Goal: Transaction & Acquisition: Purchase product/service

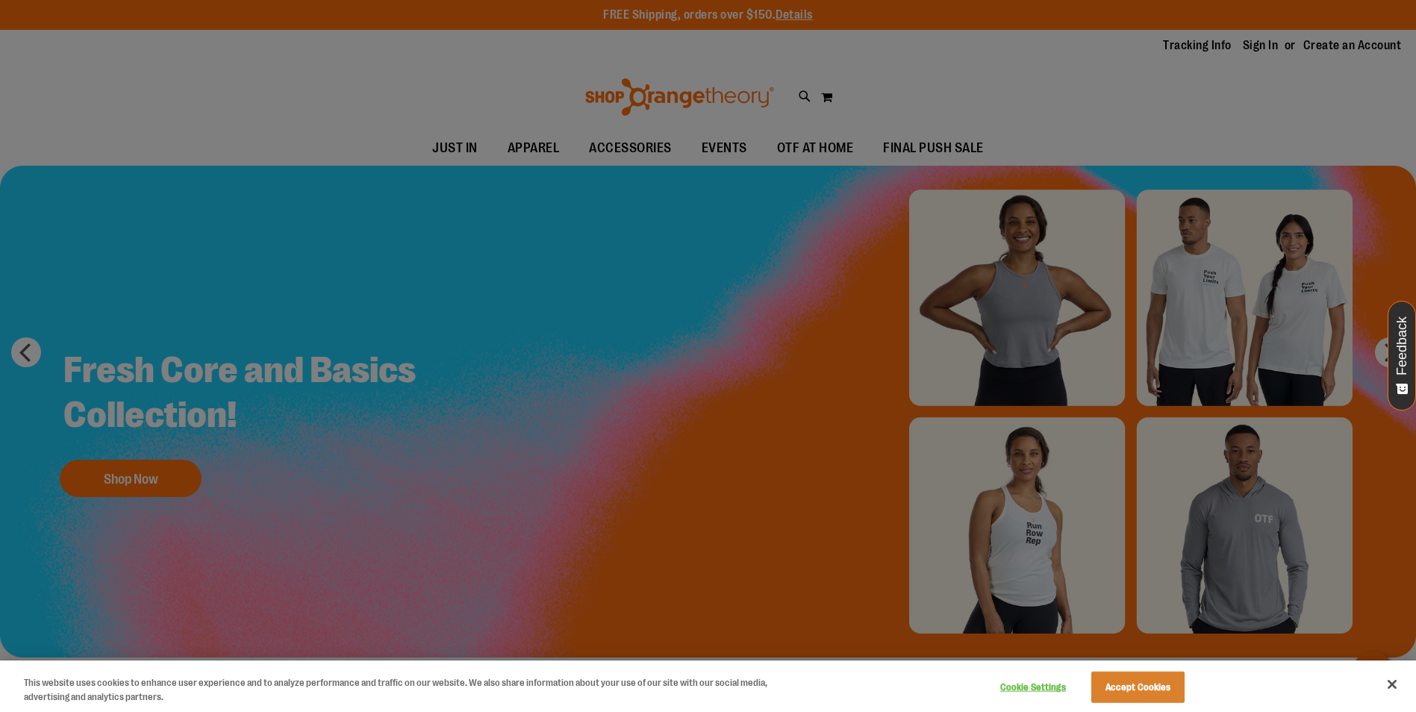
click at [966, 150] on div at bounding box center [708, 356] width 1416 height 712
click at [1155, 689] on button "Accept Cookies" at bounding box center [1138, 687] width 93 height 31
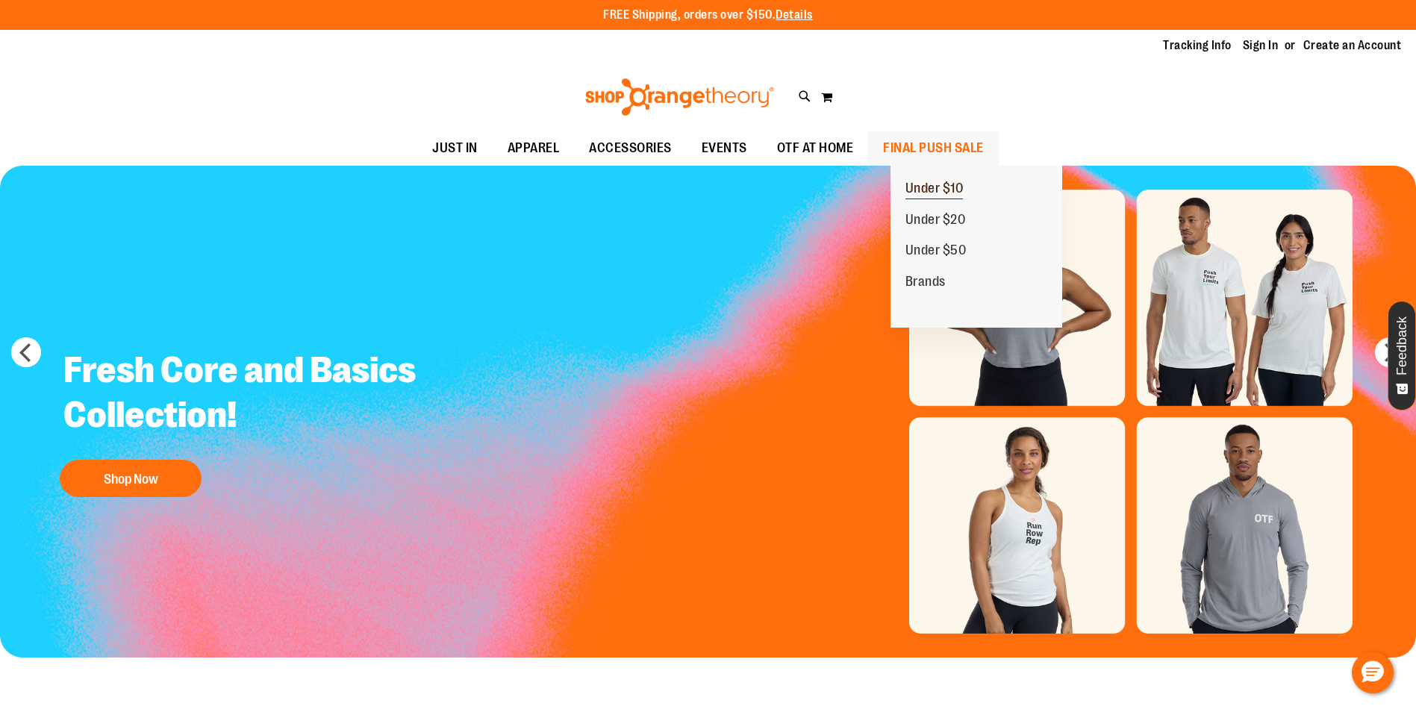
click at [950, 187] on span "Under $10" at bounding box center [935, 190] width 58 height 19
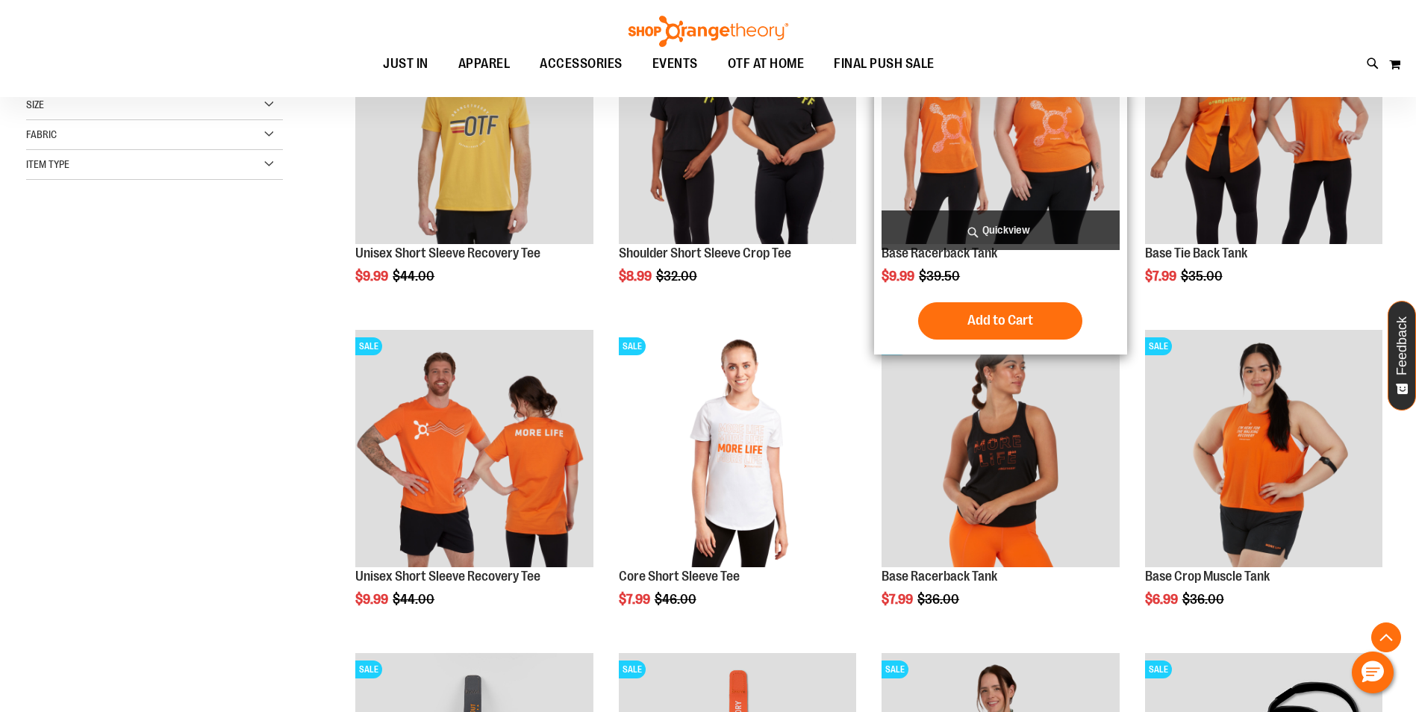
scroll to position [373, 0]
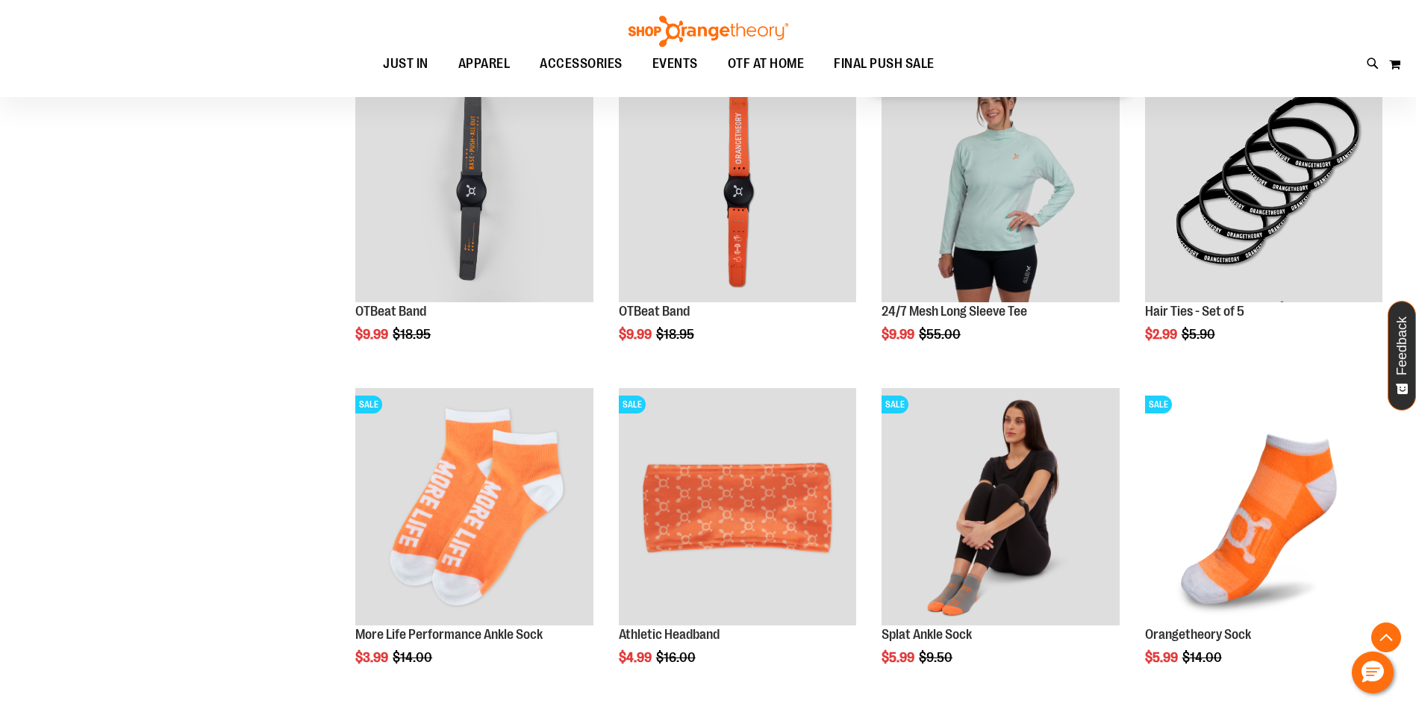
scroll to position [895, 0]
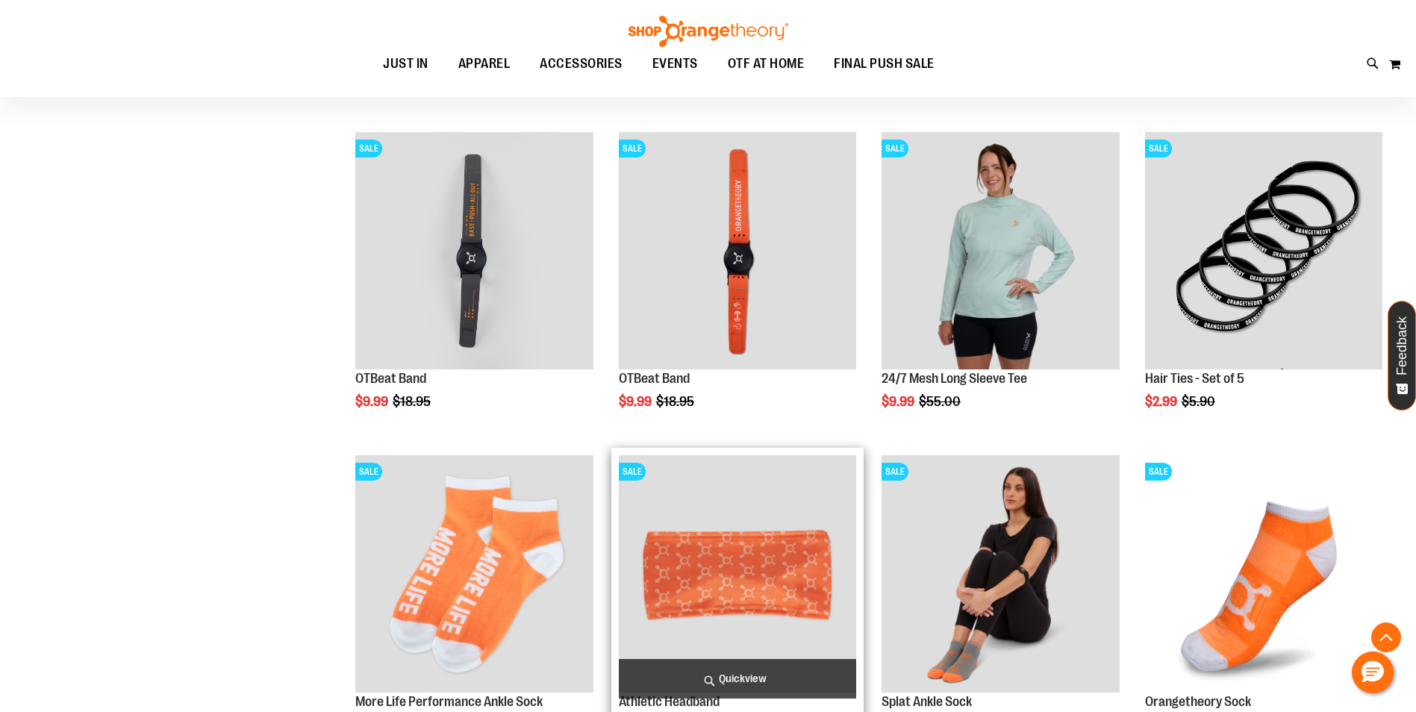
scroll to position [747, 0]
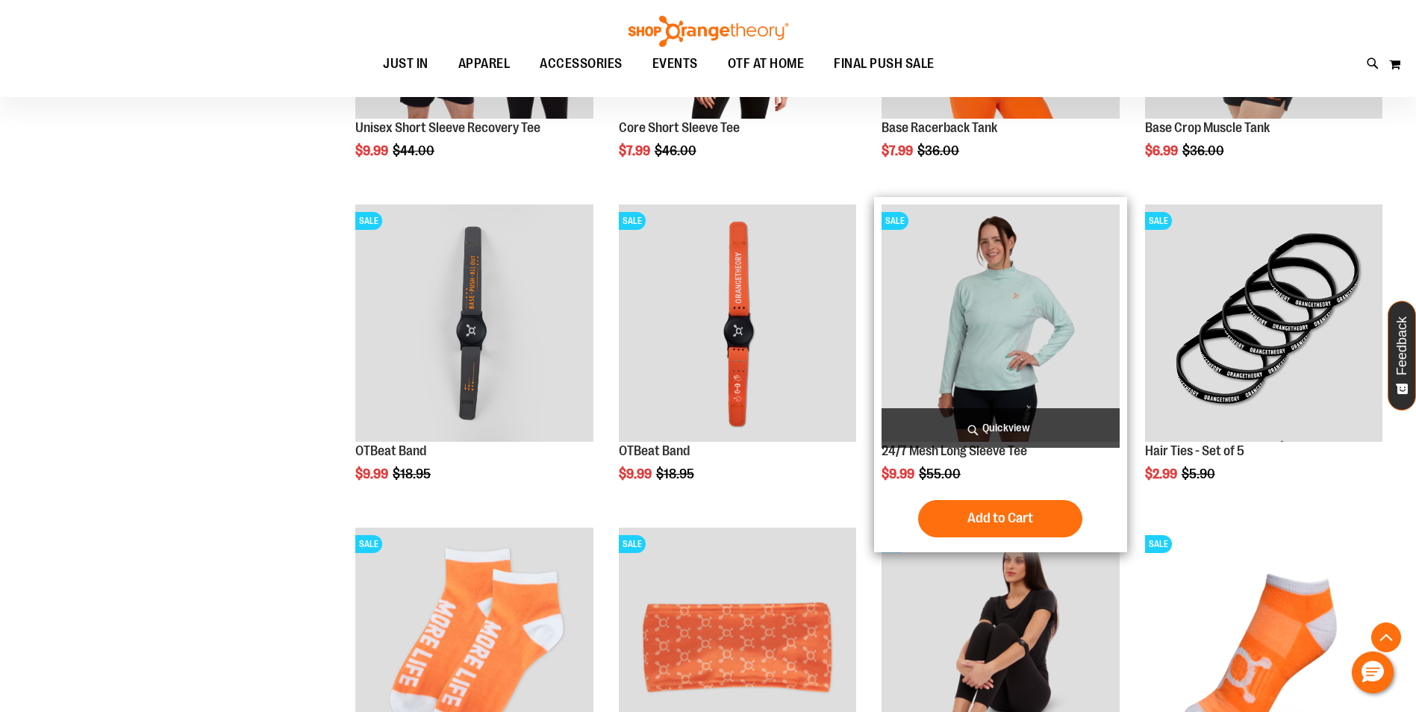
click at [944, 393] on img "product" at bounding box center [1000, 323] width 237 height 237
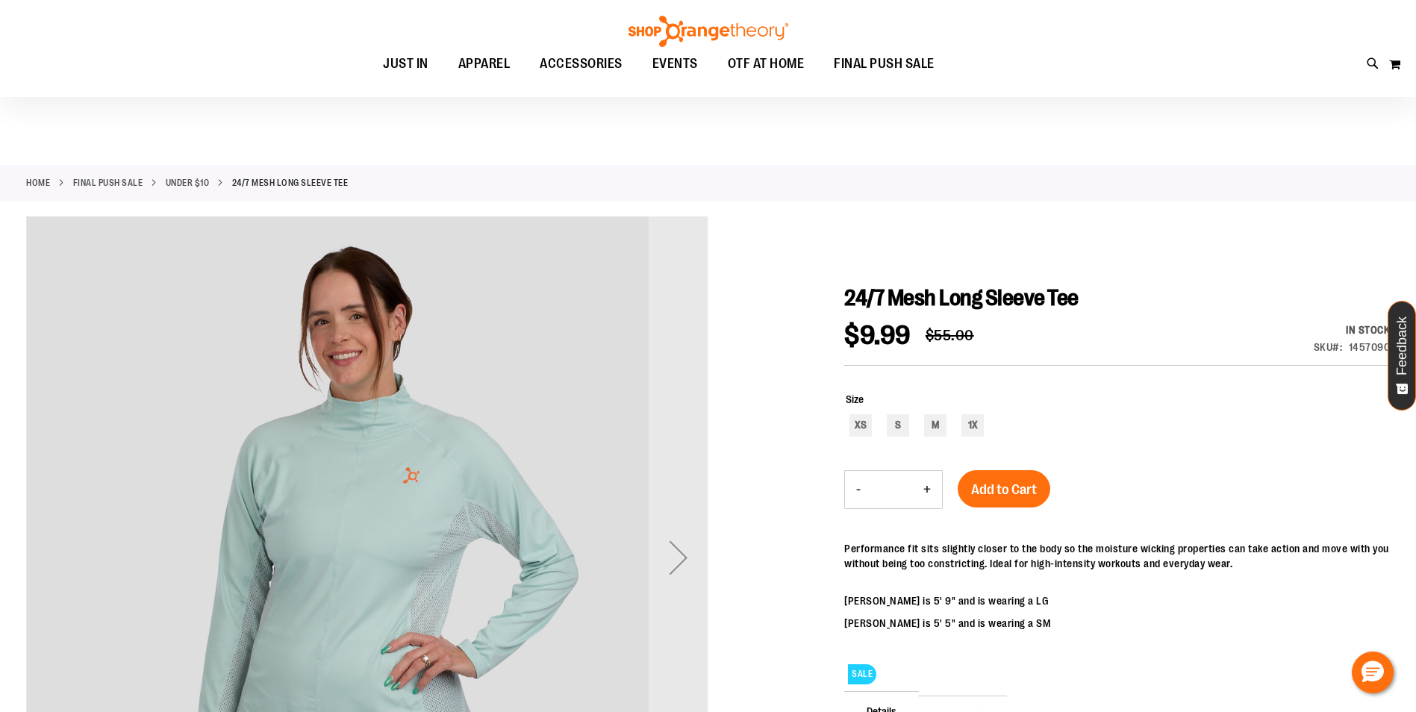
scroll to position [149, 0]
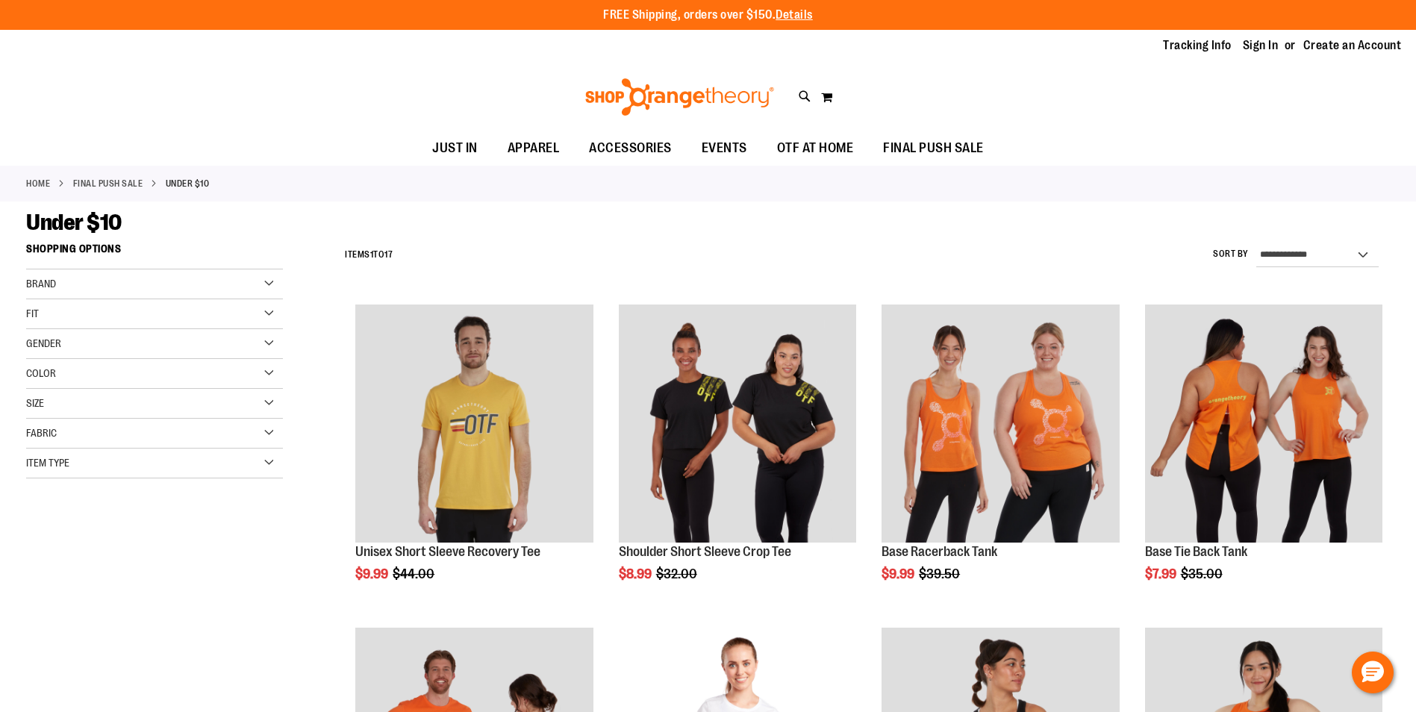
scroll to position [866, 0]
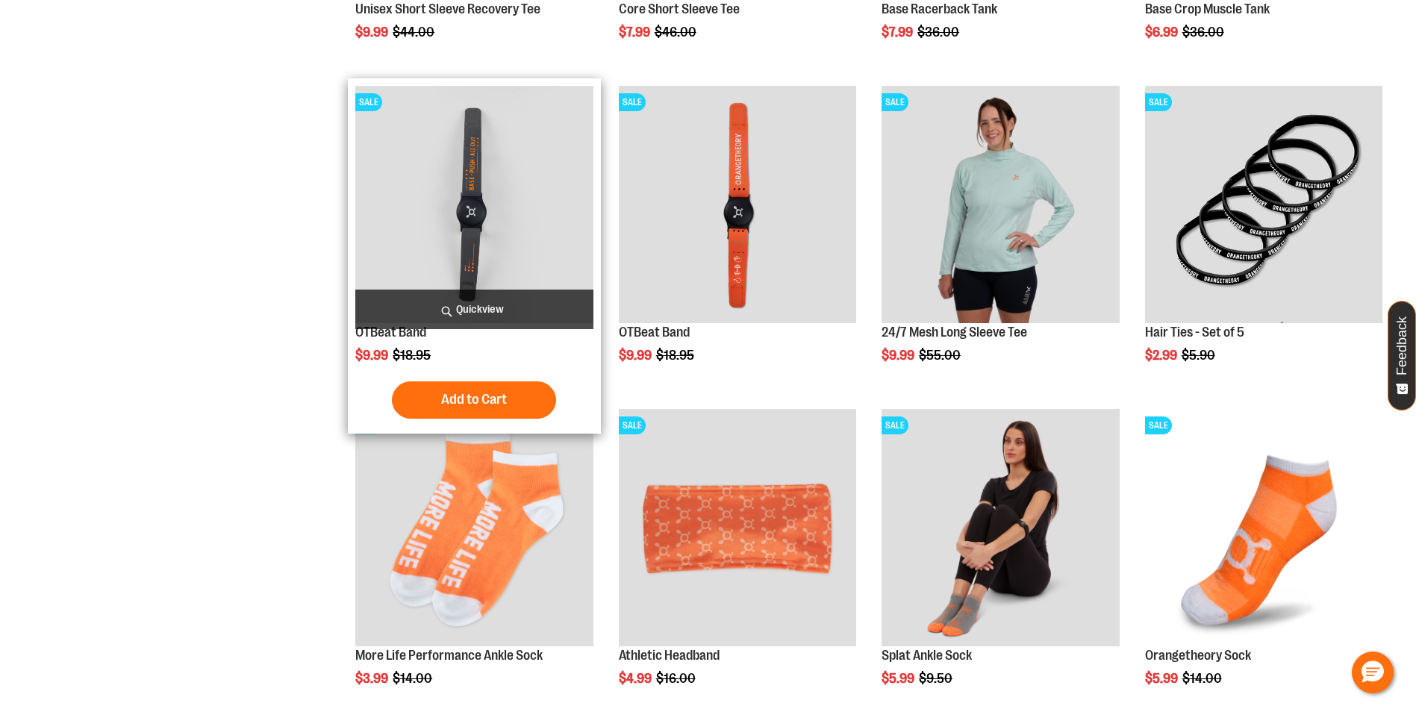
click at [485, 243] on img "product" at bounding box center [473, 204] width 237 height 237
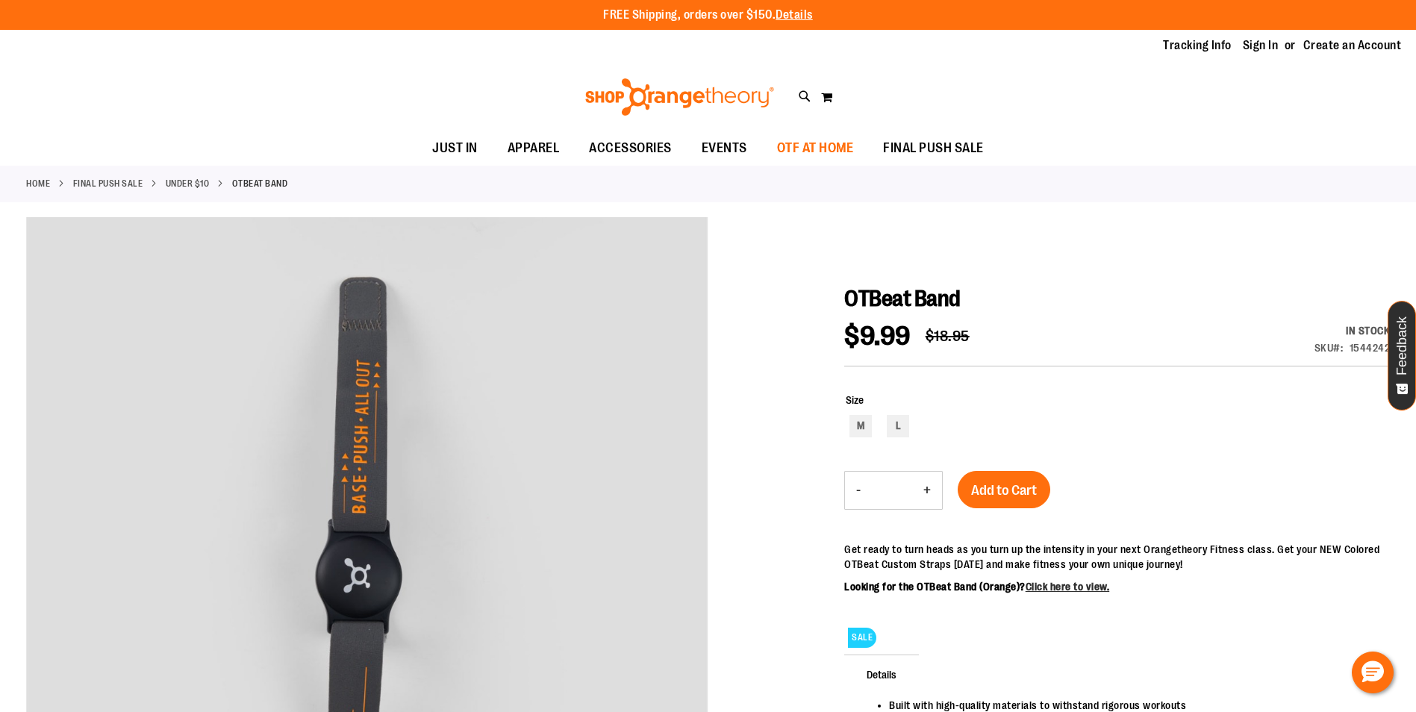
click at [838, 148] on span "OTF AT HOME" at bounding box center [815, 148] width 77 height 34
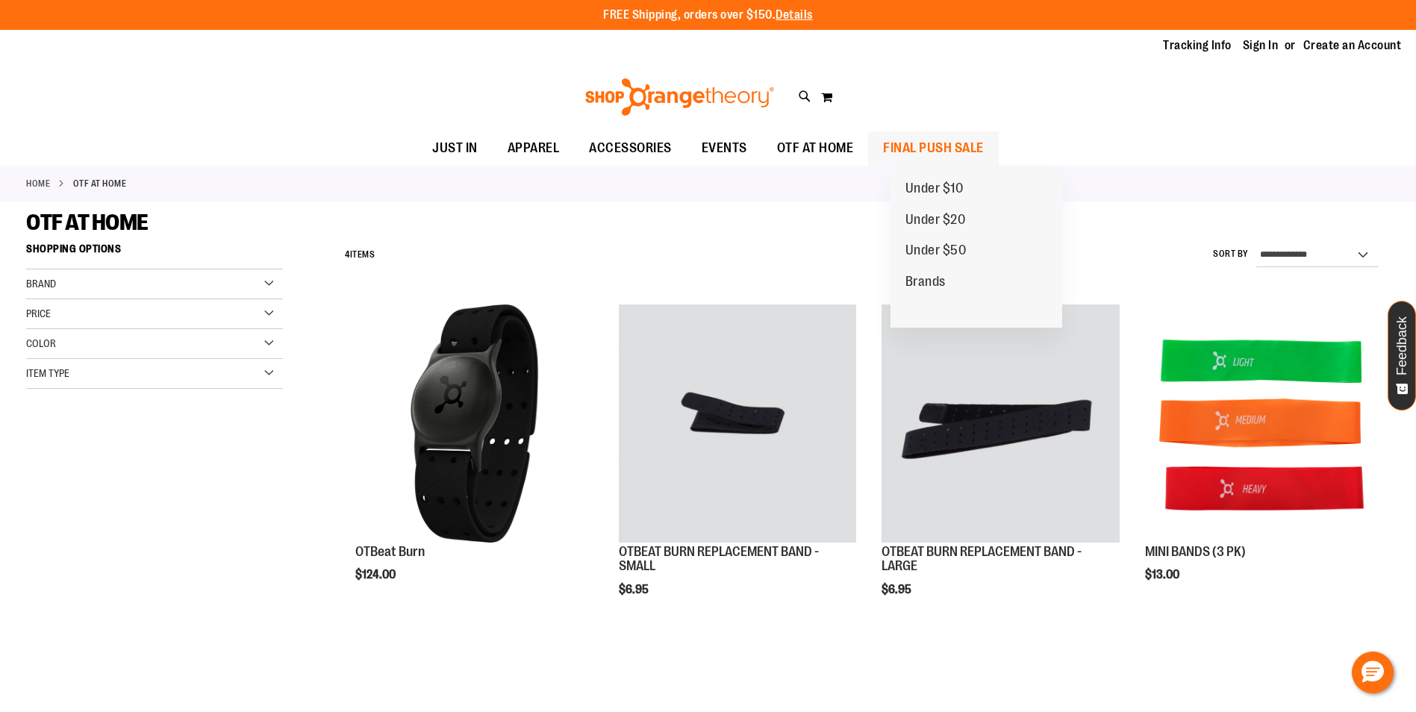
click at [959, 143] on span "FINAL PUSH SALE" at bounding box center [933, 148] width 101 height 34
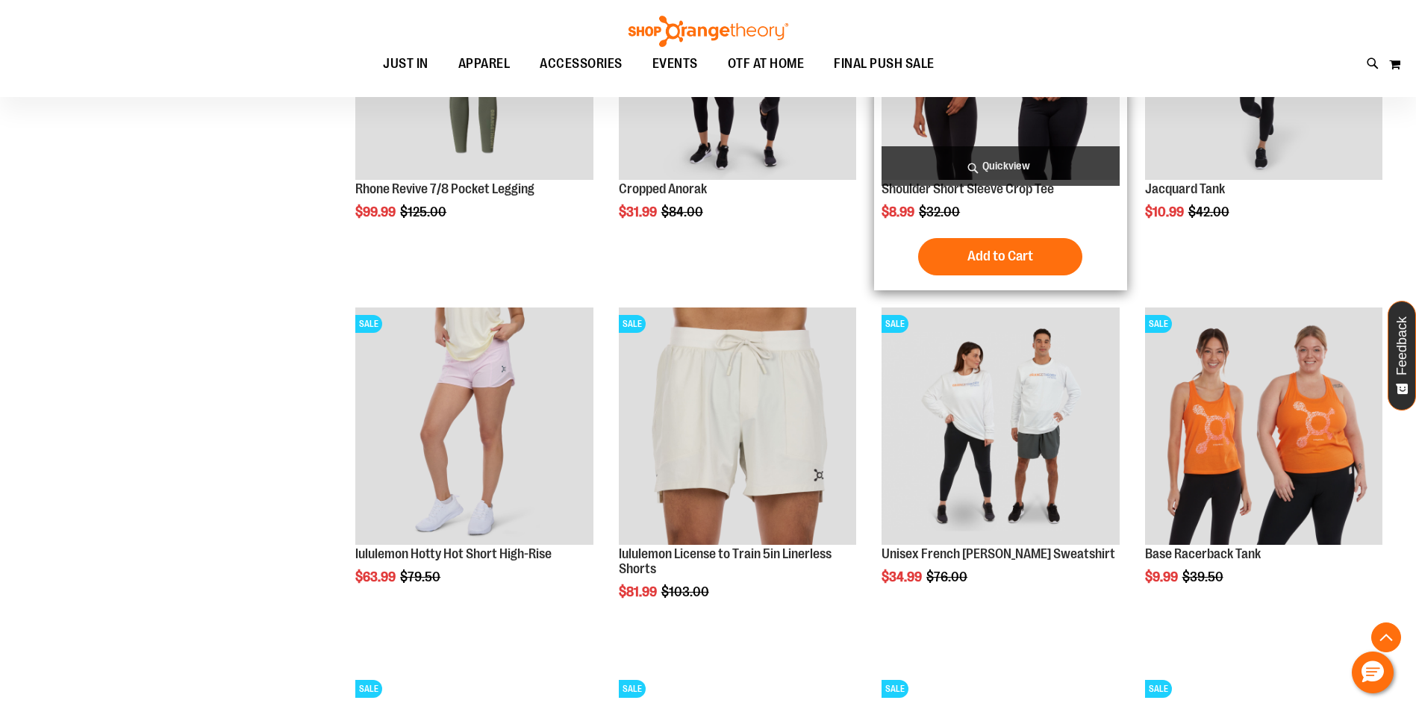
scroll to position [1460, 0]
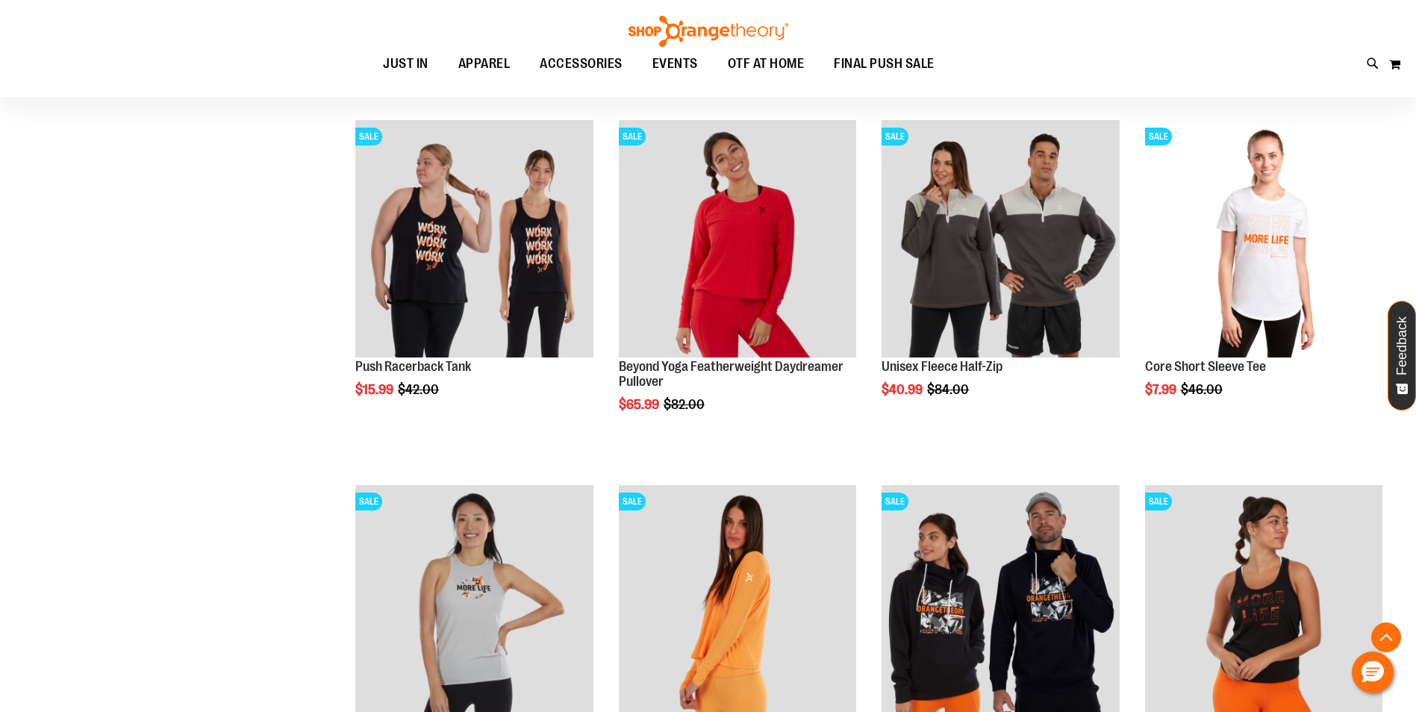
scroll to position [2729, 0]
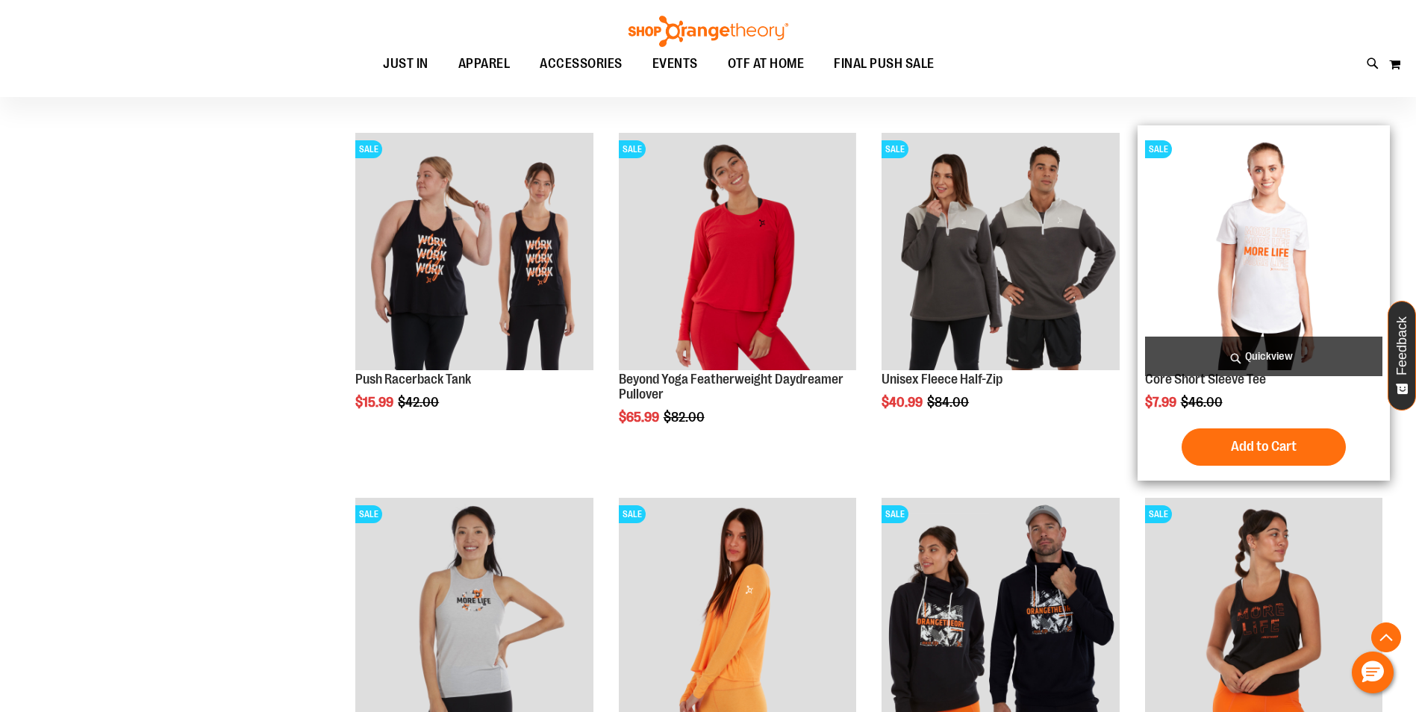
click at [1271, 277] on img "product" at bounding box center [1263, 251] width 237 height 237
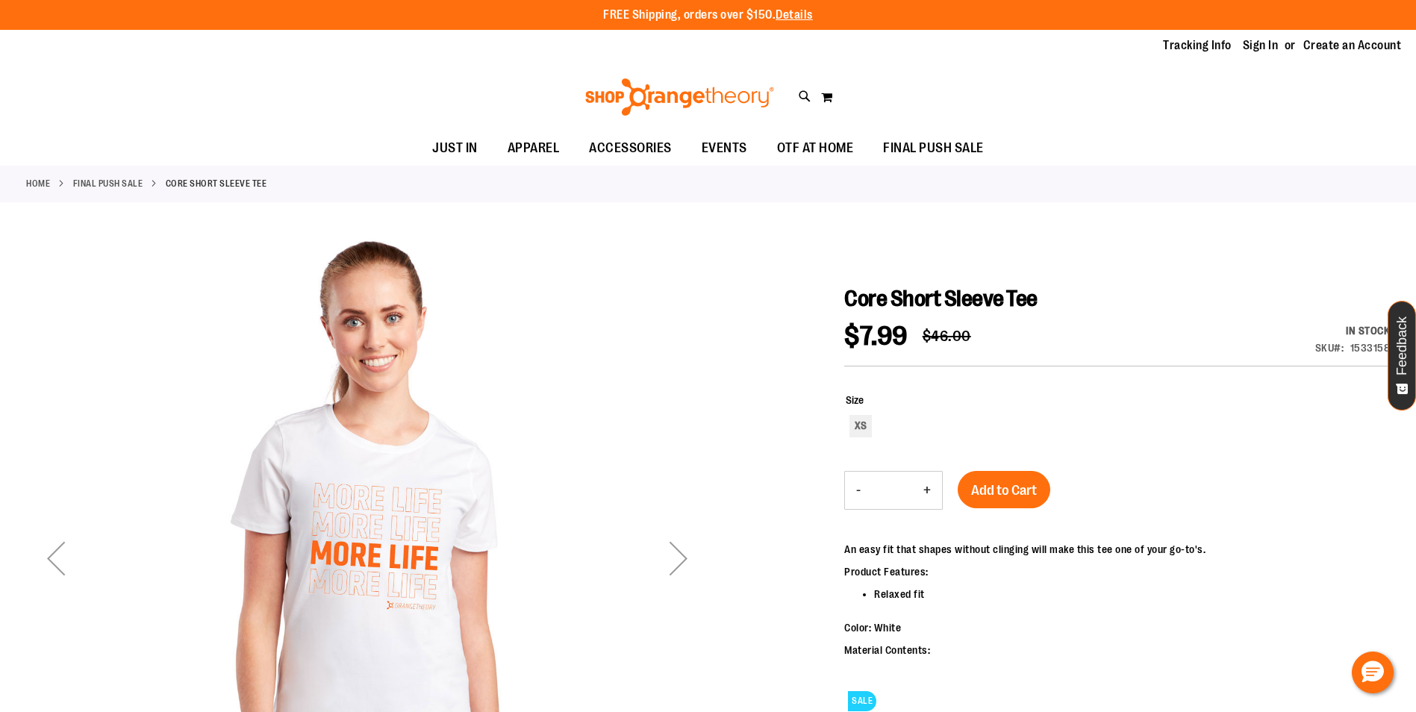
scroll to position [74, 0]
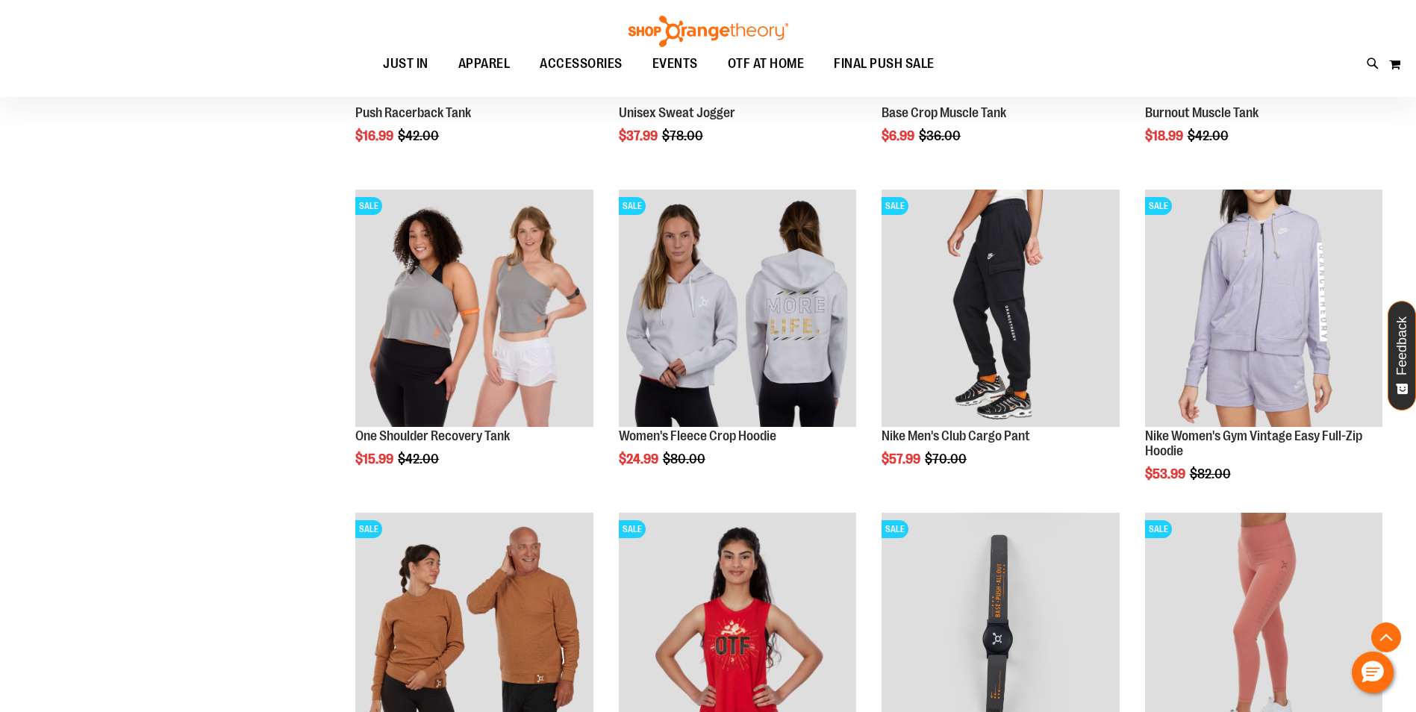
scroll to position [1281, 0]
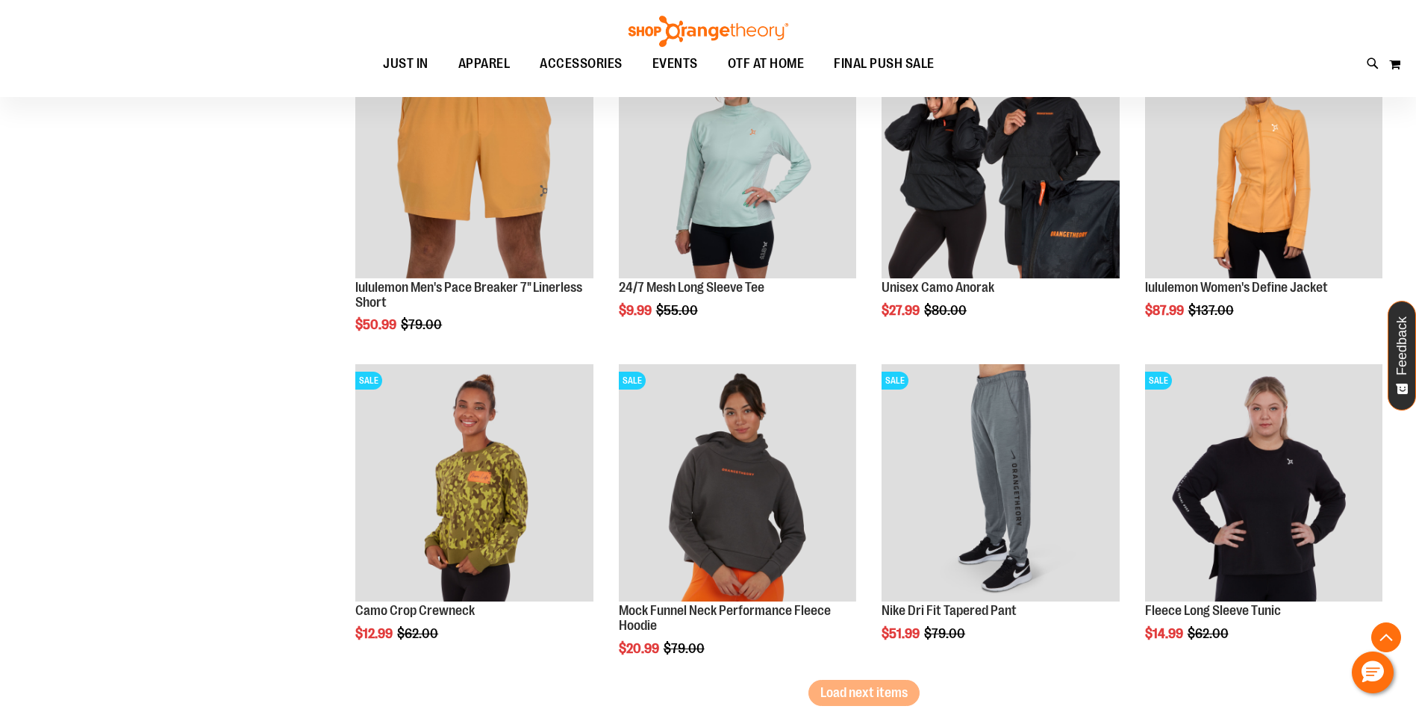
scroll to position [2401, 0]
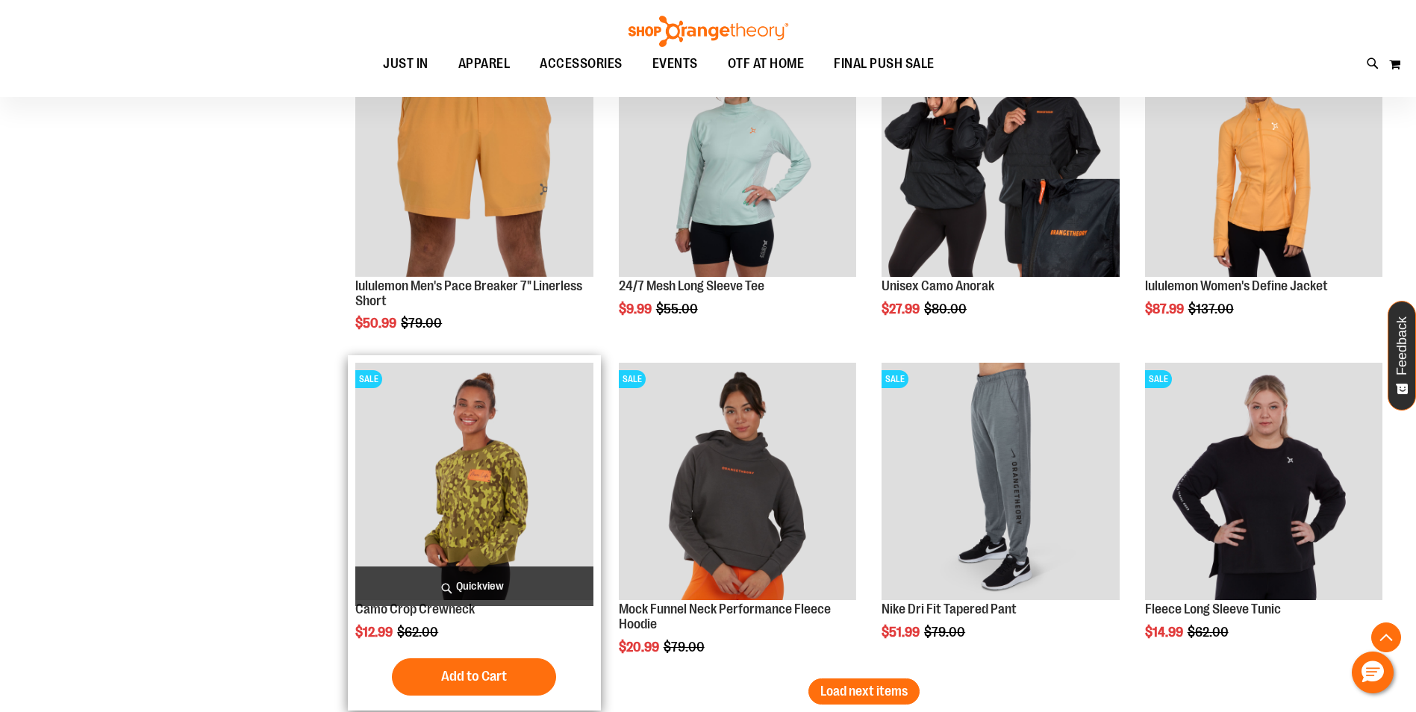
click at [467, 512] on img "product" at bounding box center [473, 481] width 237 height 237
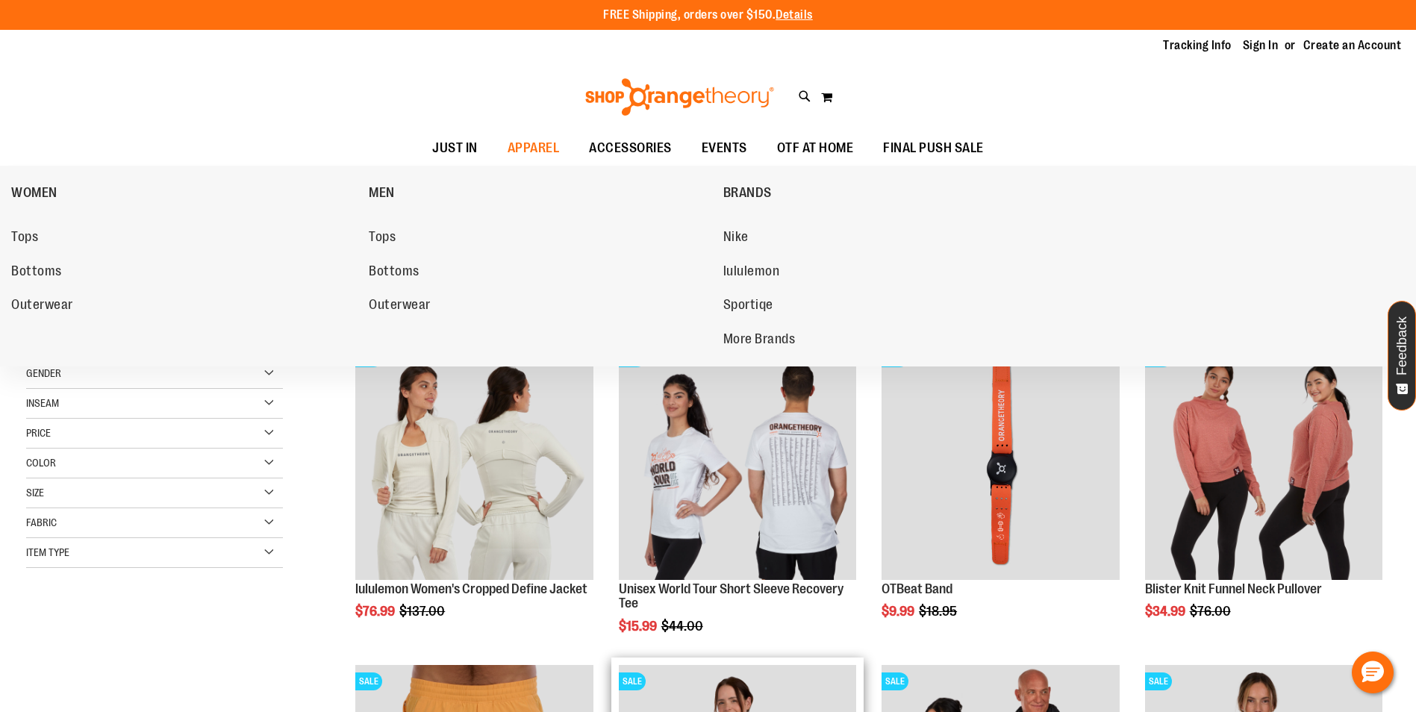
scroll to position [626, 0]
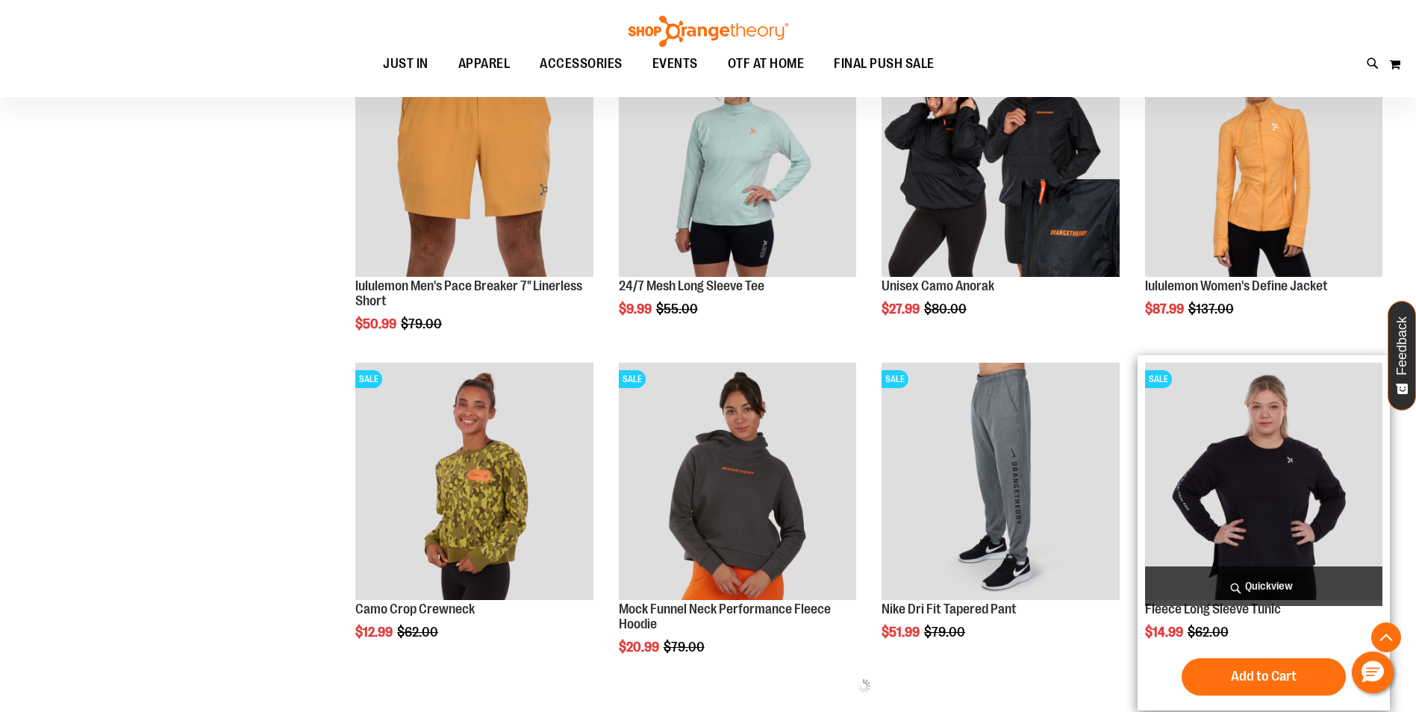
click at [1271, 486] on img "product" at bounding box center [1263, 481] width 237 height 237
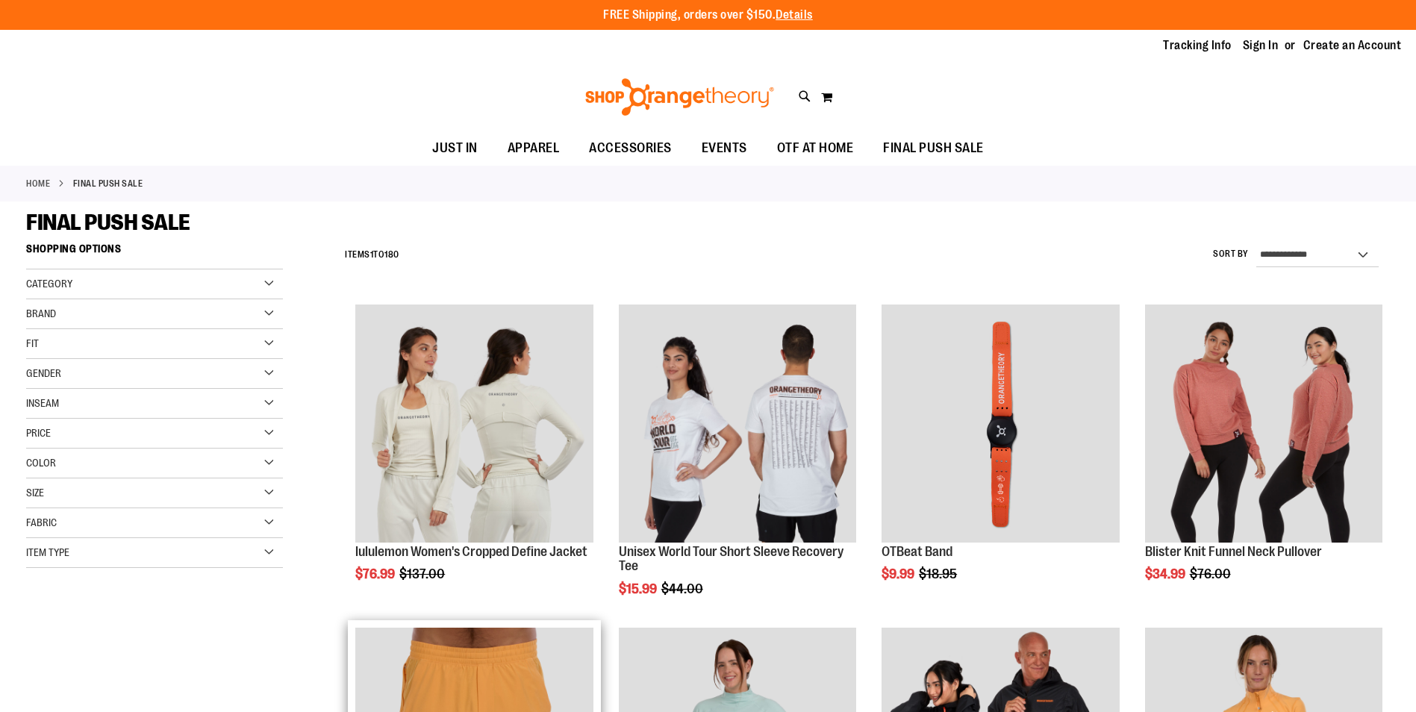
scroll to position [589, 0]
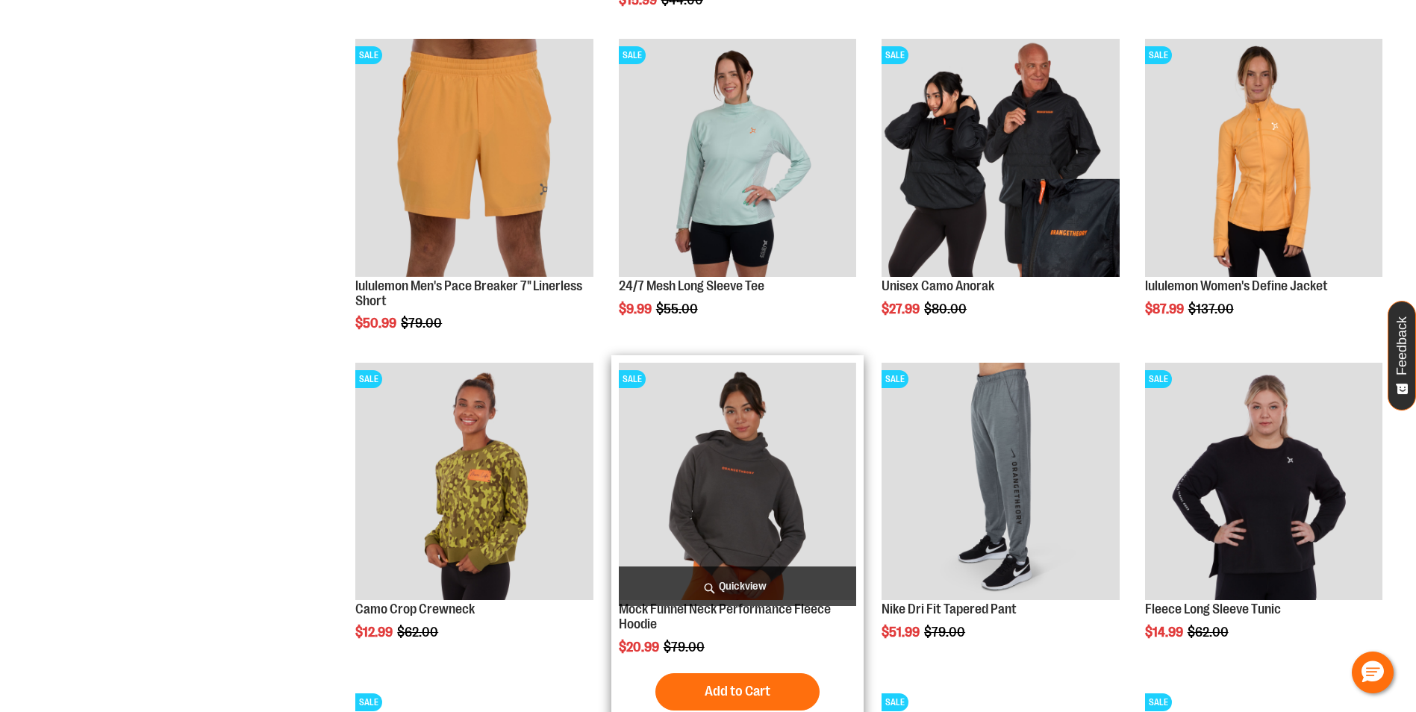
click at [810, 559] on img "product" at bounding box center [737, 481] width 237 height 237
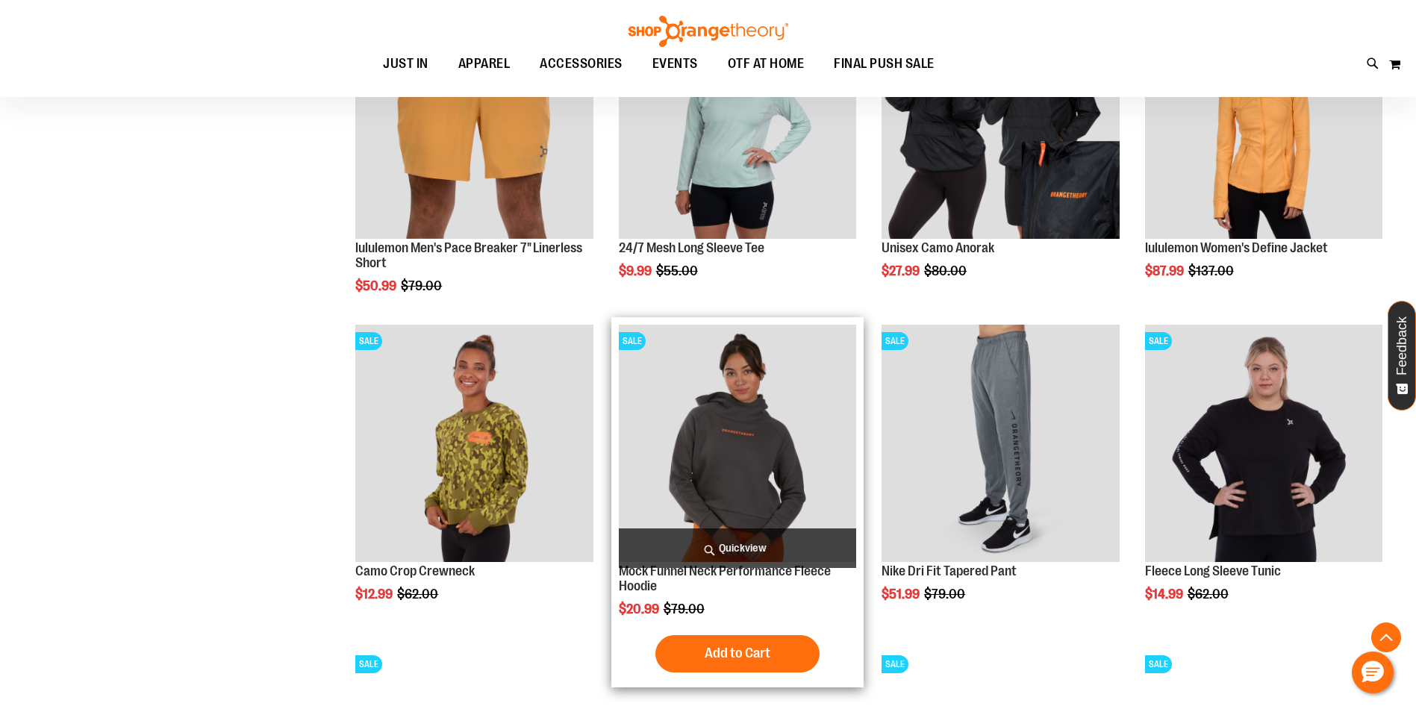
scroll to position [663, 0]
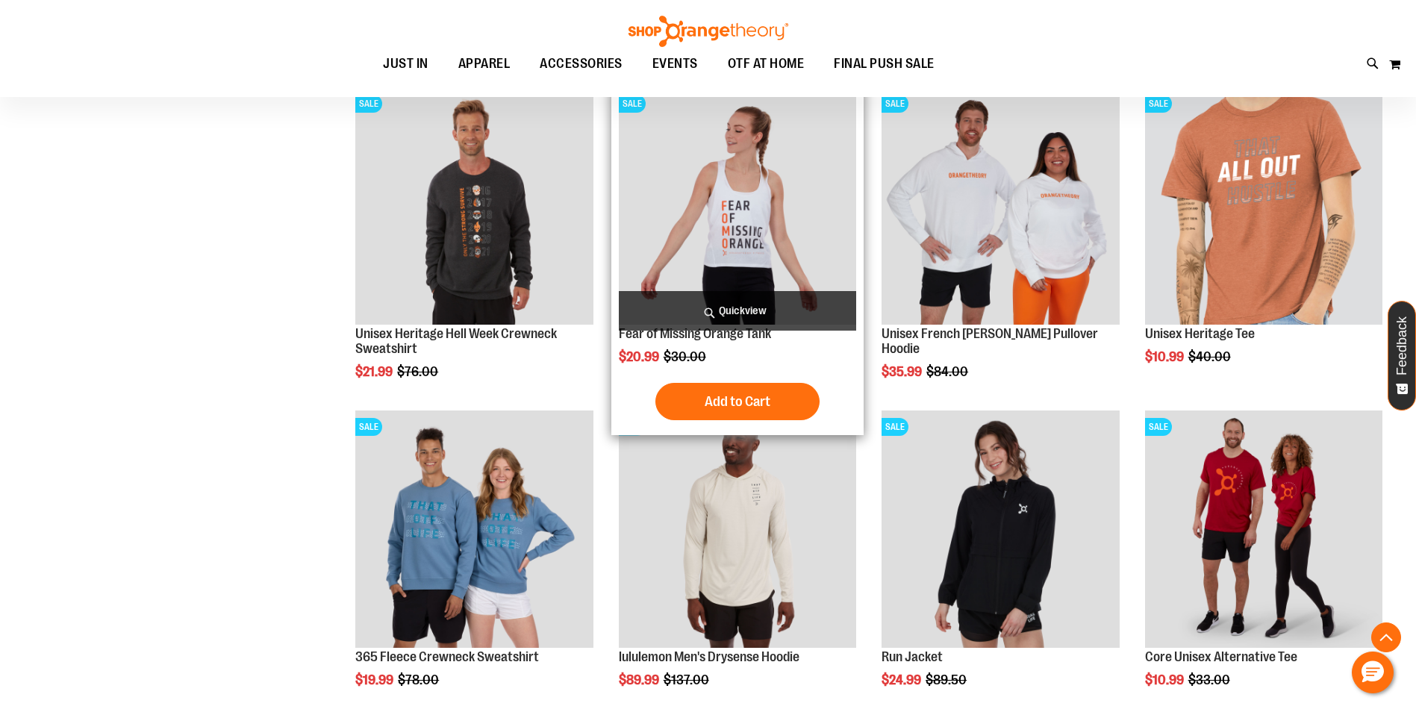
scroll to position [1169, 0]
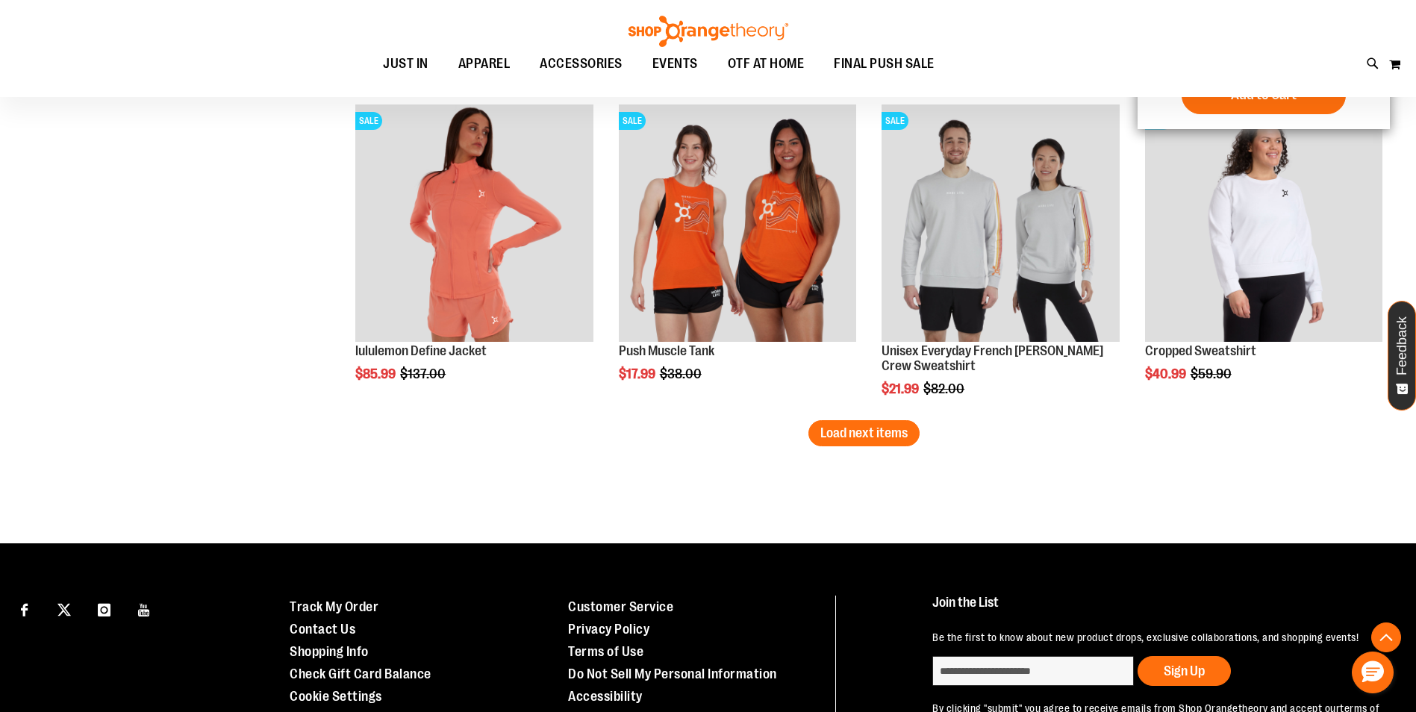
scroll to position [2662, 0]
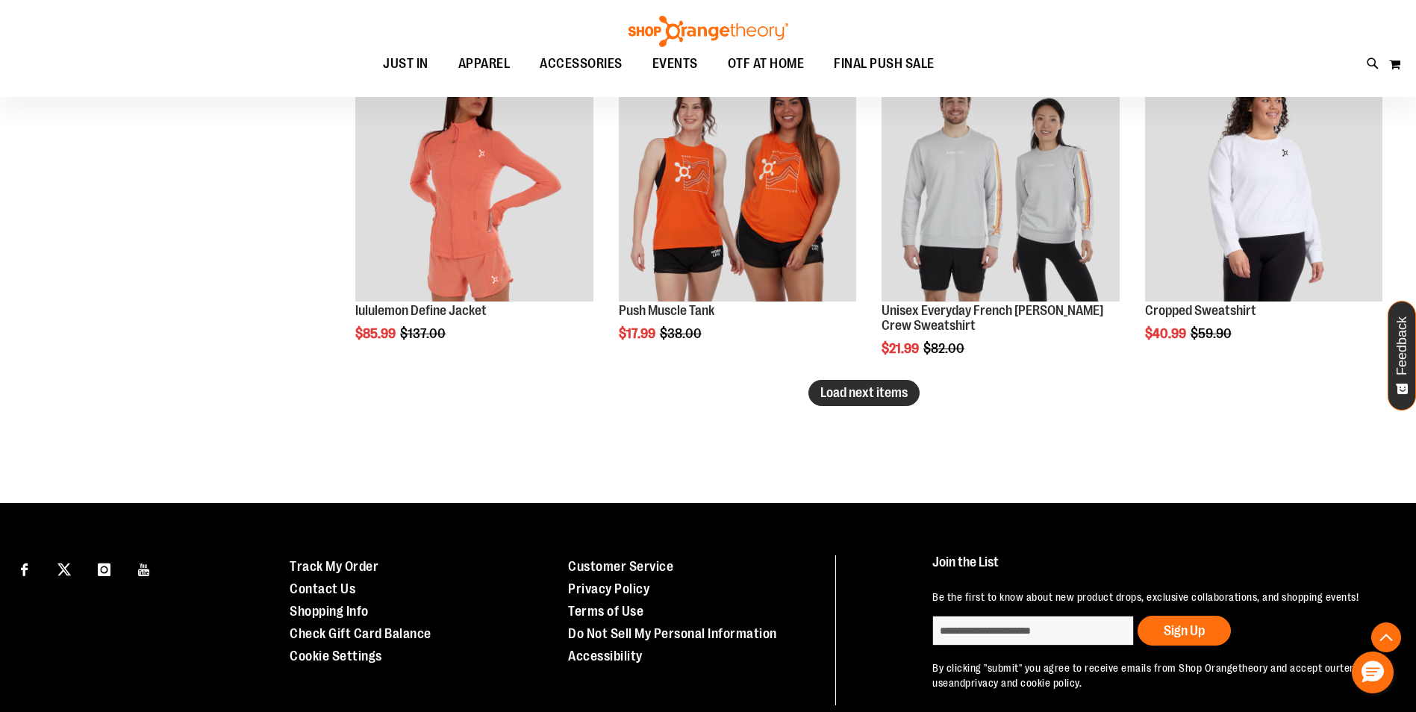
click at [888, 390] on span "Load next items" at bounding box center [864, 392] width 87 height 15
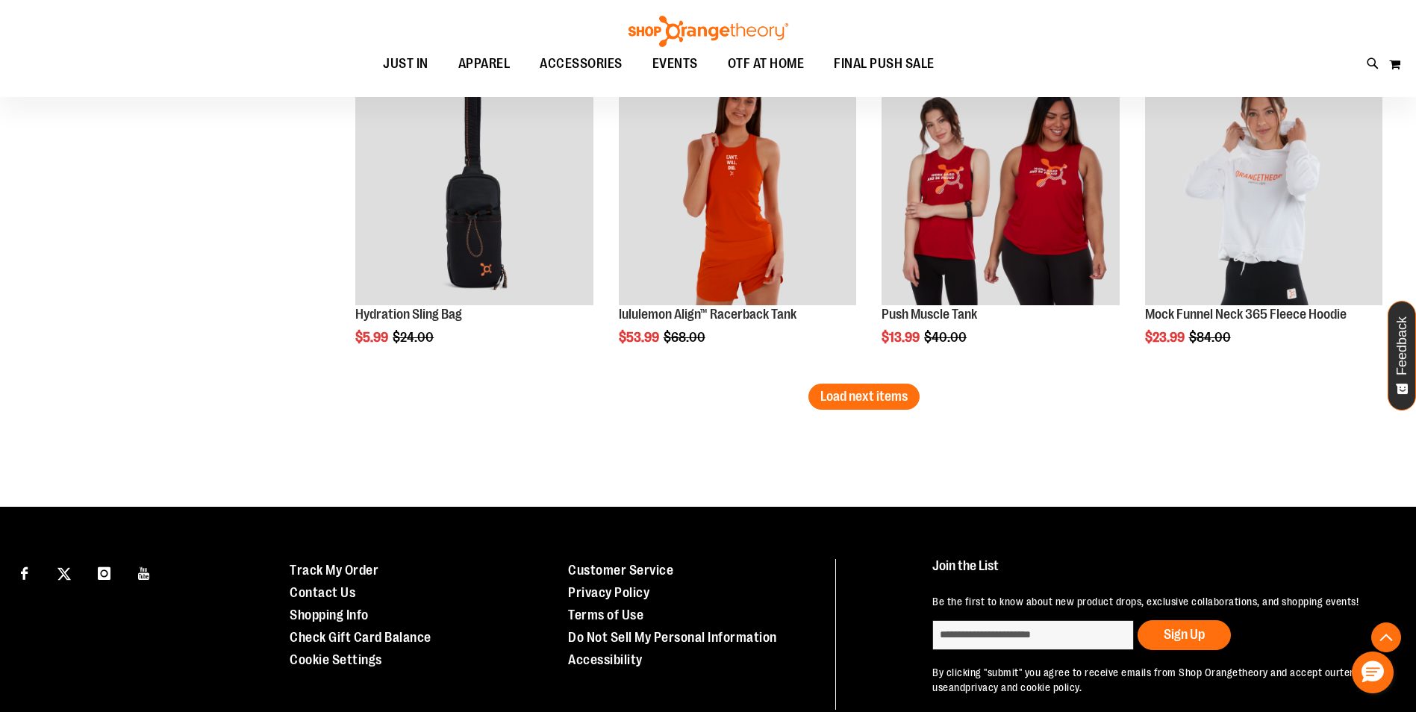
scroll to position [3632, 0]
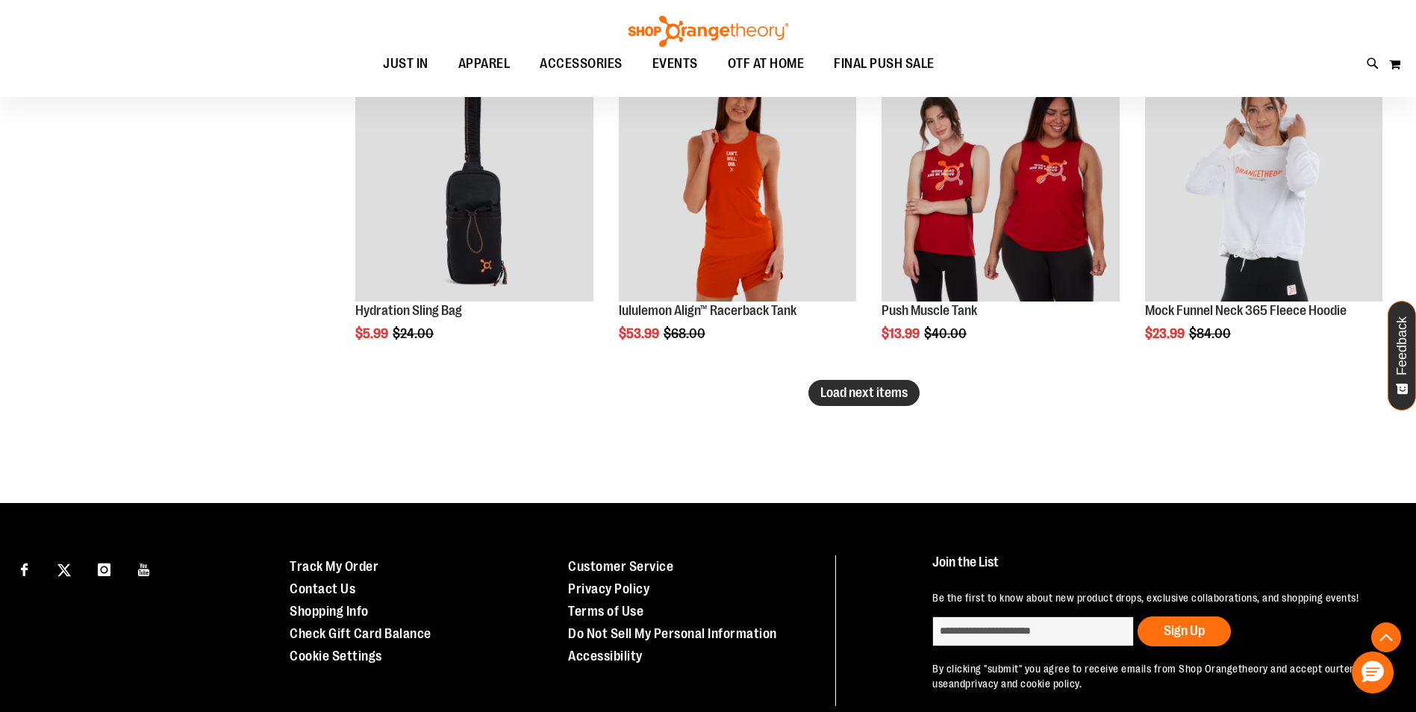
click at [882, 396] on span "Load next items" at bounding box center [864, 392] width 87 height 15
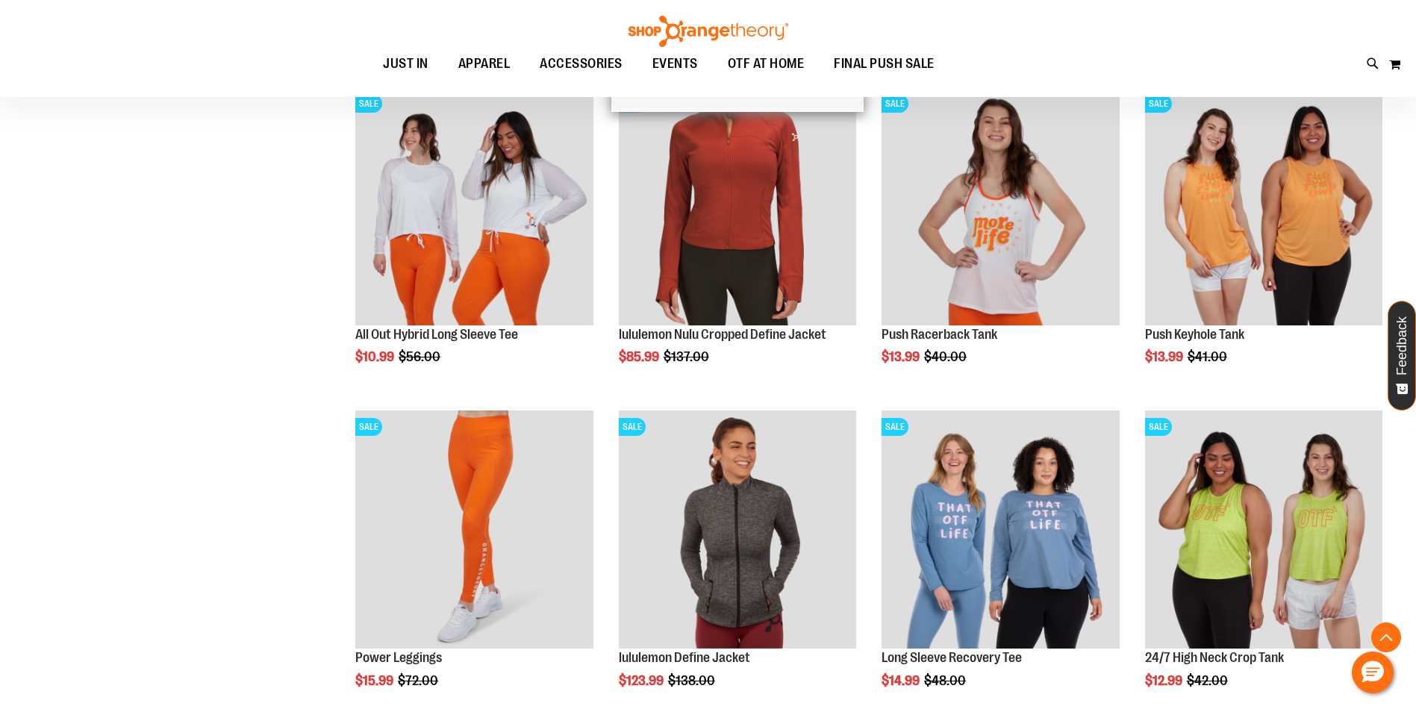
scroll to position [4230, 0]
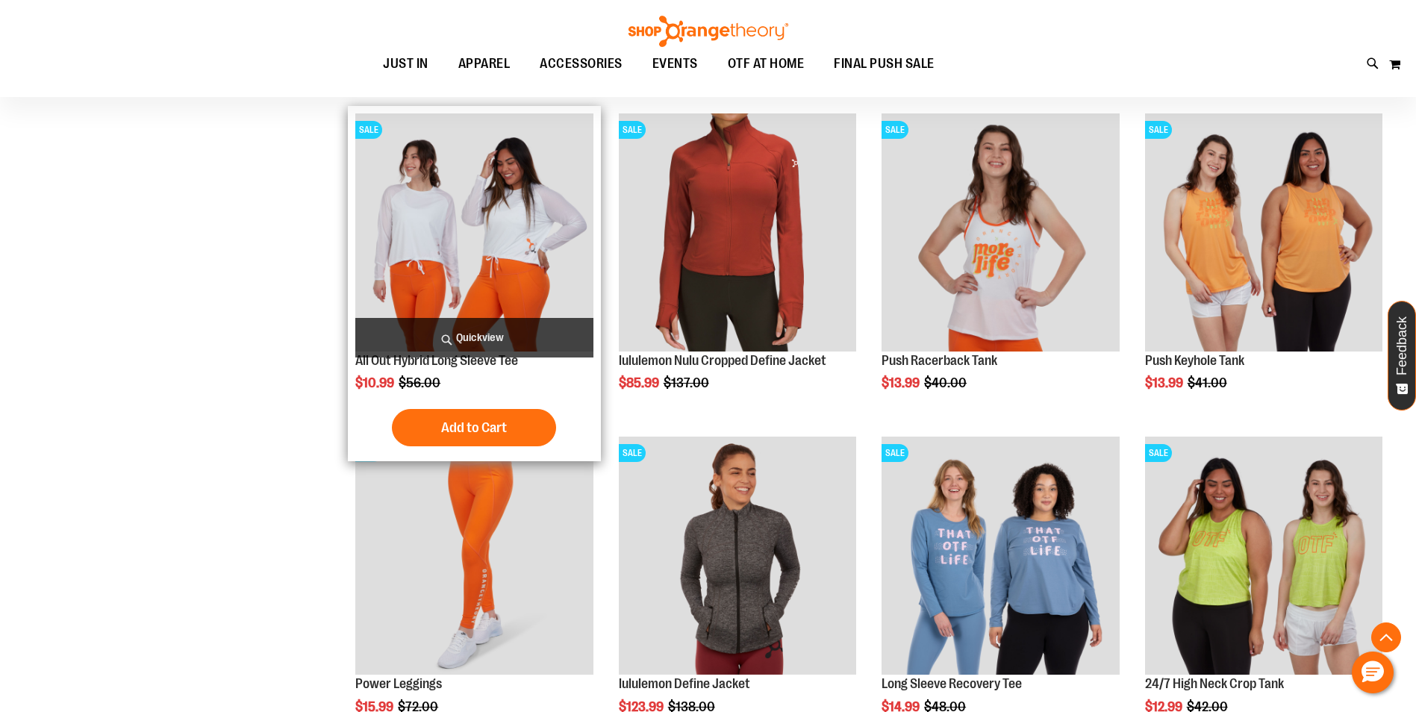
click at [487, 278] on img "product" at bounding box center [473, 231] width 237 height 237
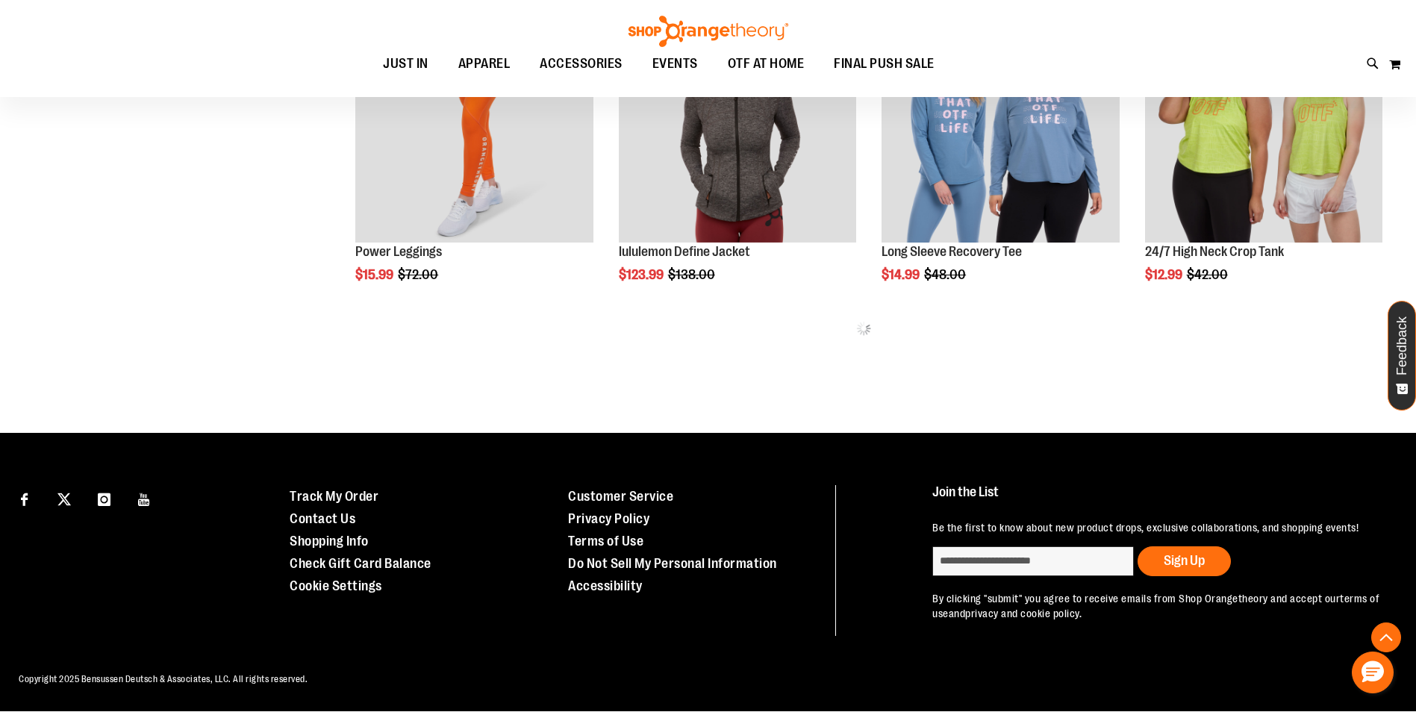
scroll to position [998, 0]
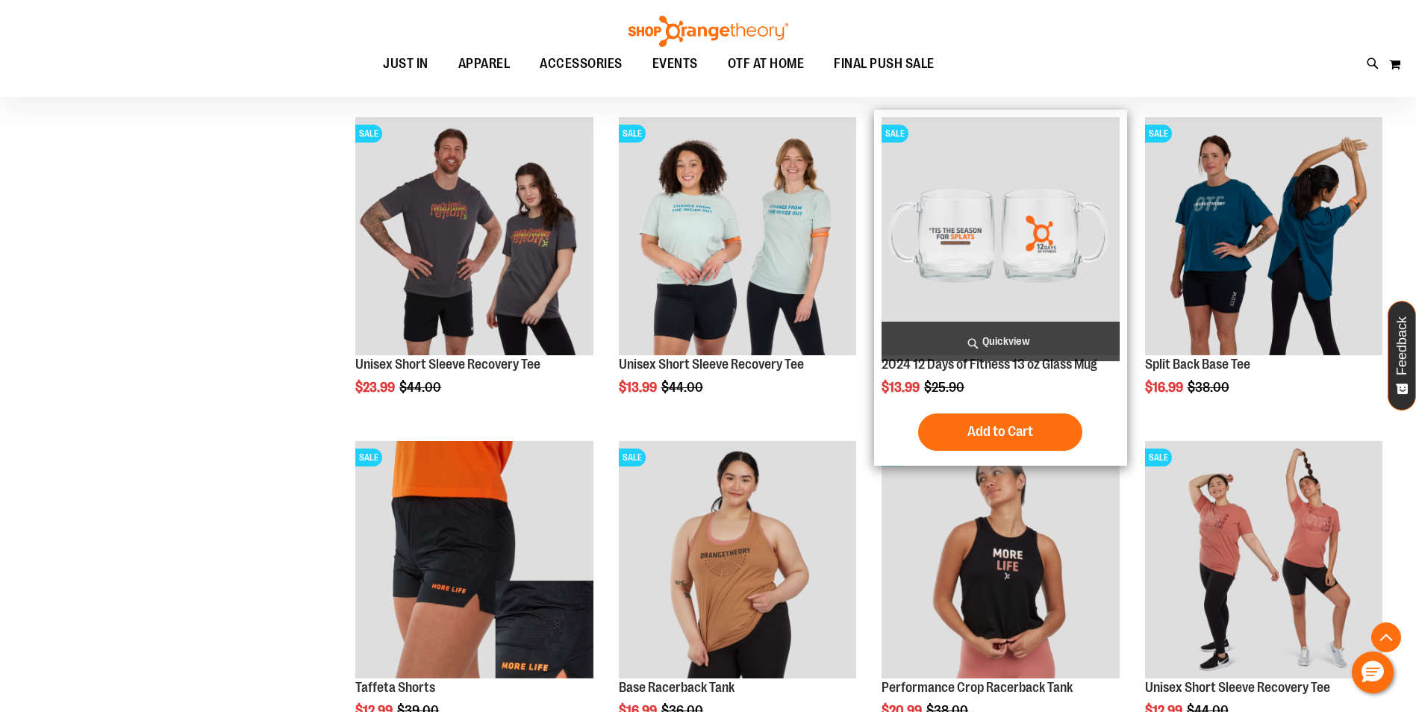
scroll to position [2417, 0]
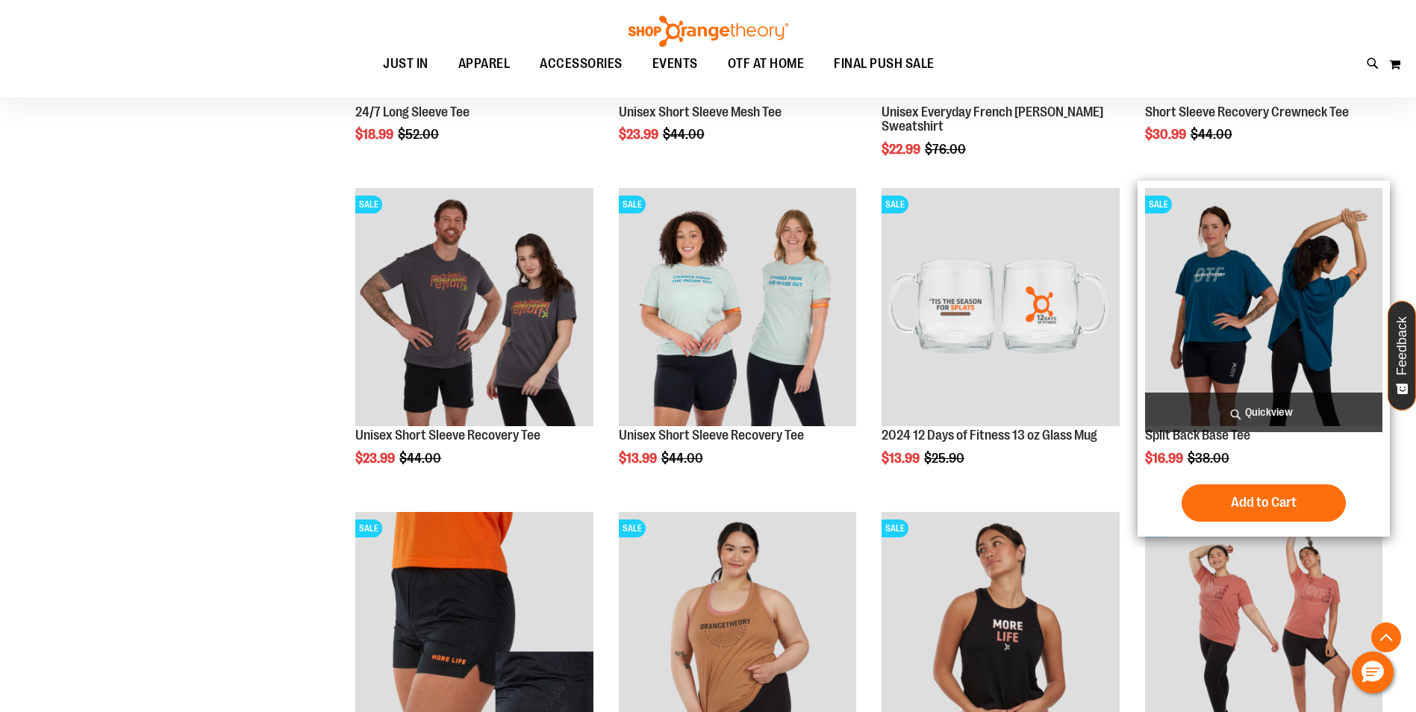
click at [1262, 296] on img "product" at bounding box center [1263, 306] width 237 height 237
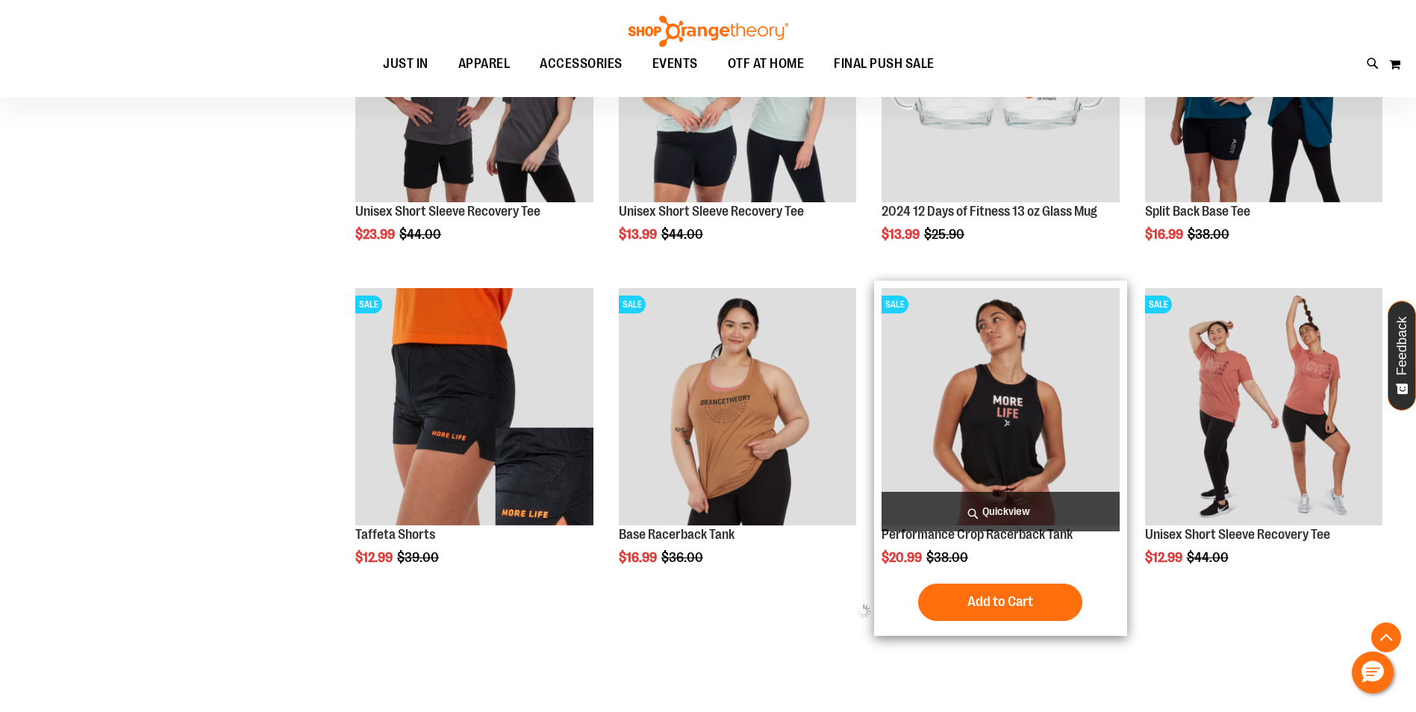
scroll to position [700, 0]
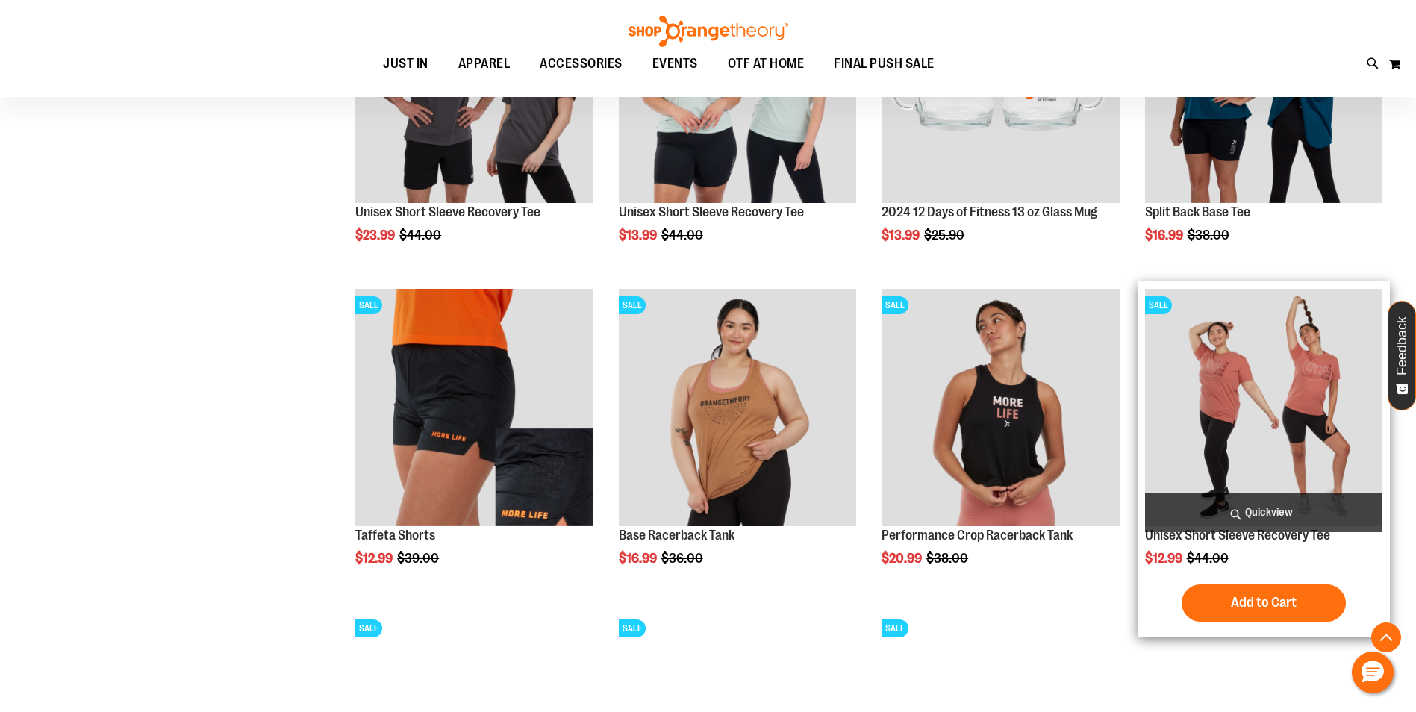
click at [1282, 424] on img "product" at bounding box center [1263, 407] width 237 height 237
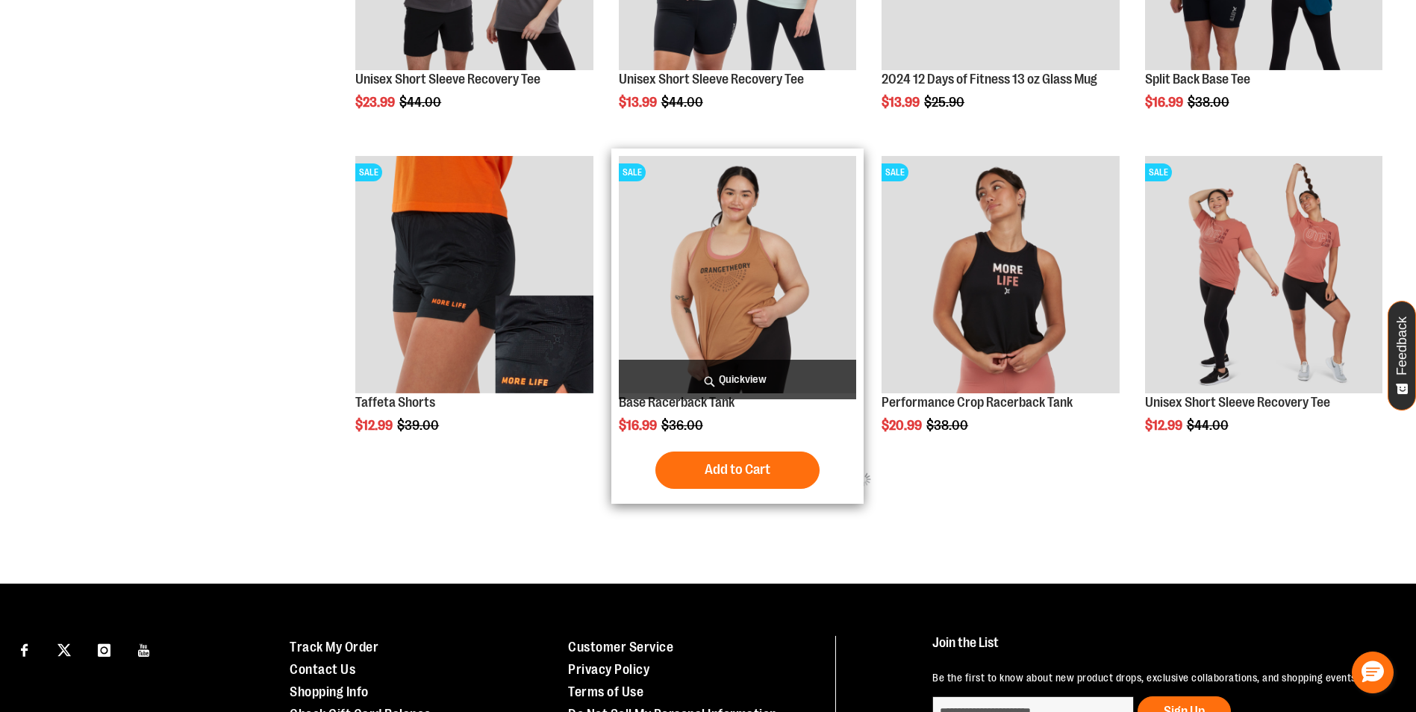
scroll to position [700, 0]
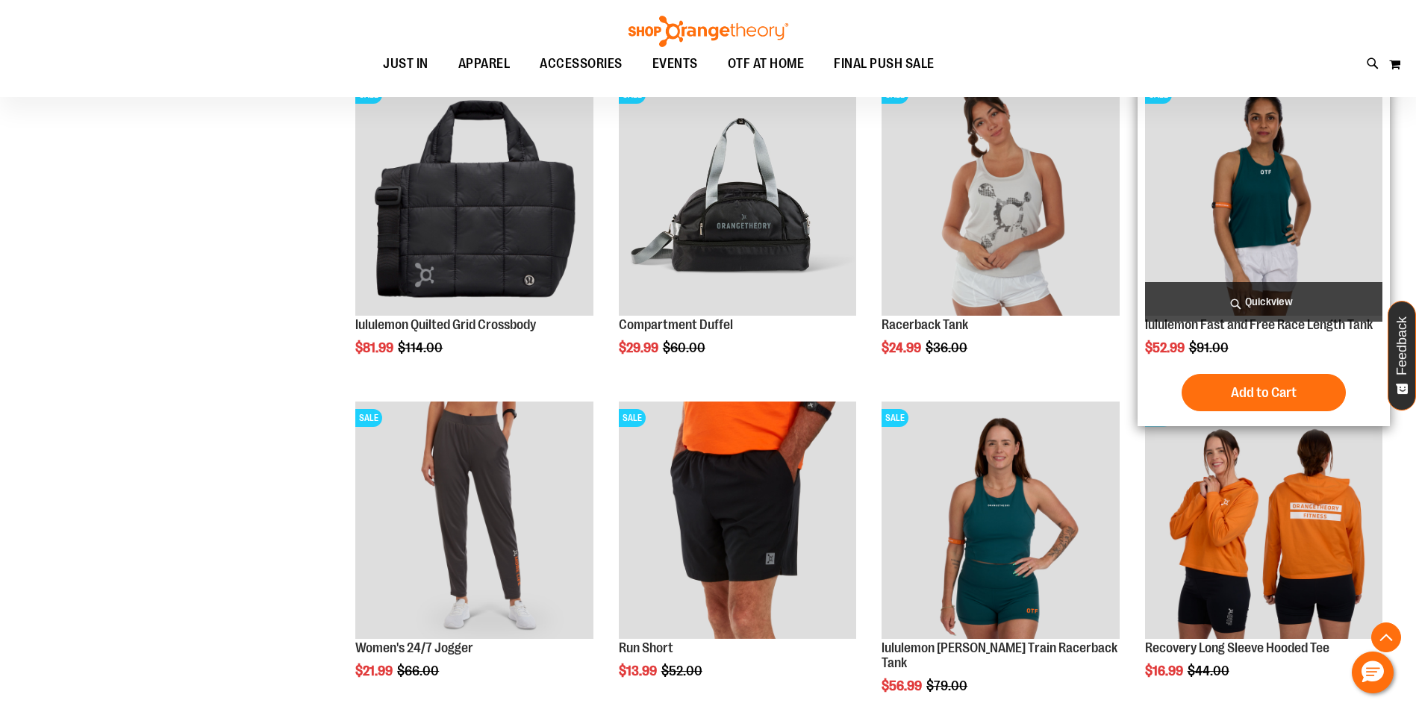
scroll to position [1222, 0]
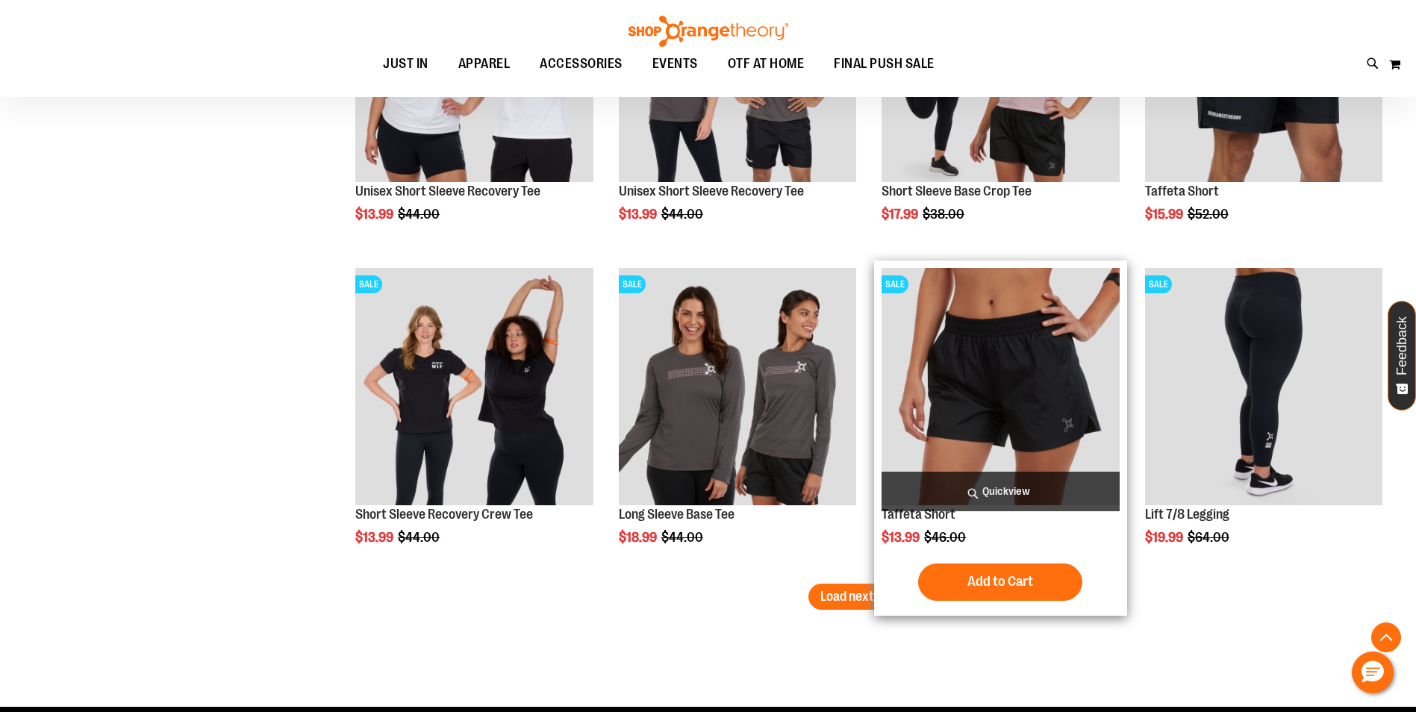
scroll to position [2614, 0]
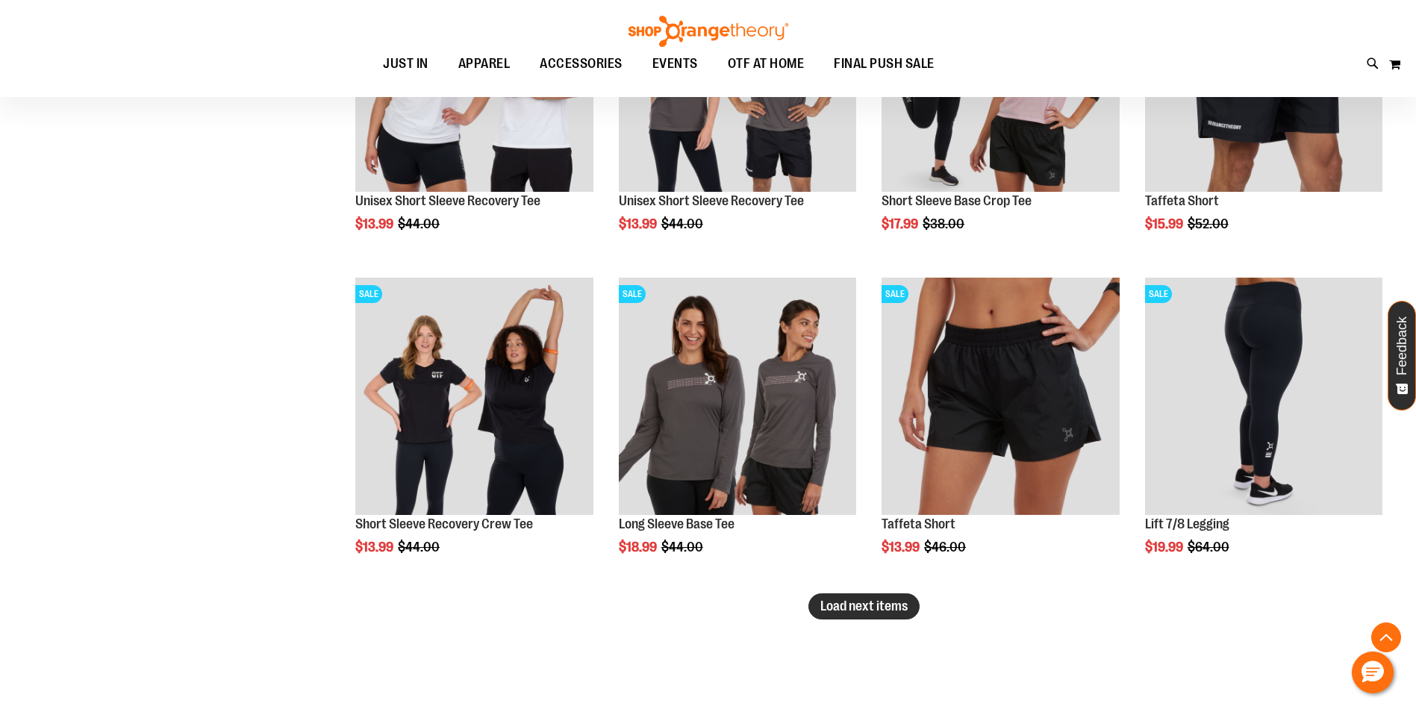
click at [840, 608] on span "Load next items" at bounding box center [864, 606] width 87 height 15
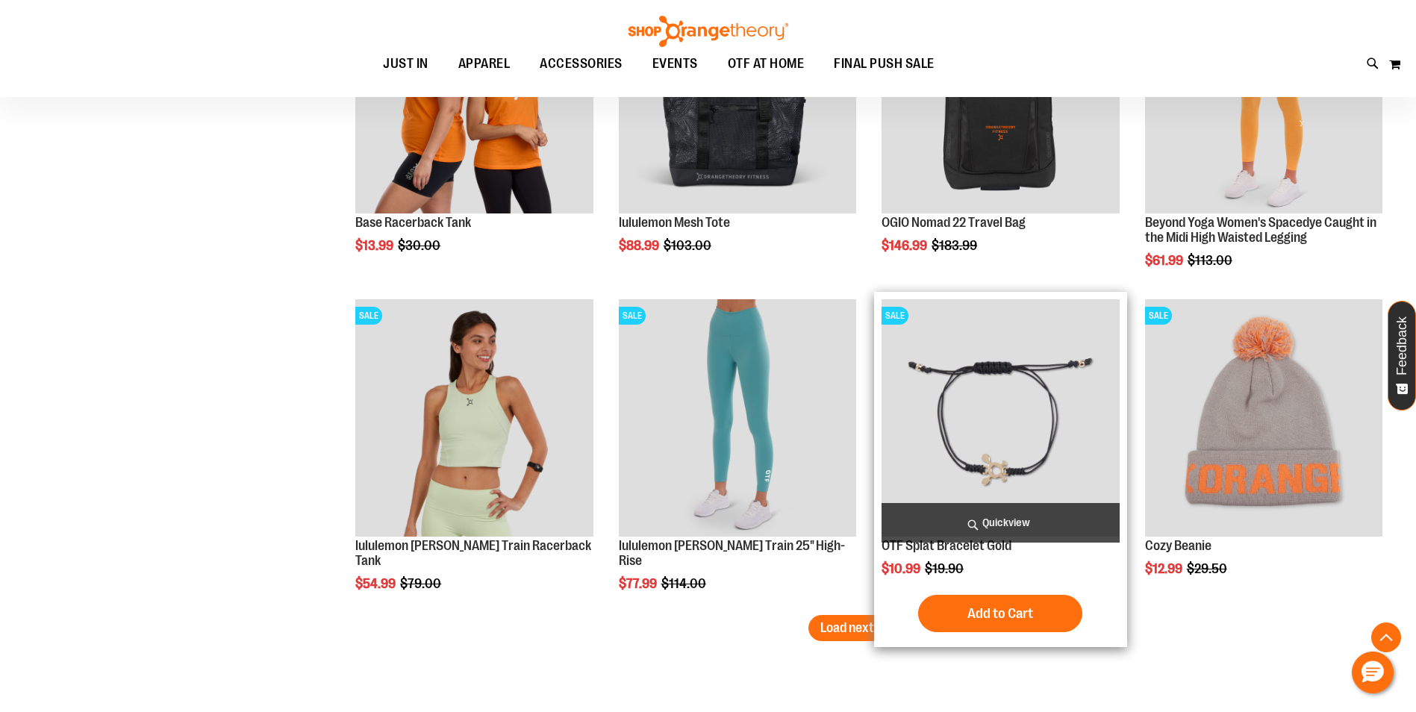
scroll to position [3584, 0]
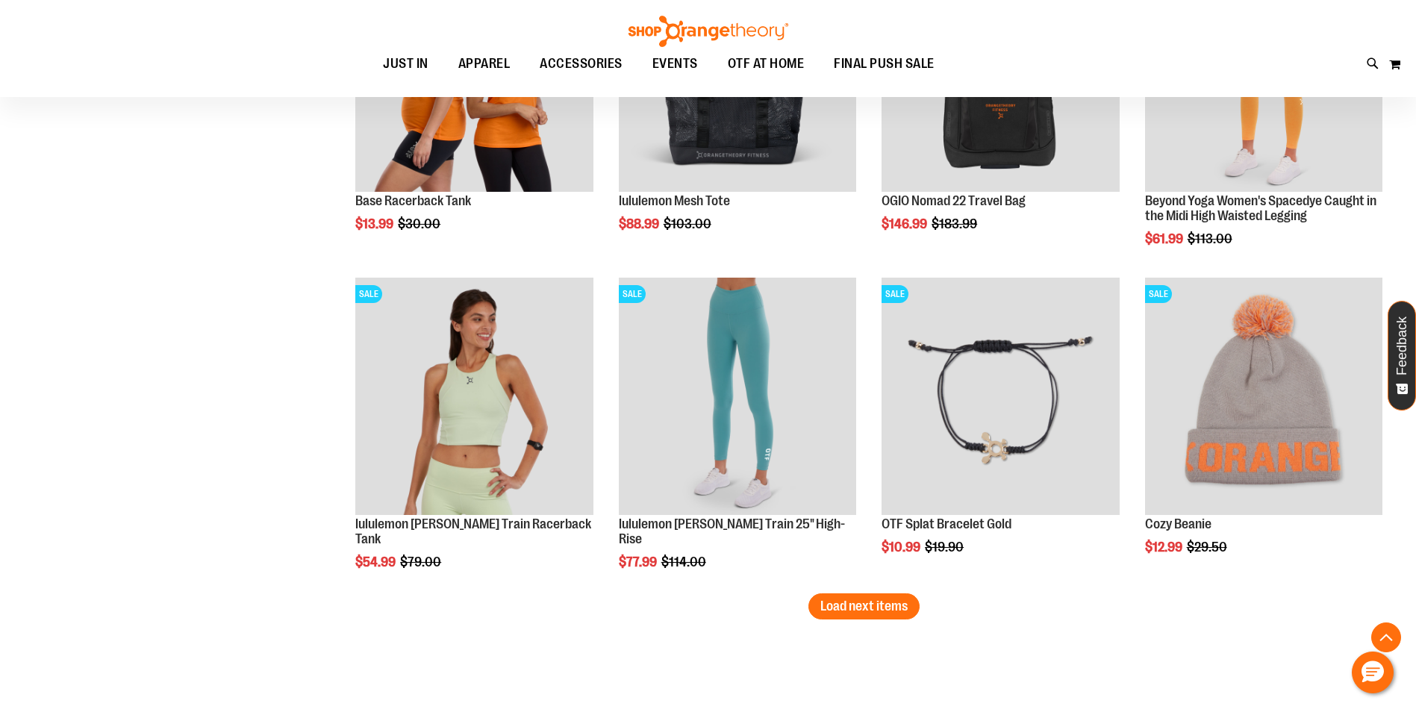
click at [890, 603] on span "Load next items" at bounding box center [864, 606] width 87 height 15
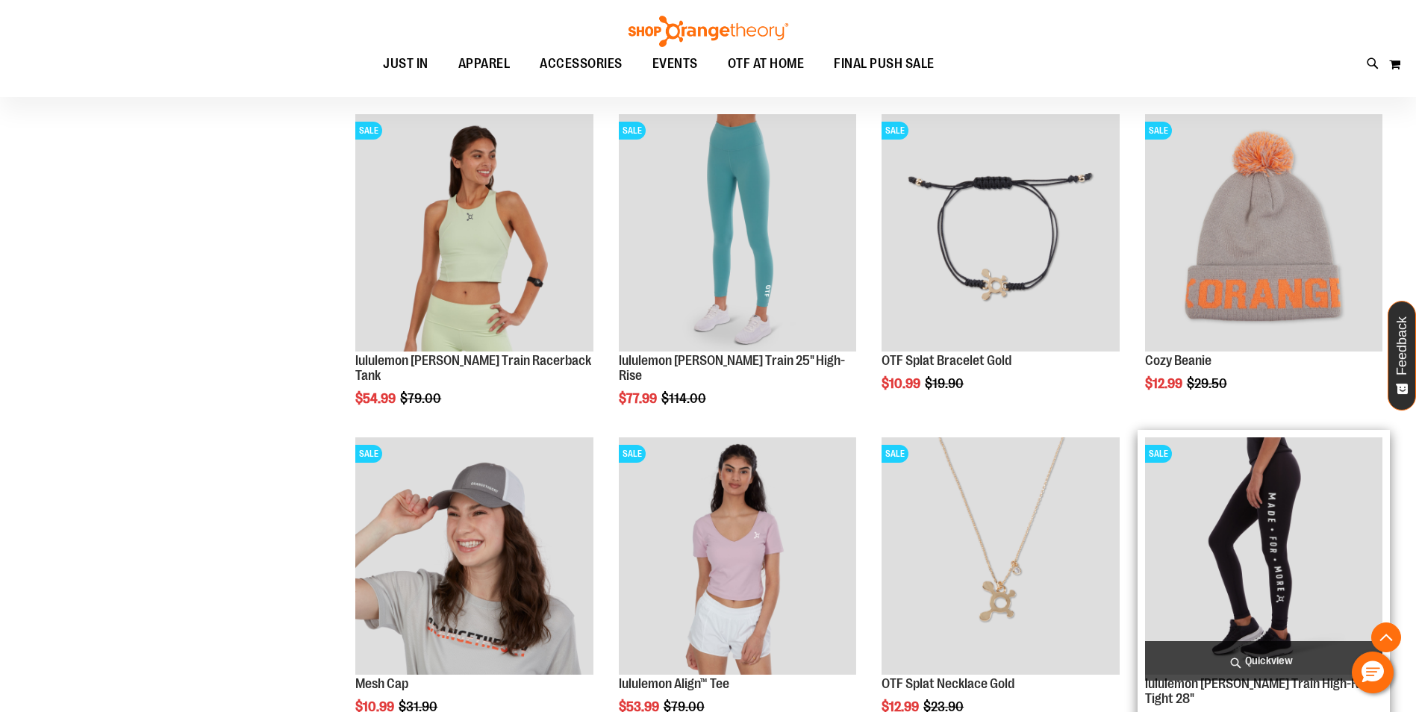
scroll to position [3733, 0]
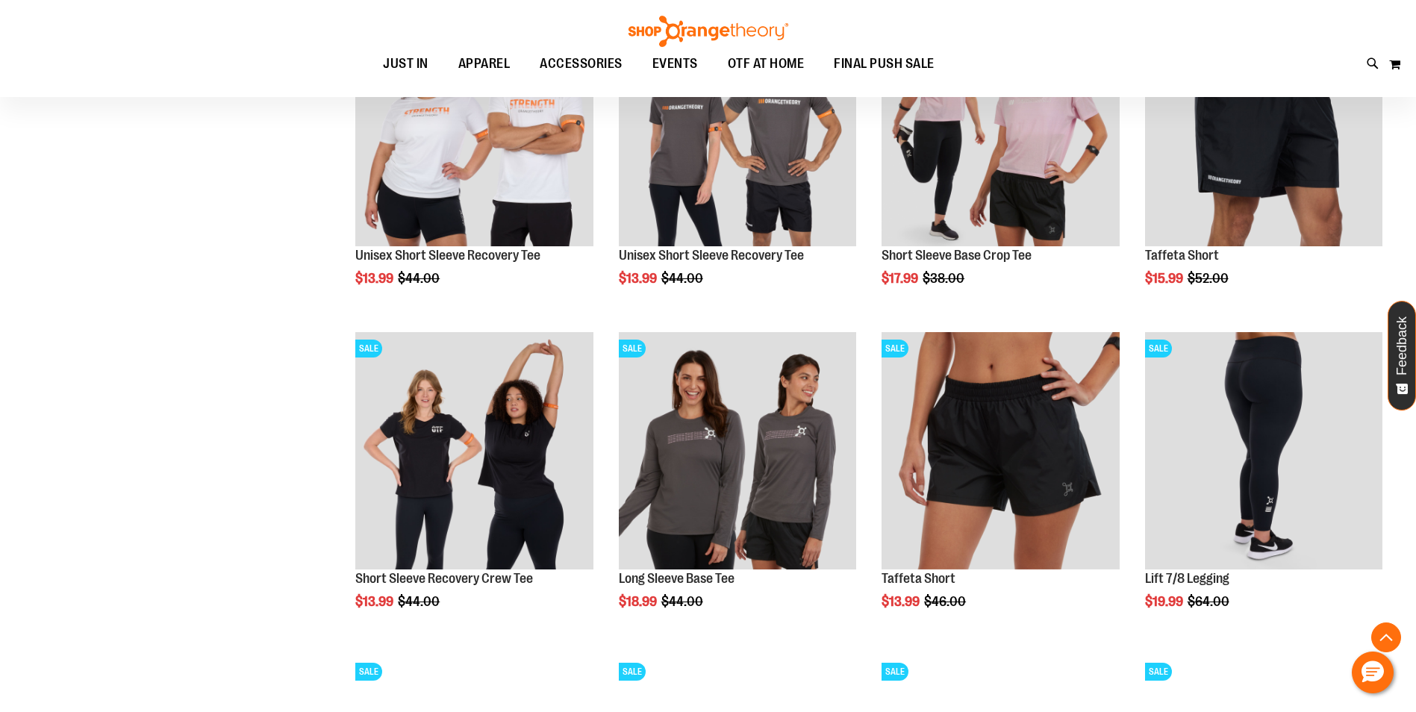
scroll to position [2538, 0]
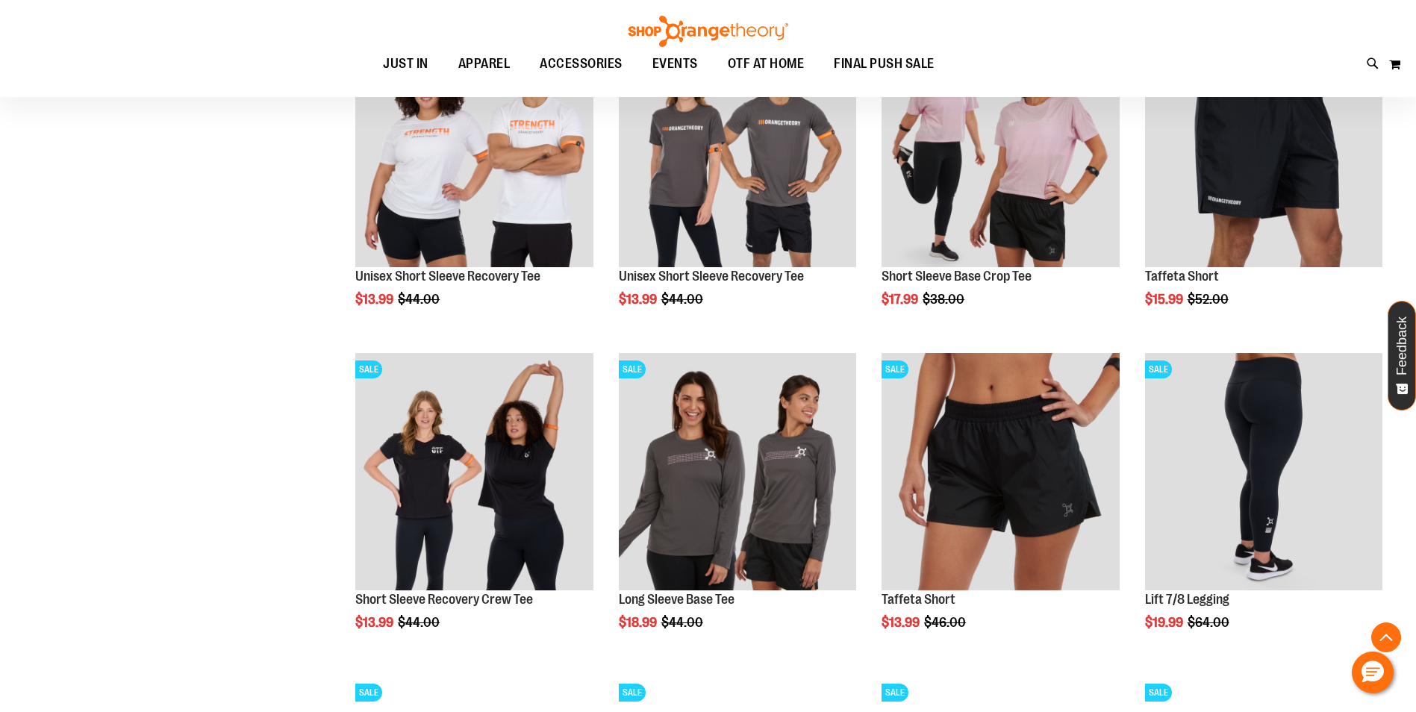
scroll to position [2464, 0]
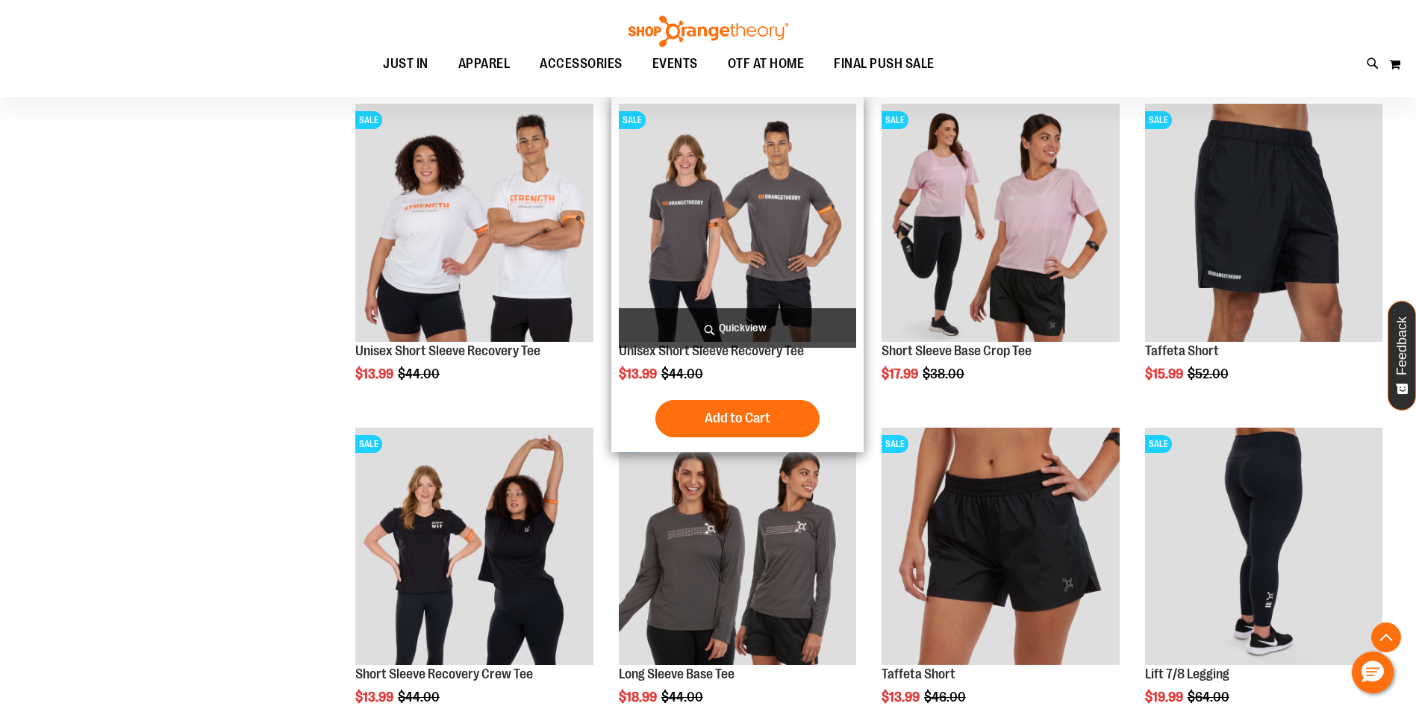
click at [740, 205] on img "product" at bounding box center [737, 222] width 237 height 237
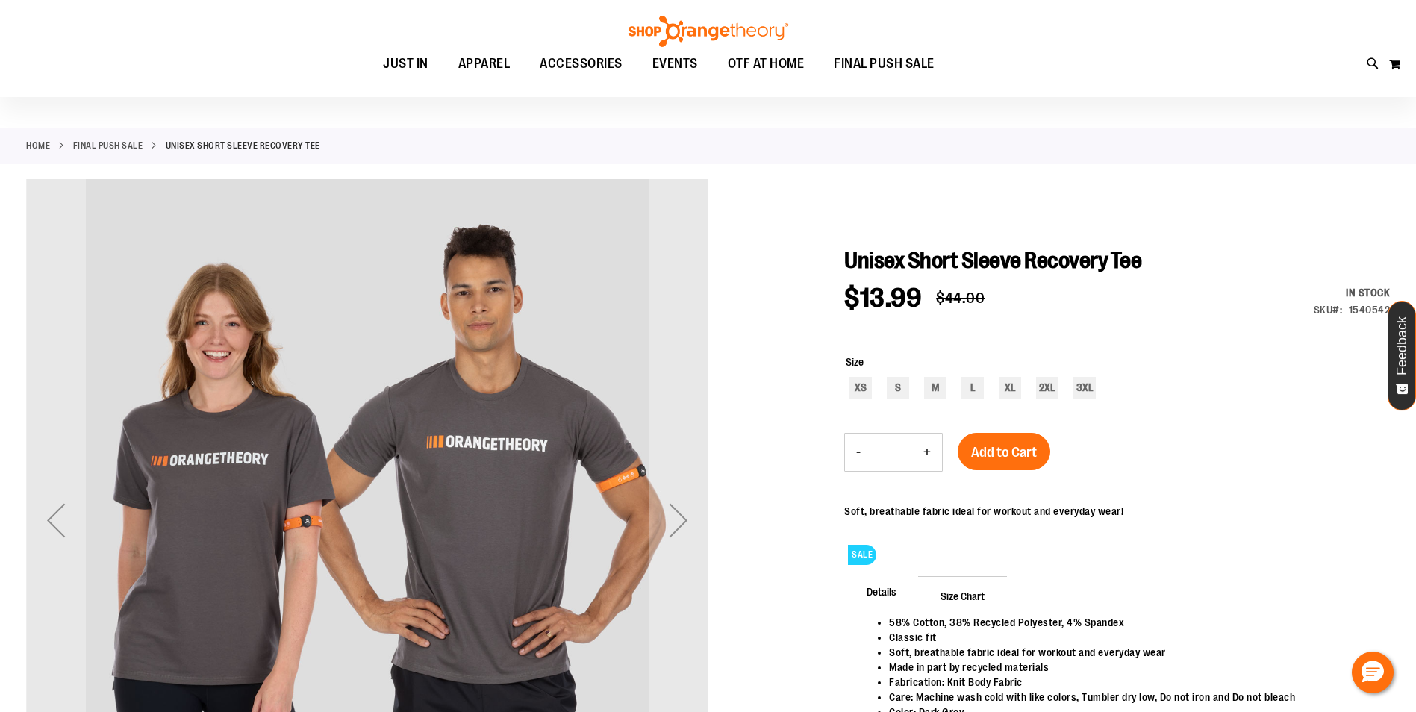
scroll to position [74, 0]
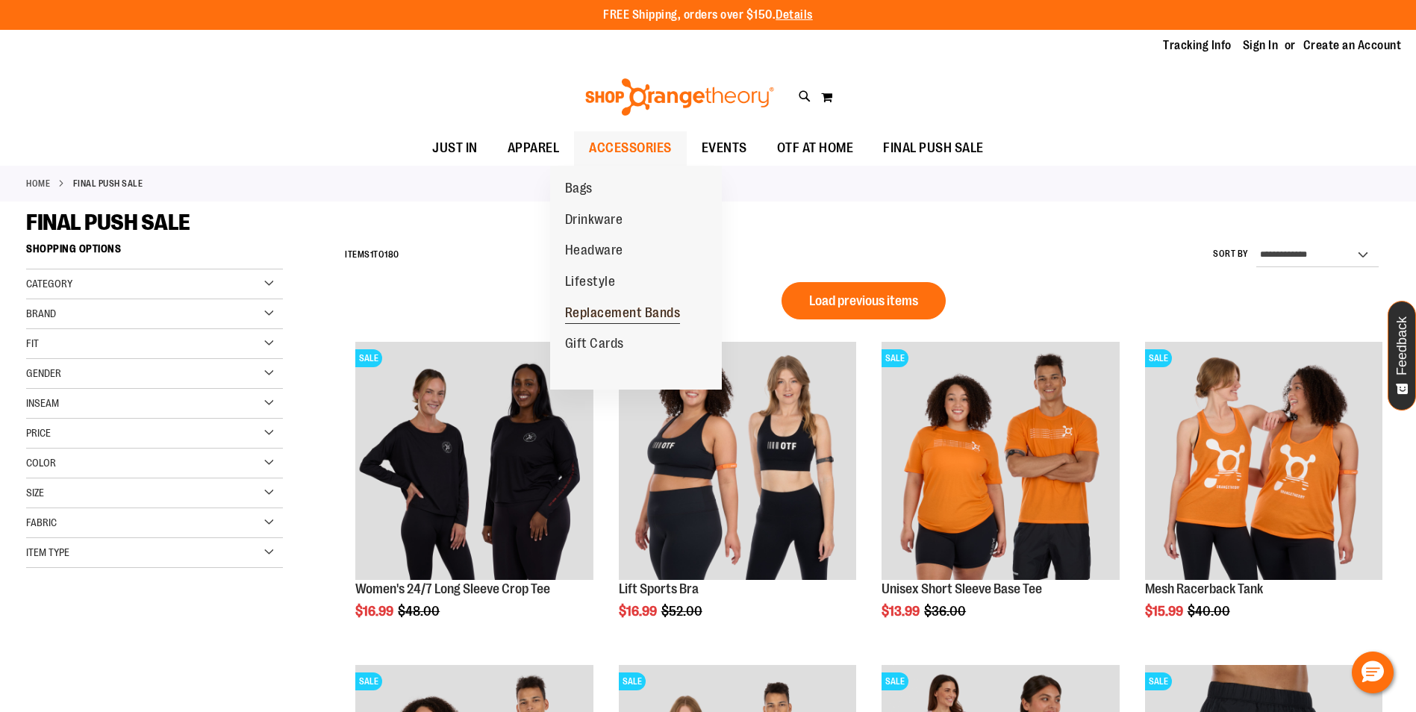
click at [656, 313] on span "Replacement Bands" at bounding box center [623, 314] width 116 height 19
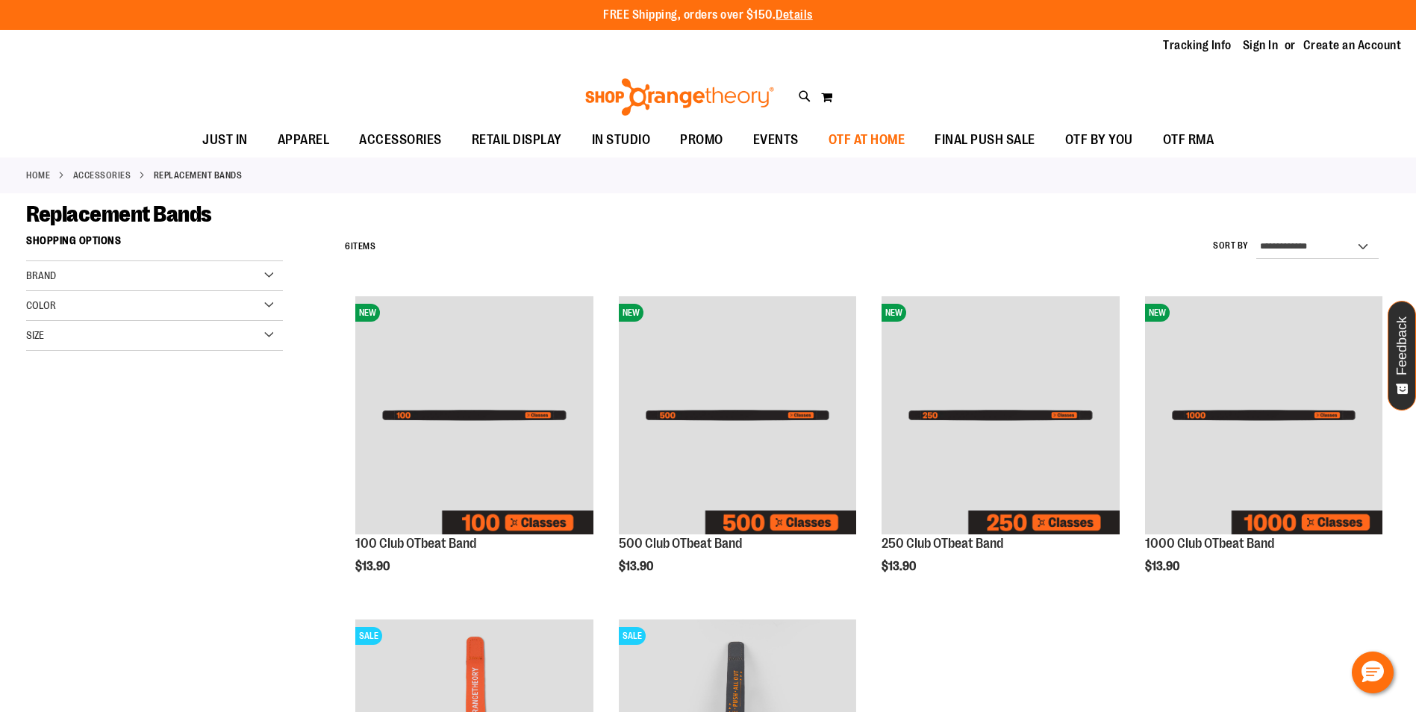
click at [872, 134] on span "OTF AT HOME" at bounding box center [867, 140] width 77 height 34
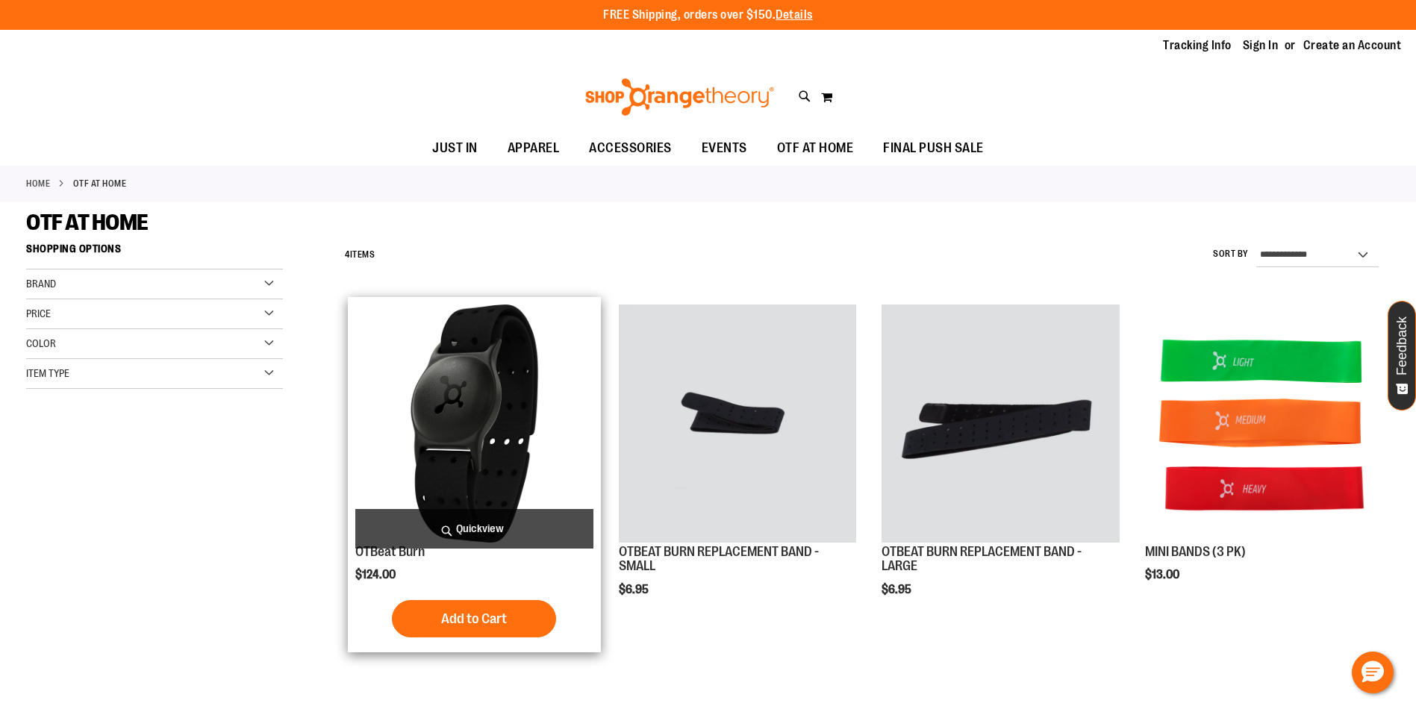
click at [485, 480] on img "product" at bounding box center [473, 423] width 237 height 237
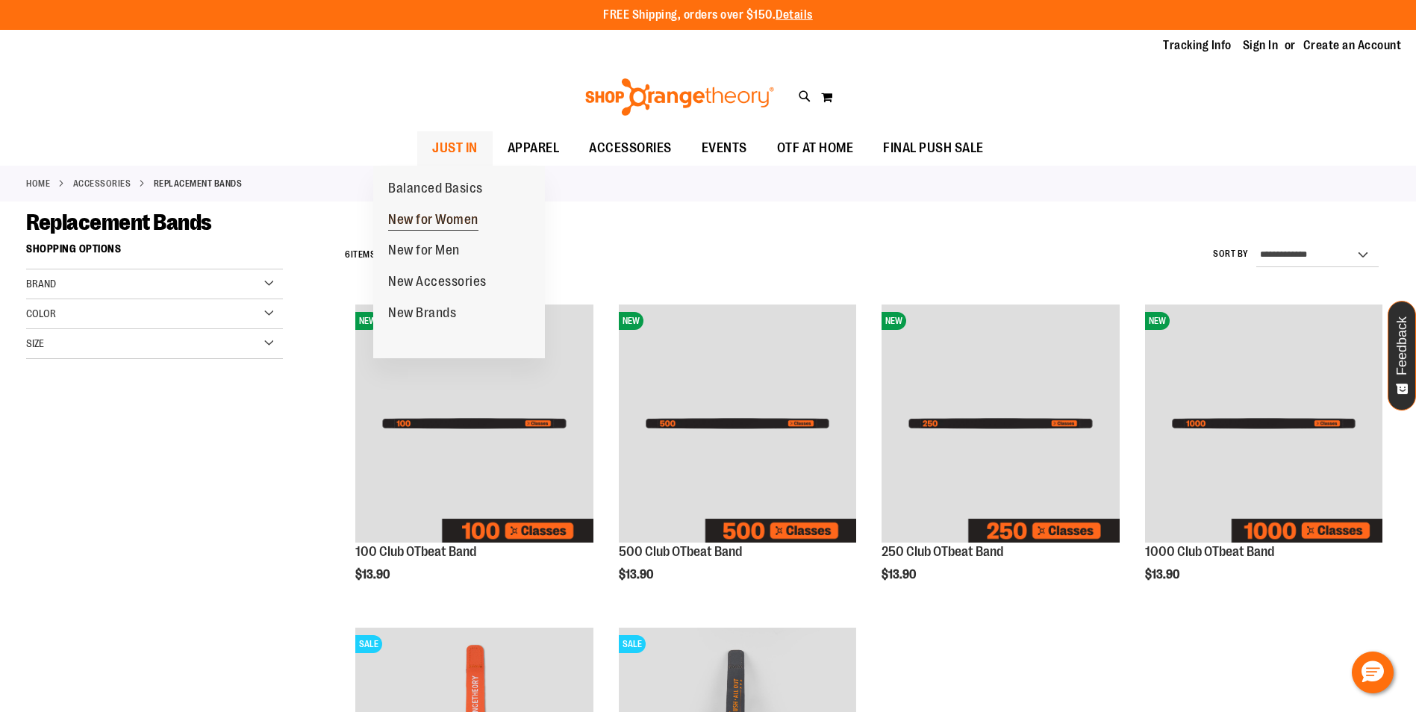
click at [436, 217] on span "New for Women" at bounding box center [433, 221] width 90 height 19
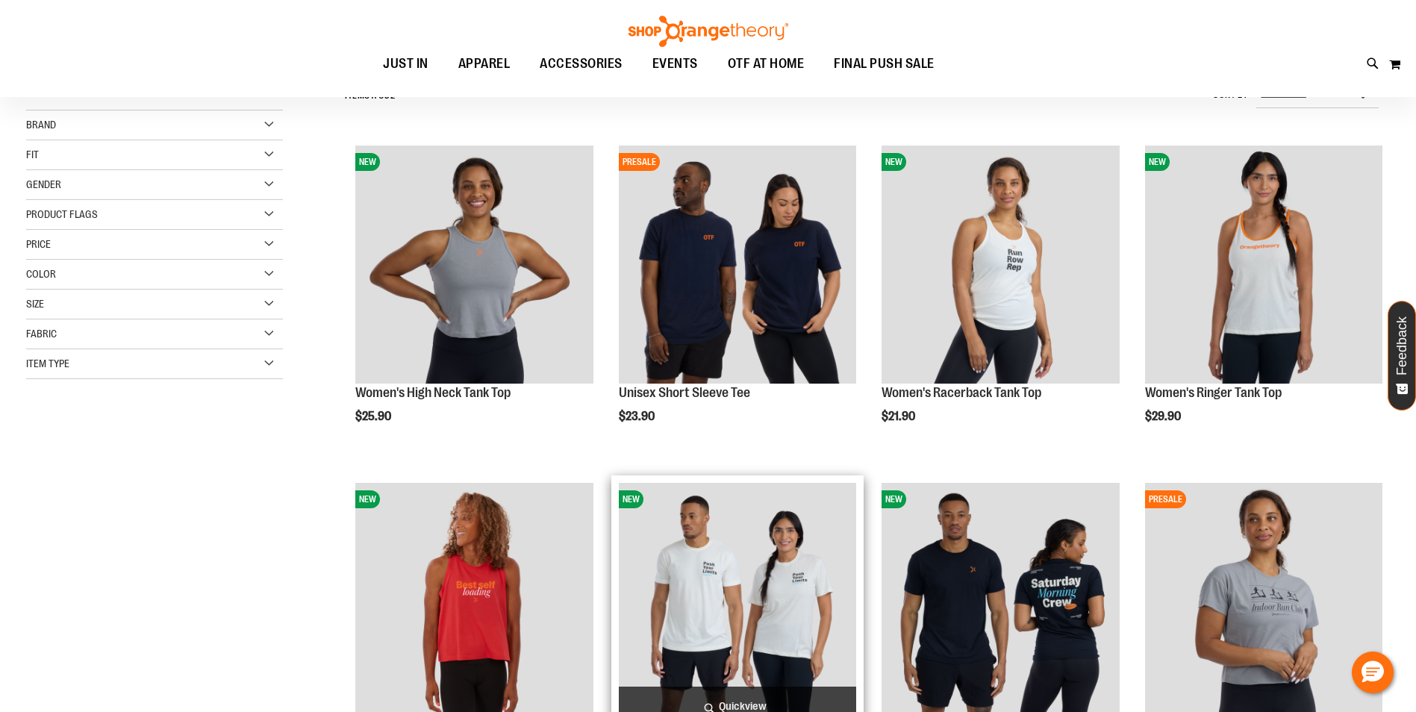
scroll to position [223, 0]
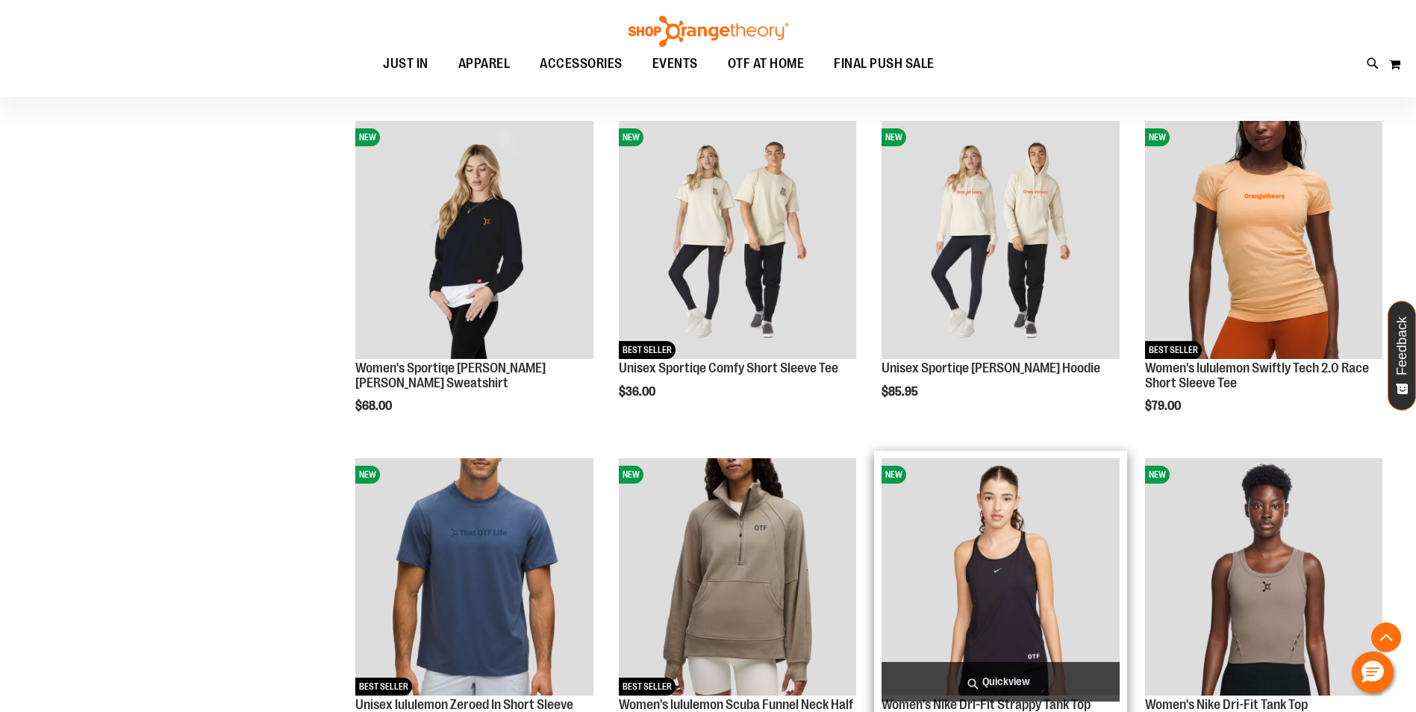
scroll to position [1866, 0]
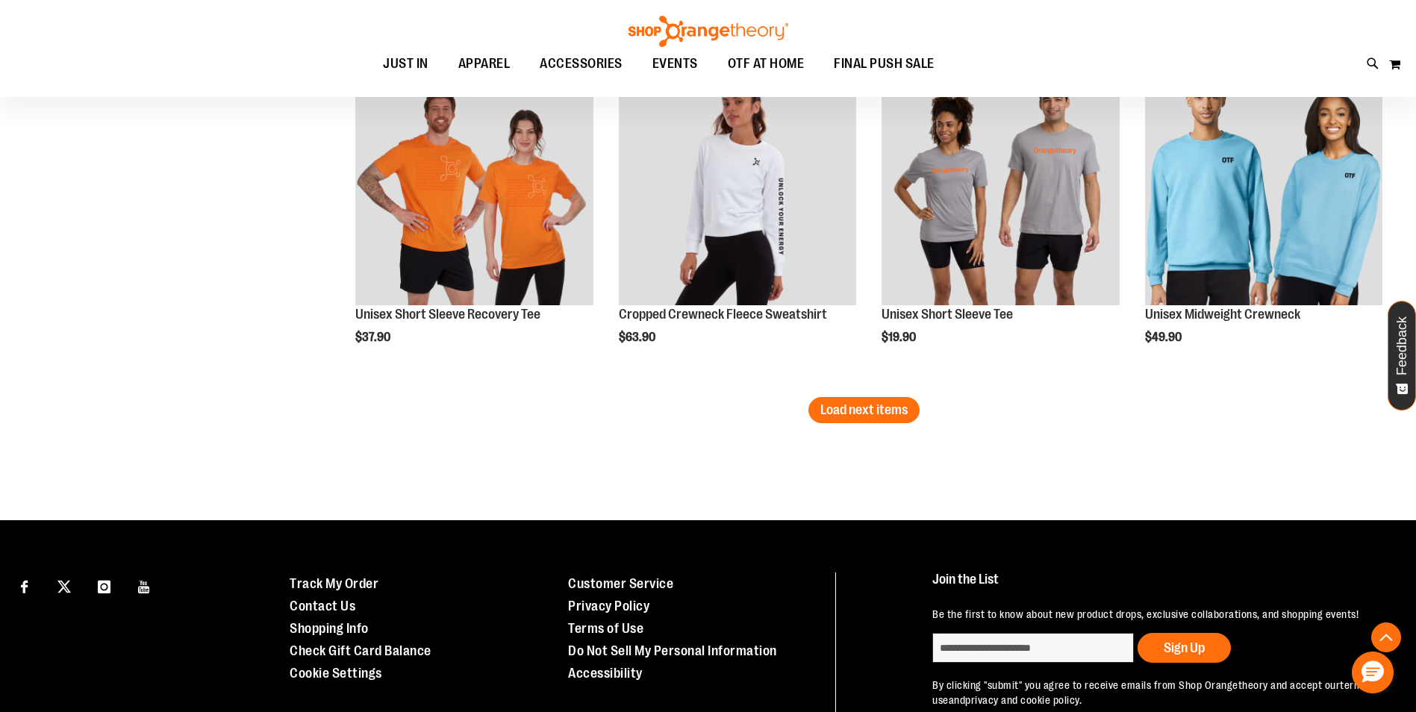
scroll to position [2736, 0]
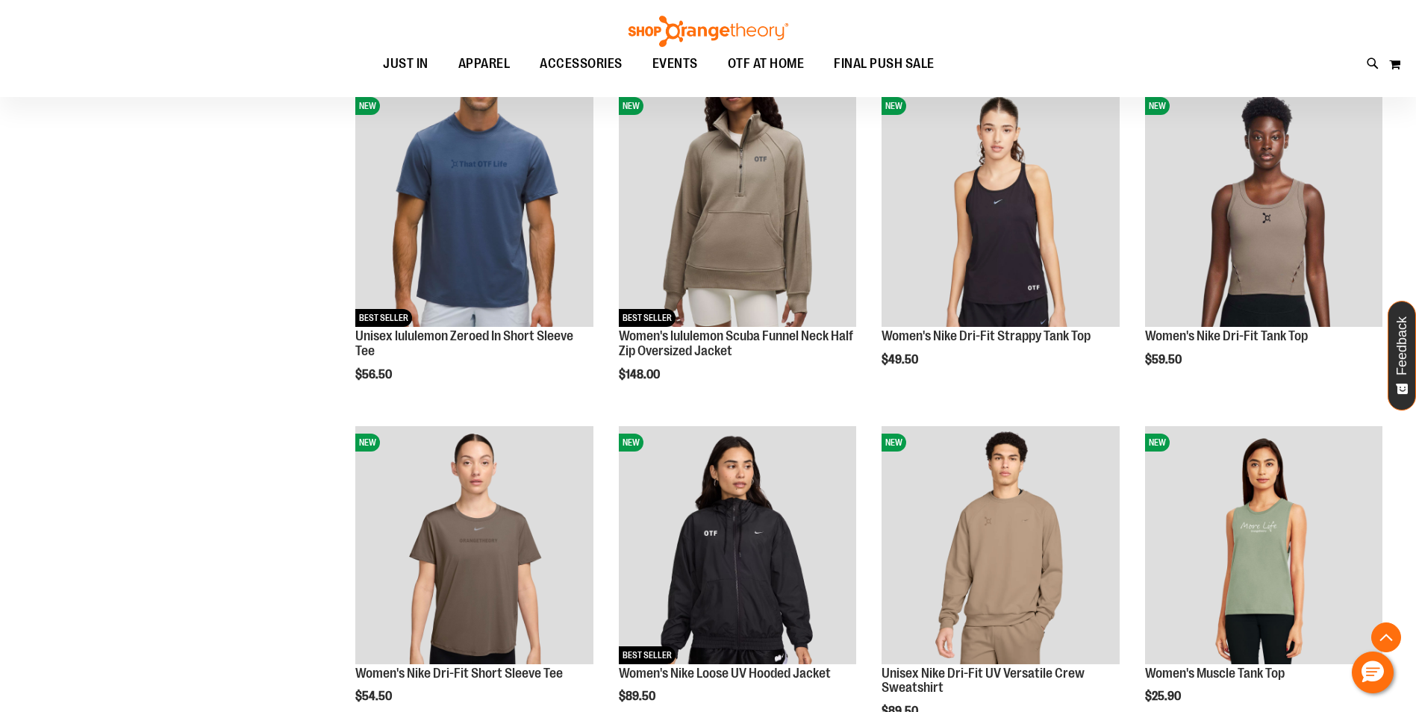
scroll to position [1242, 0]
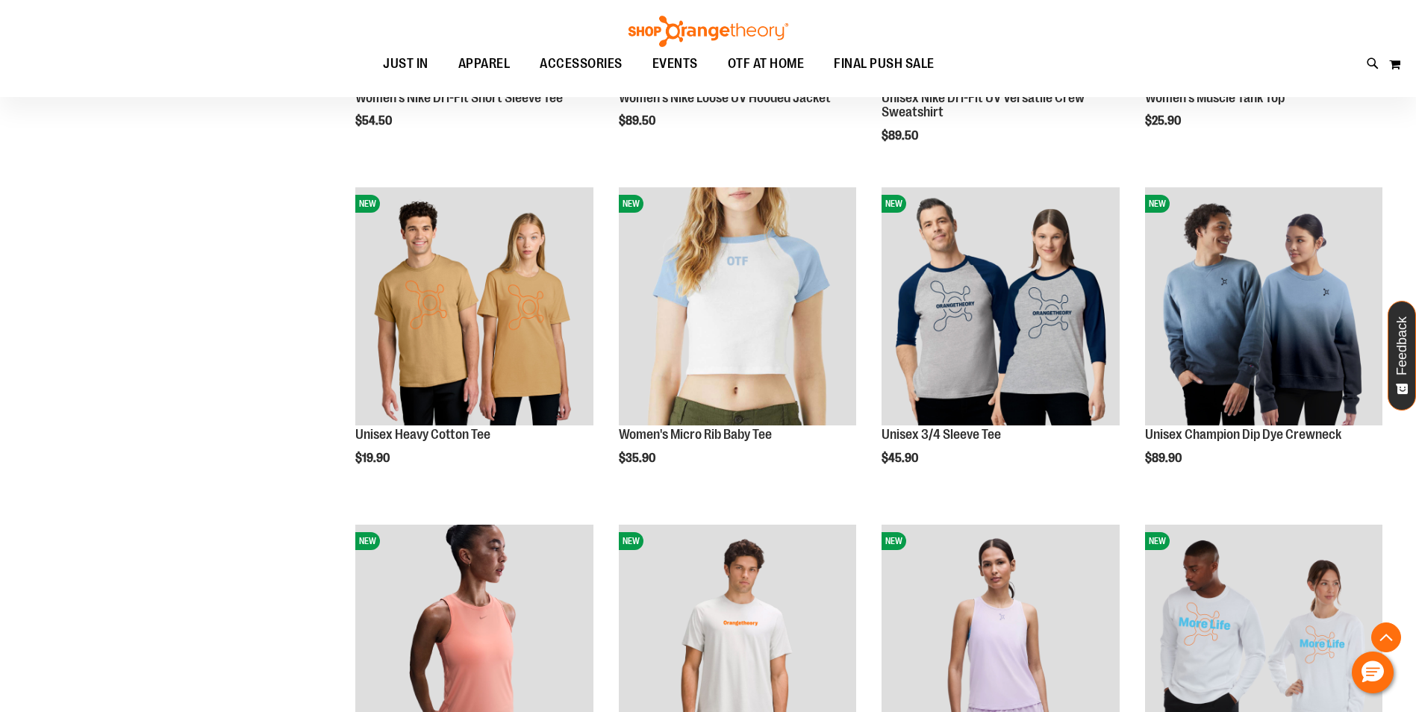
scroll to position [2885, 0]
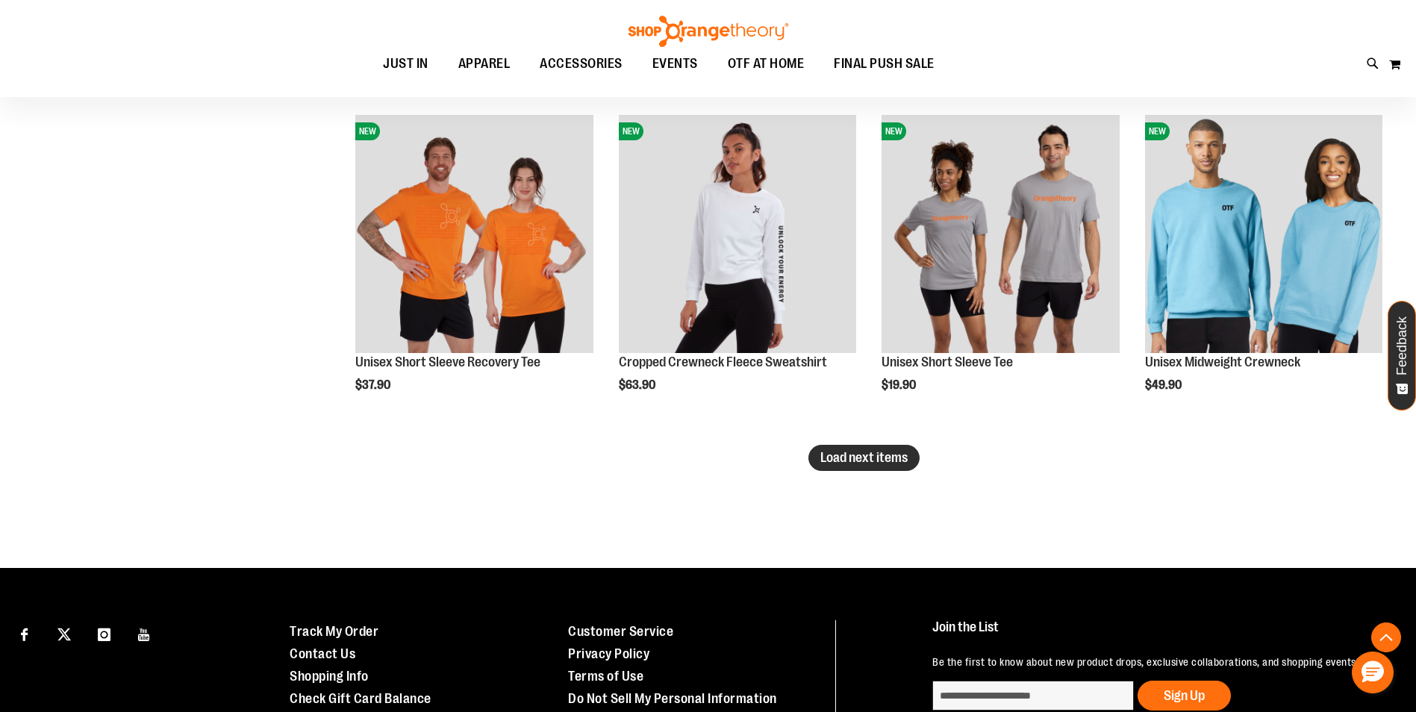
click at [893, 455] on span "Load next items" at bounding box center [864, 457] width 87 height 15
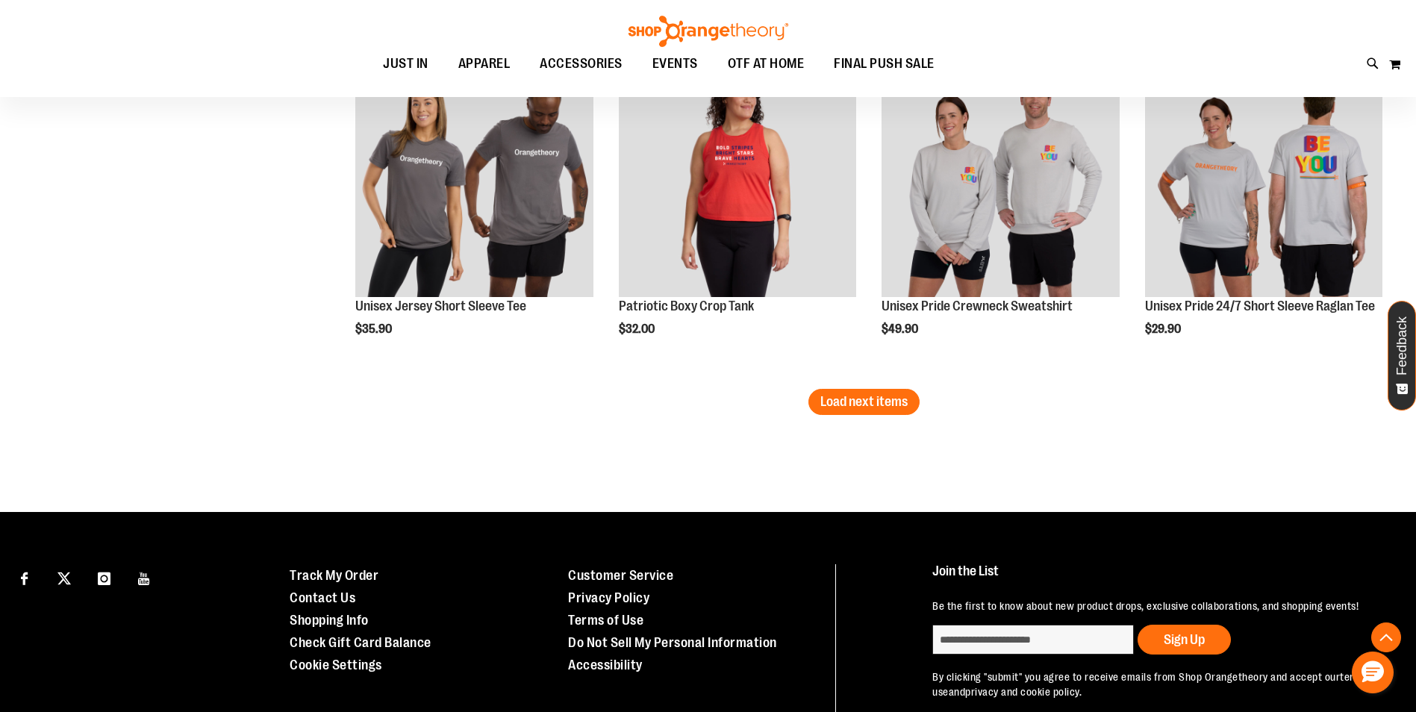
scroll to position [4005, 0]
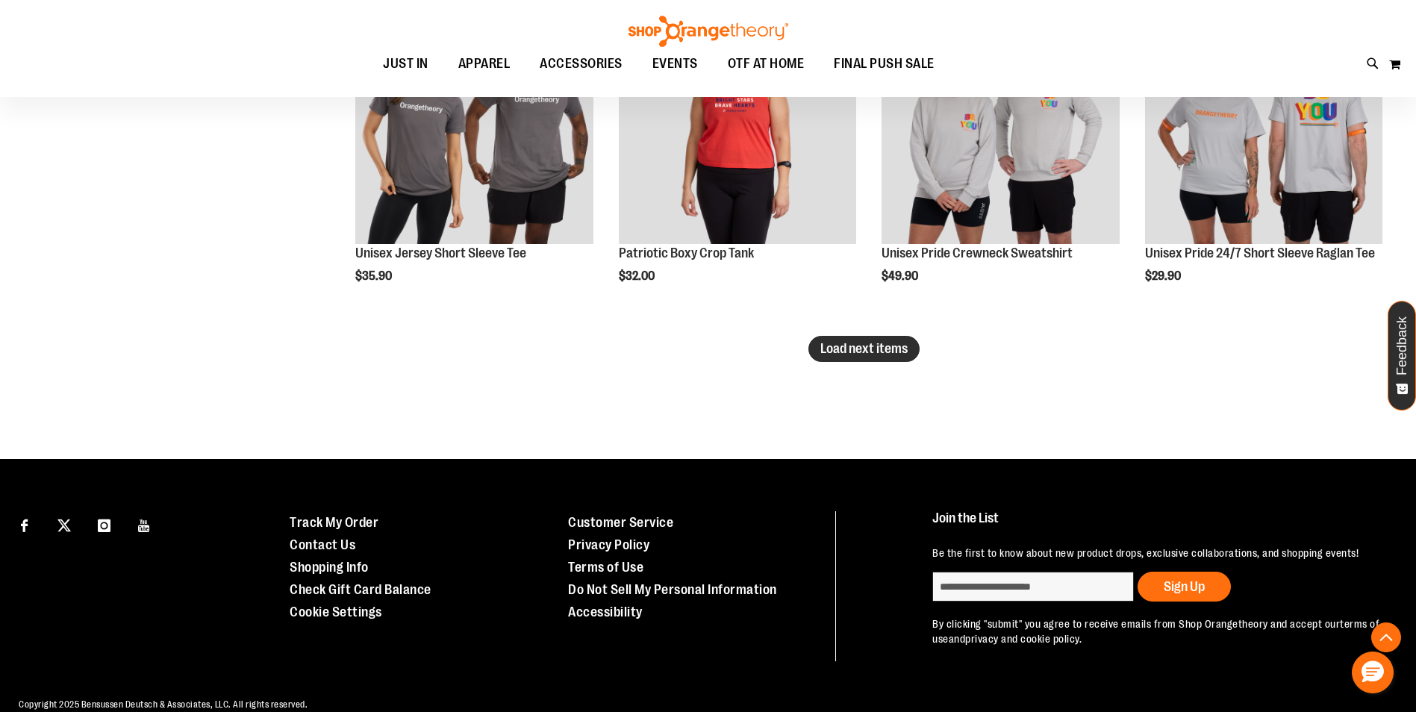
click at [883, 351] on span "Load next items" at bounding box center [864, 348] width 87 height 15
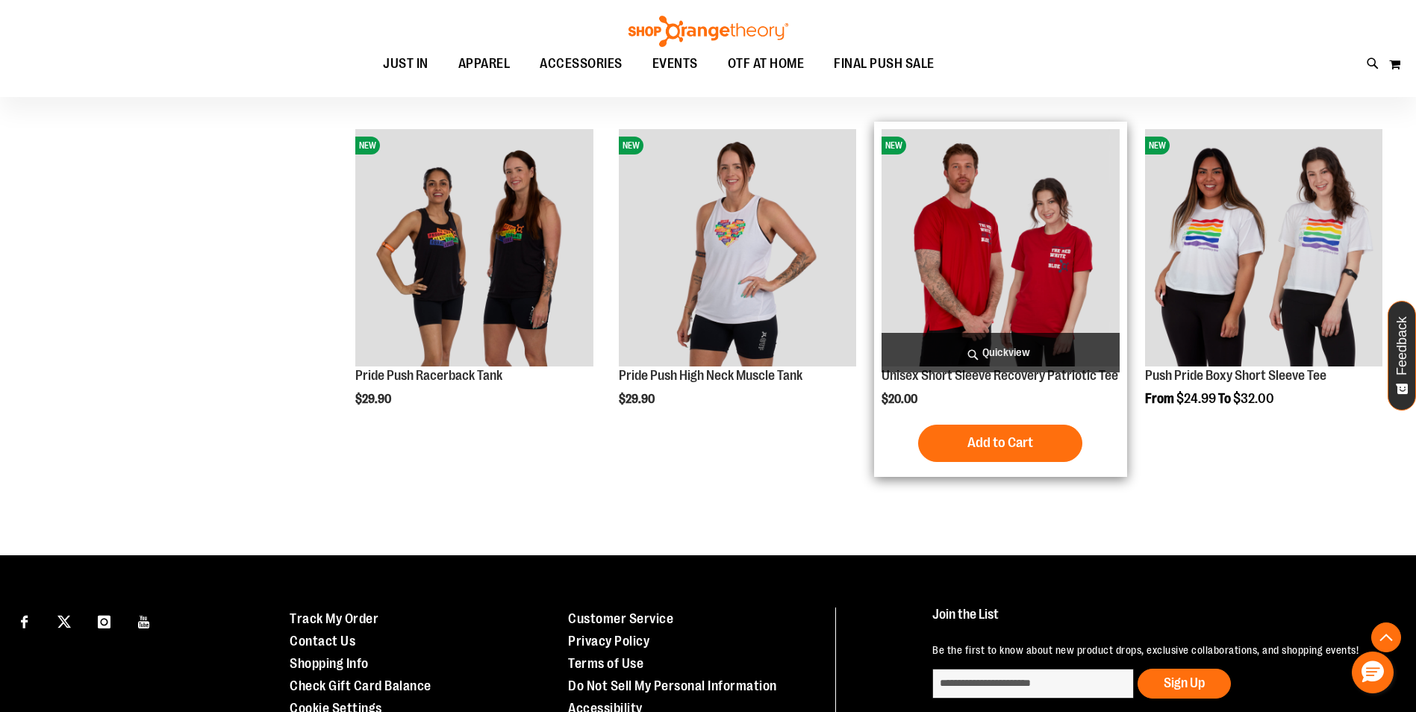
scroll to position [4207, 0]
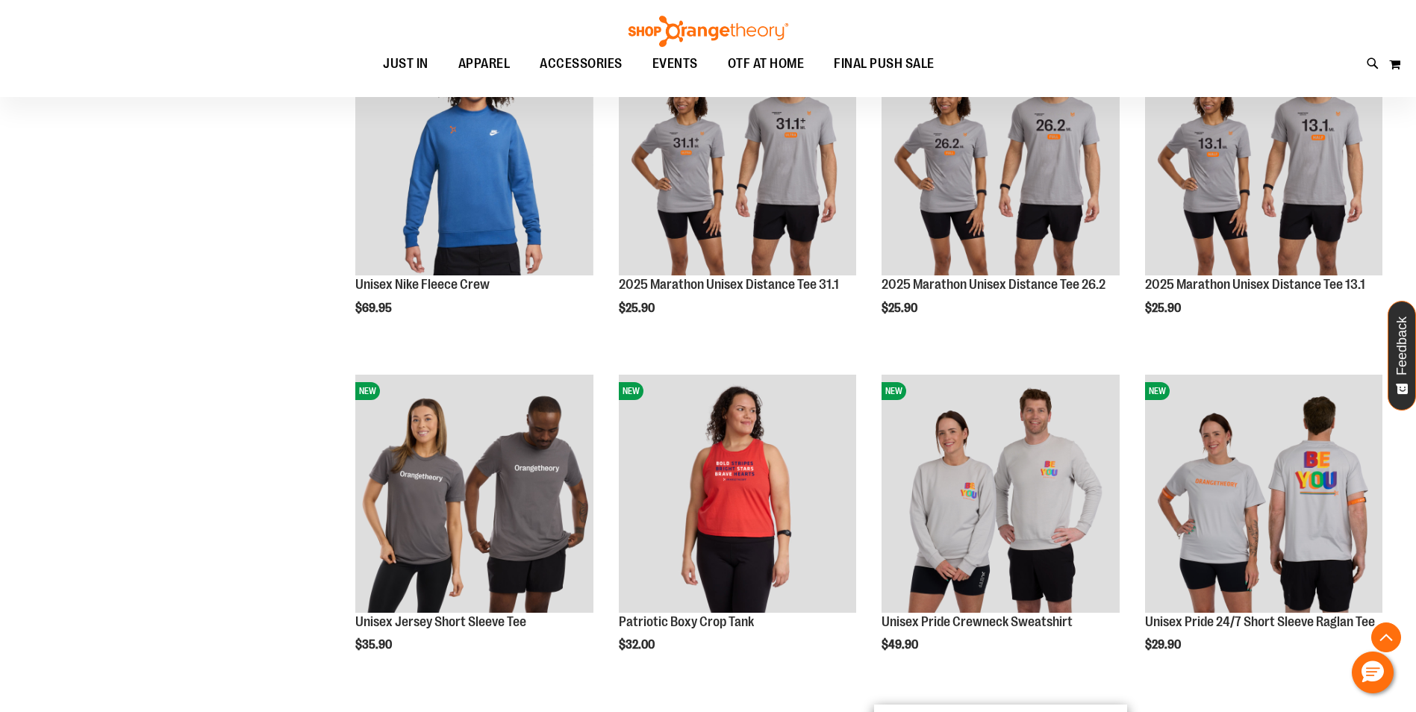
scroll to position [3610, 0]
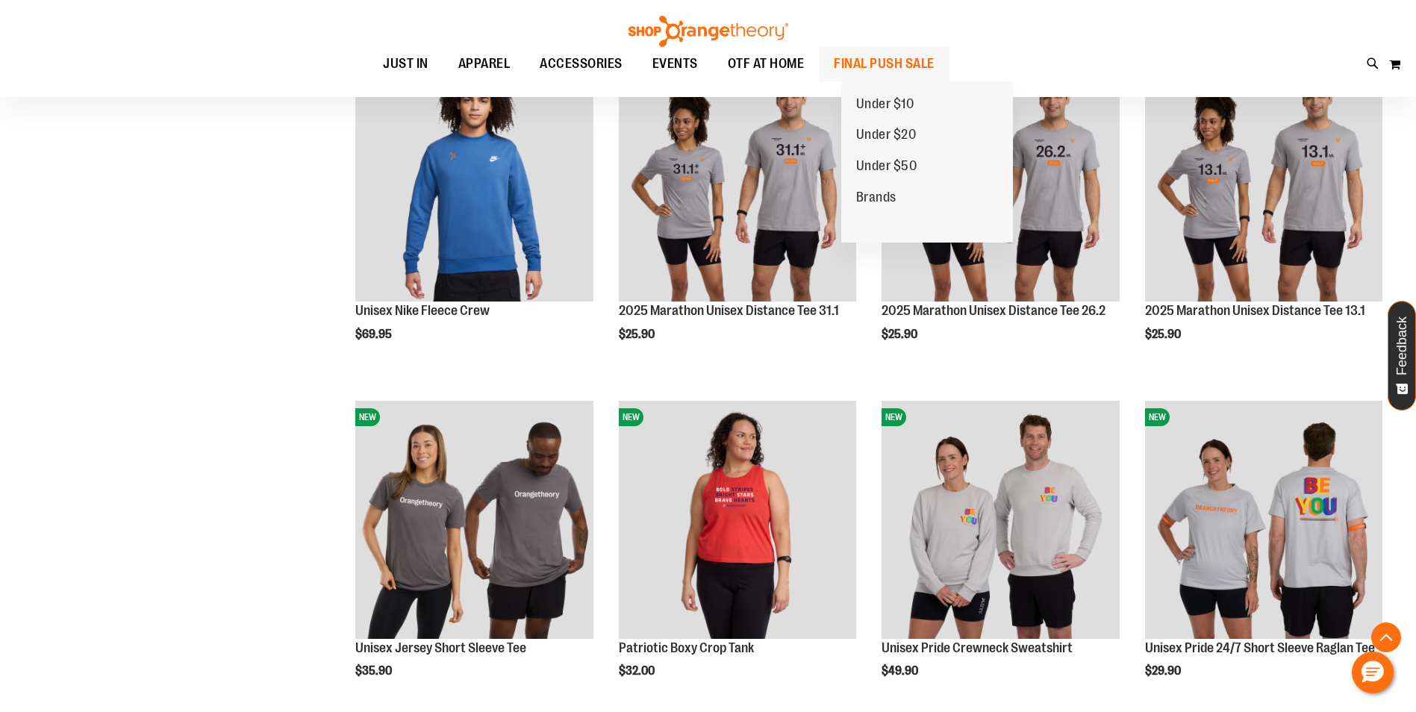
click at [916, 61] on span "FINAL PUSH SALE" at bounding box center [884, 64] width 101 height 34
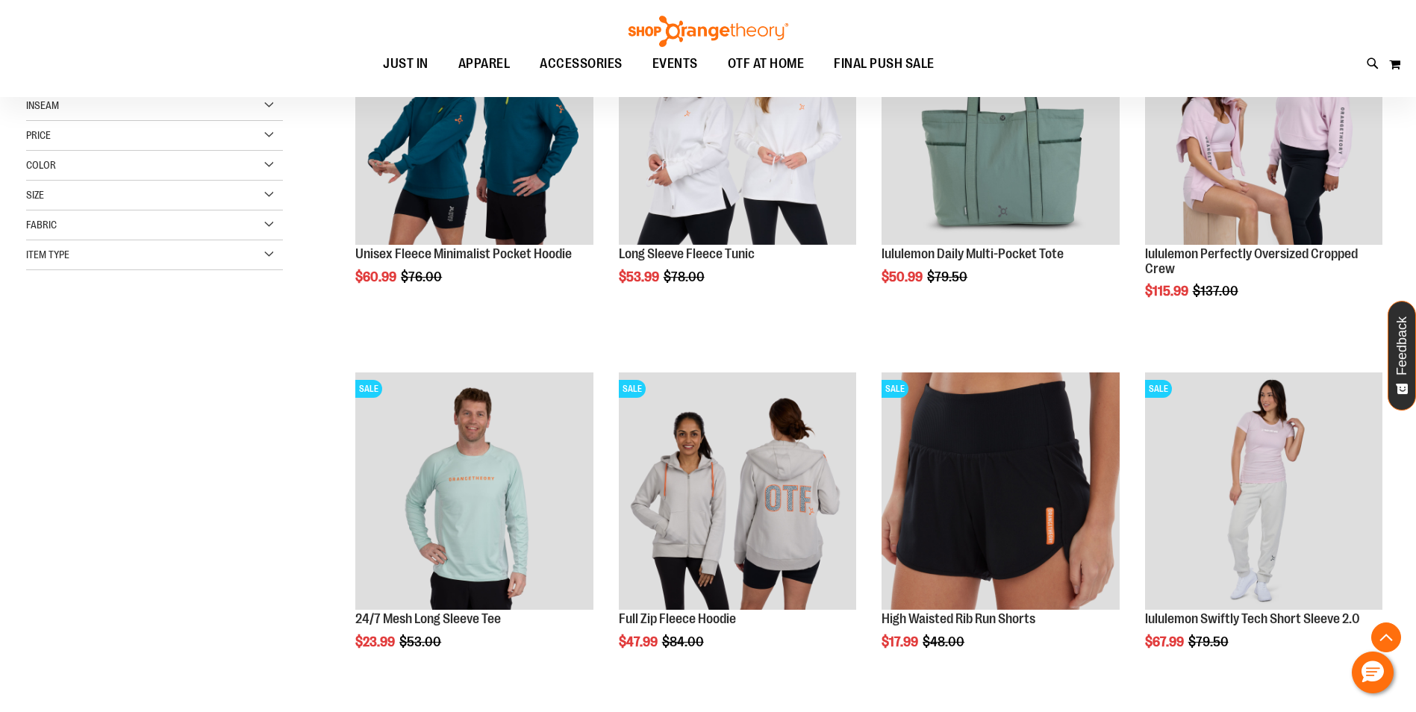
scroll to position [298, 0]
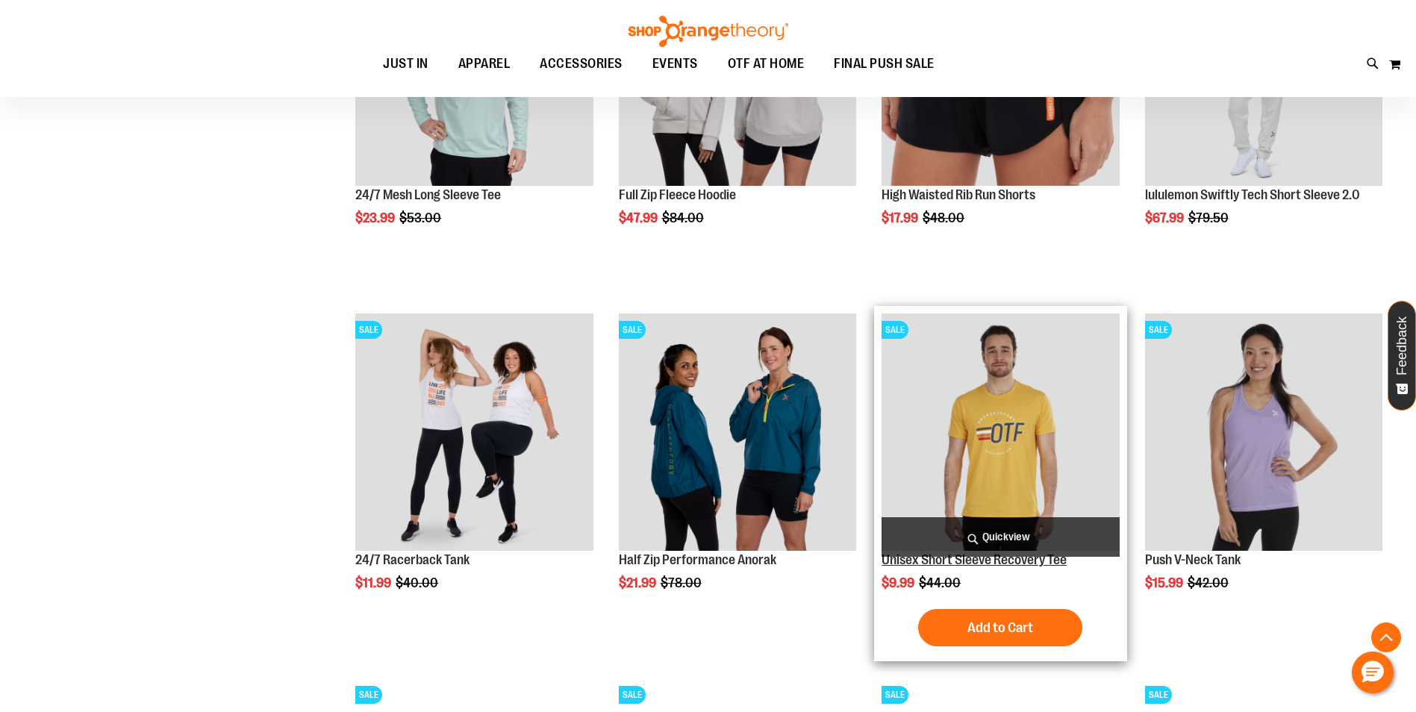
scroll to position [746, 0]
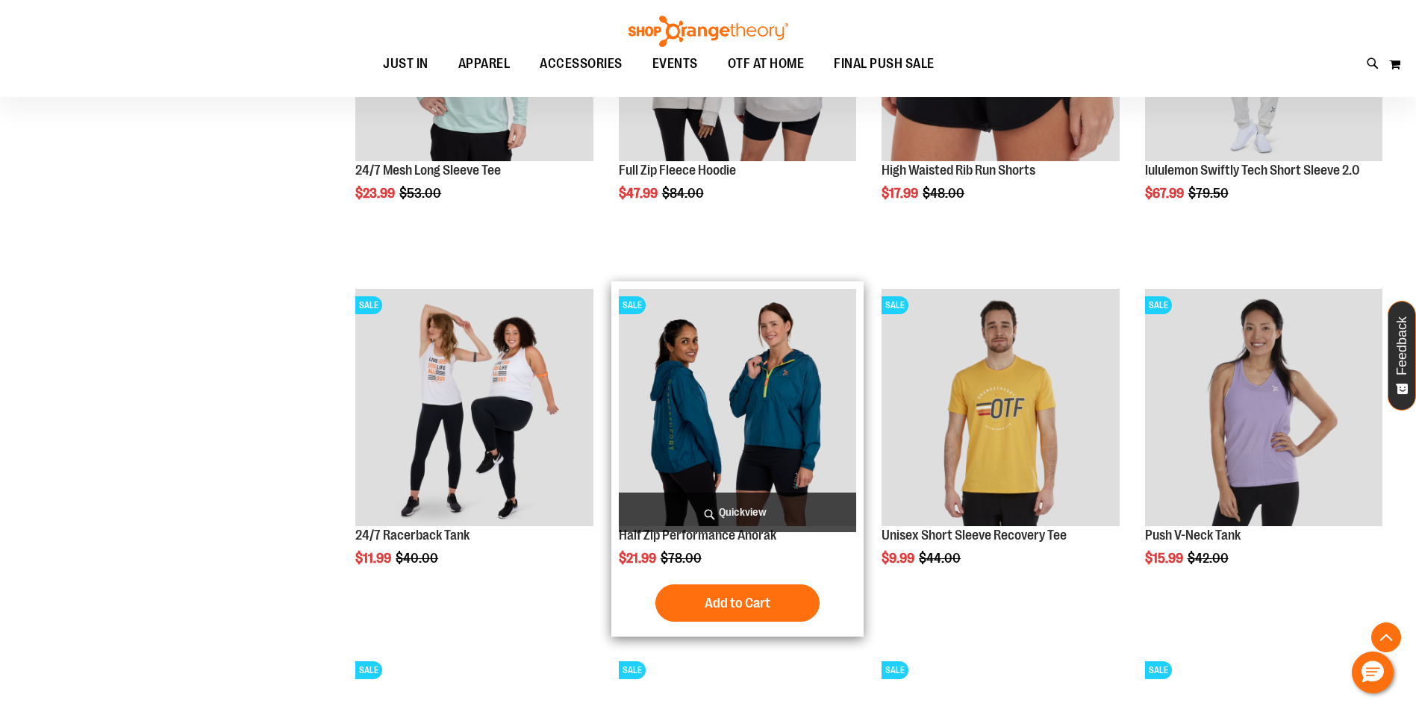
click at [748, 451] on img "product" at bounding box center [737, 407] width 237 height 237
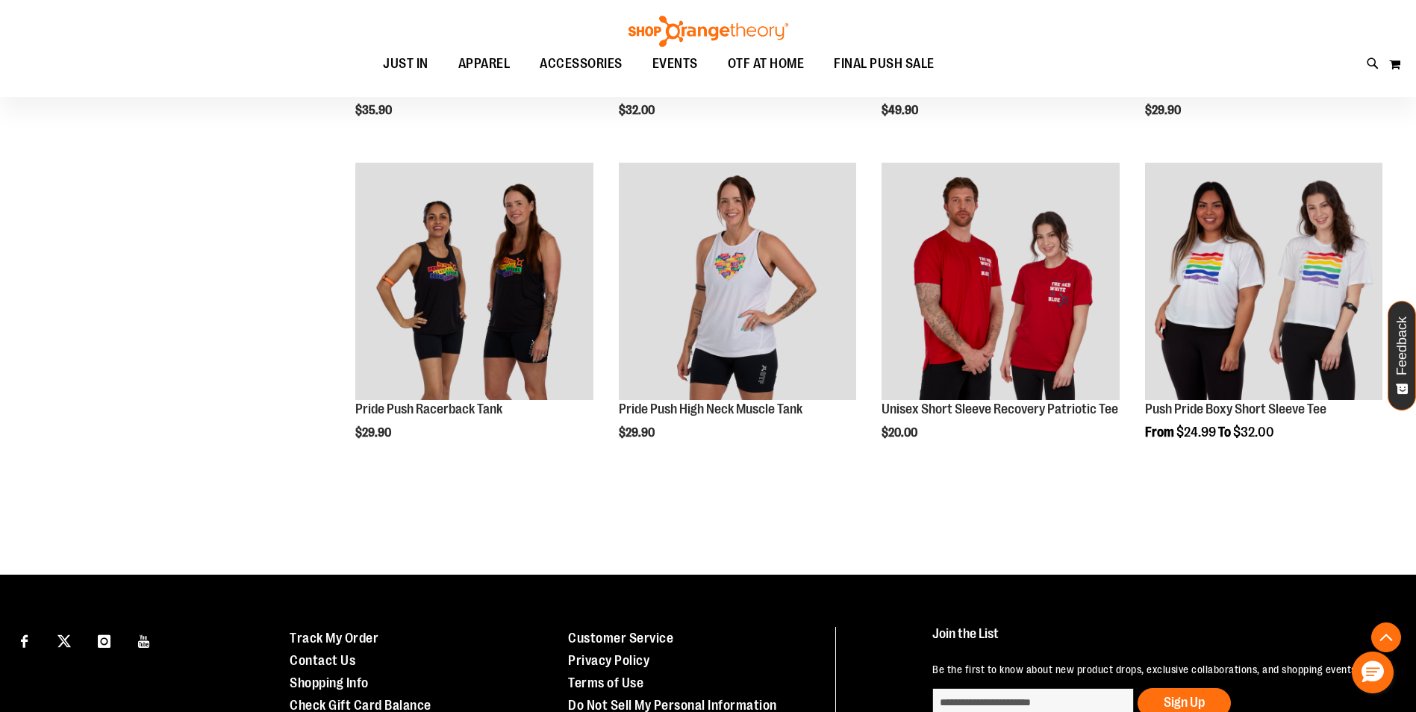
scroll to position [1286, 0]
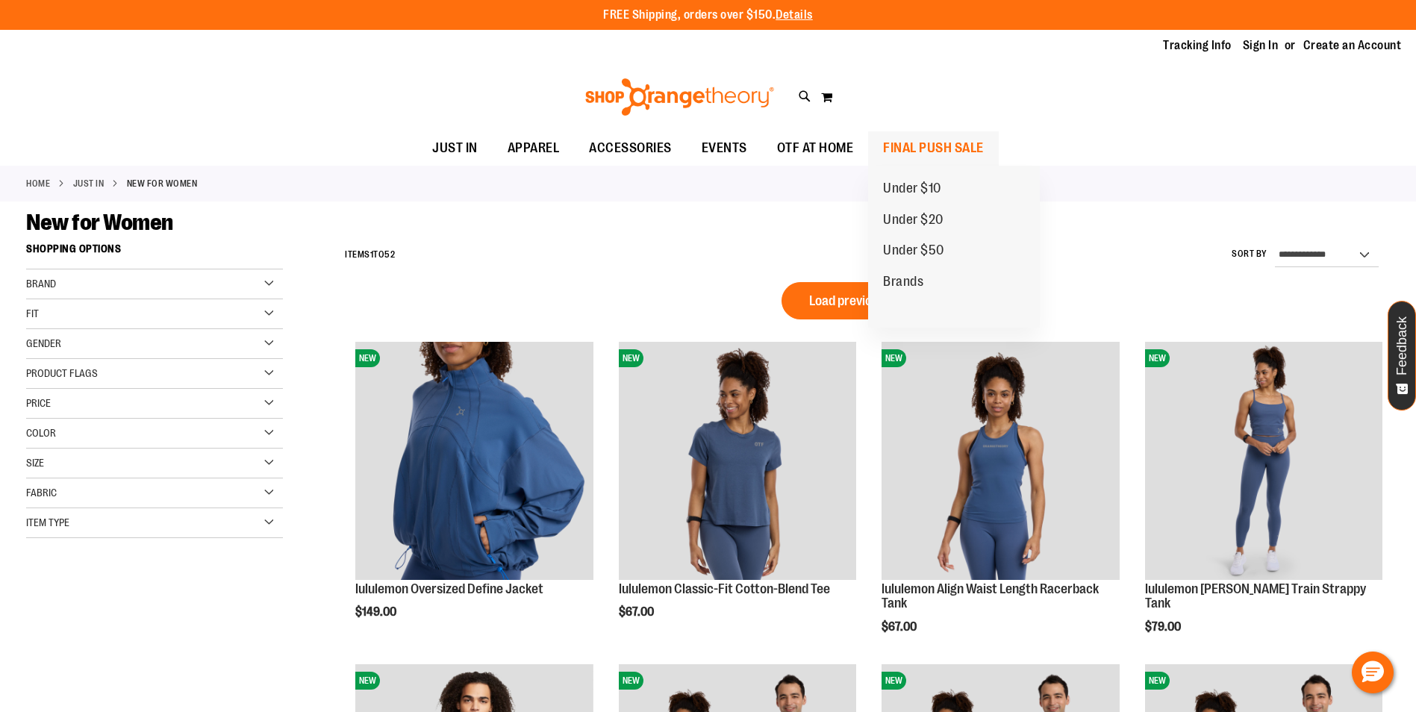
click at [921, 149] on span "FINAL PUSH SALE" at bounding box center [933, 148] width 101 height 34
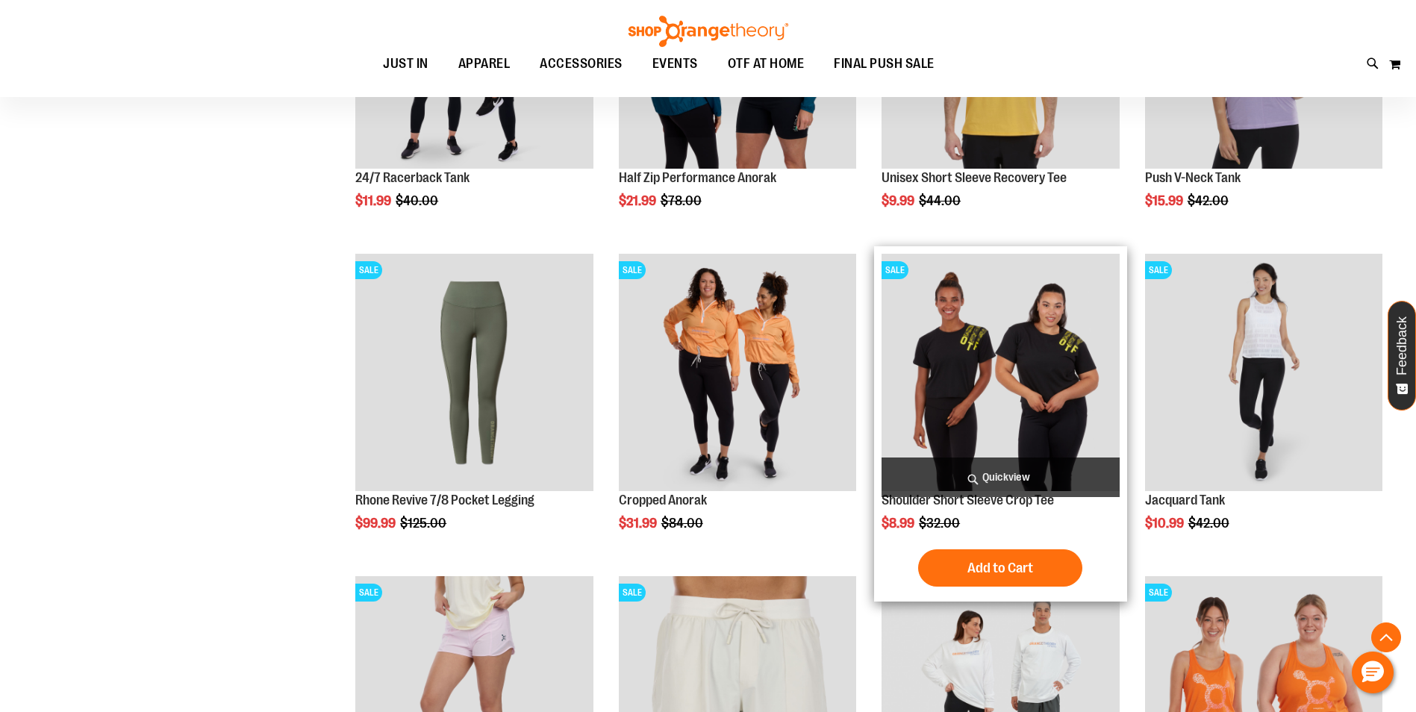
scroll to position [1045, 0]
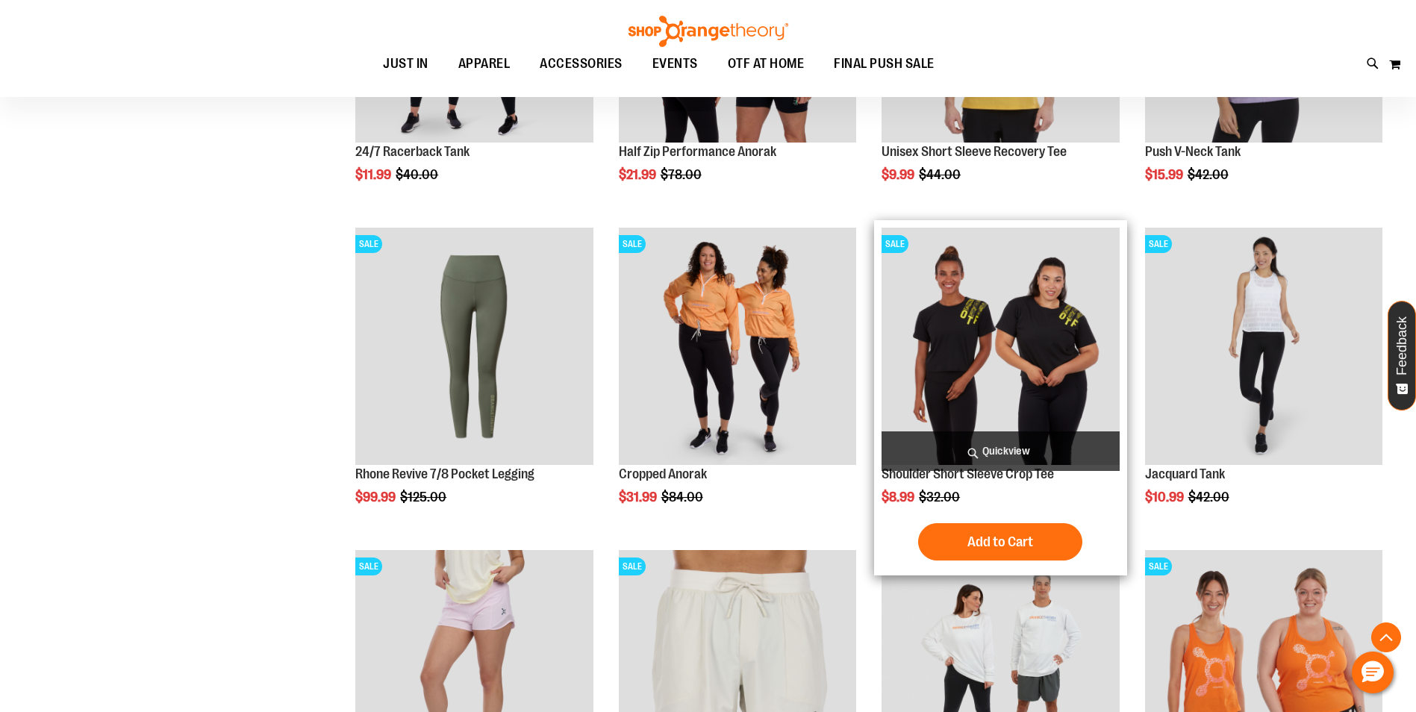
click at [1070, 405] on img "product" at bounding box center [1000, 346] width 237 height 237
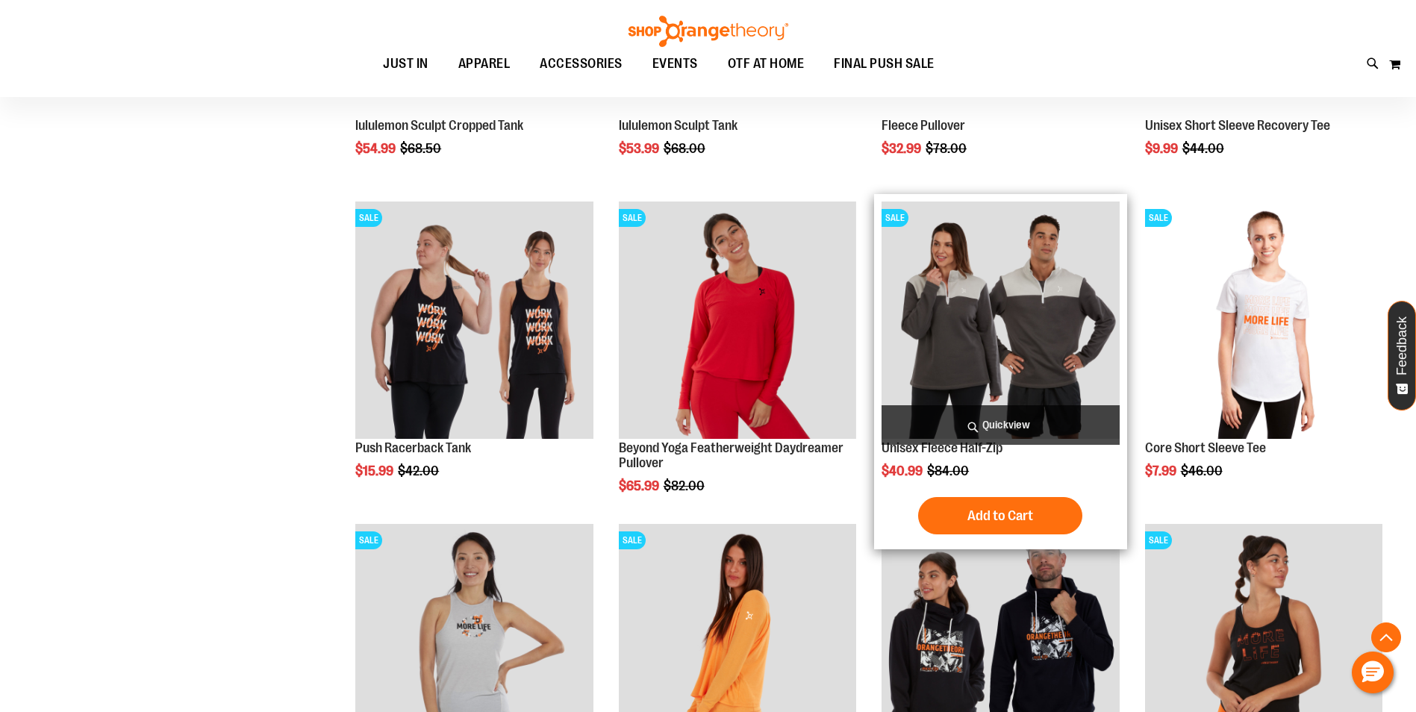
scroll to position [1431, 0]
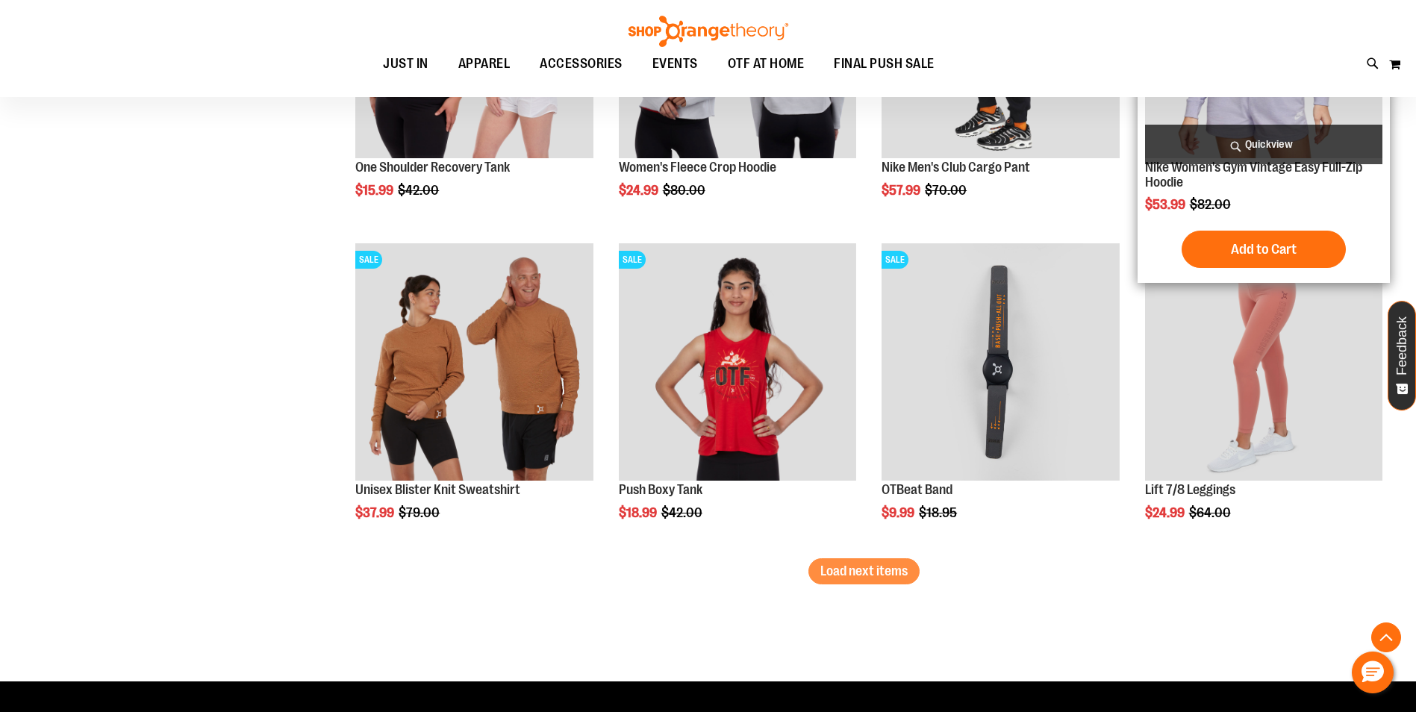
scroll to position [2700, 0]
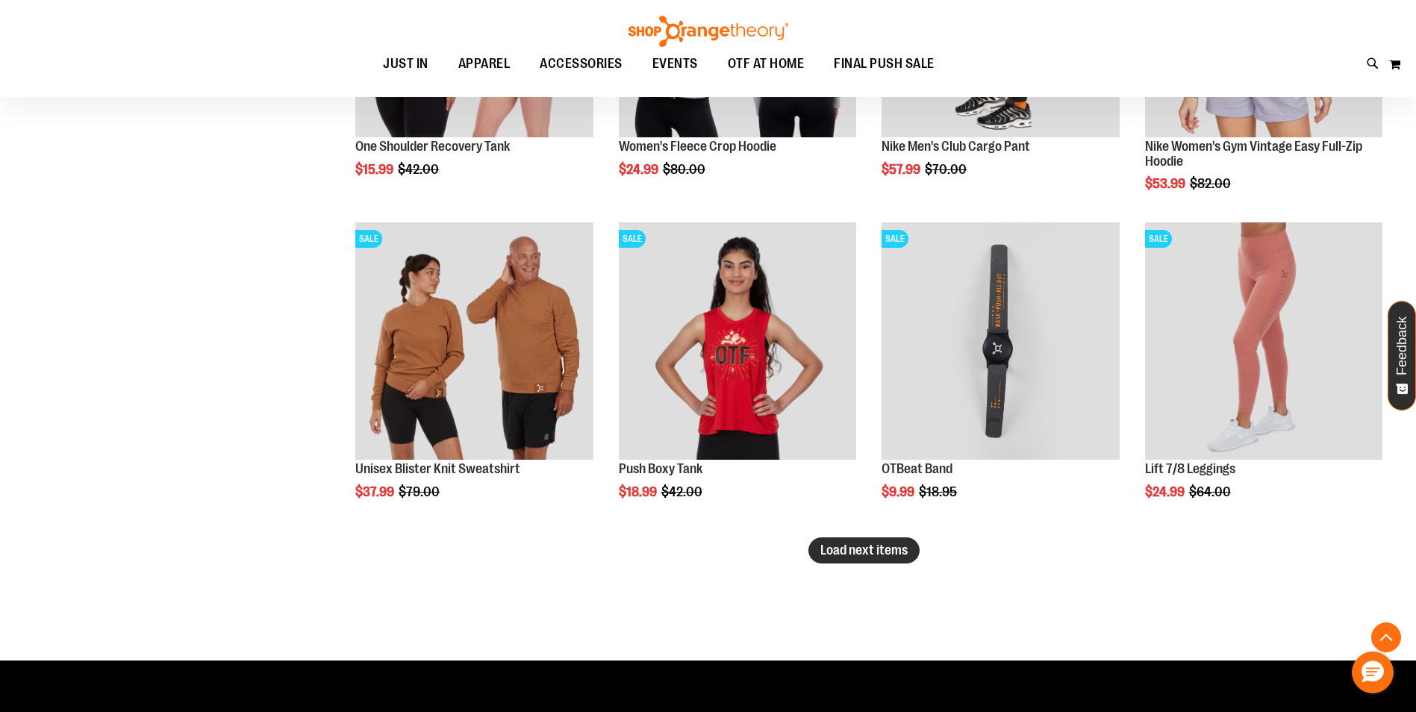
click at [853, 552] on span "Load next items" at bounding box center [864, 550] width 87 height 15
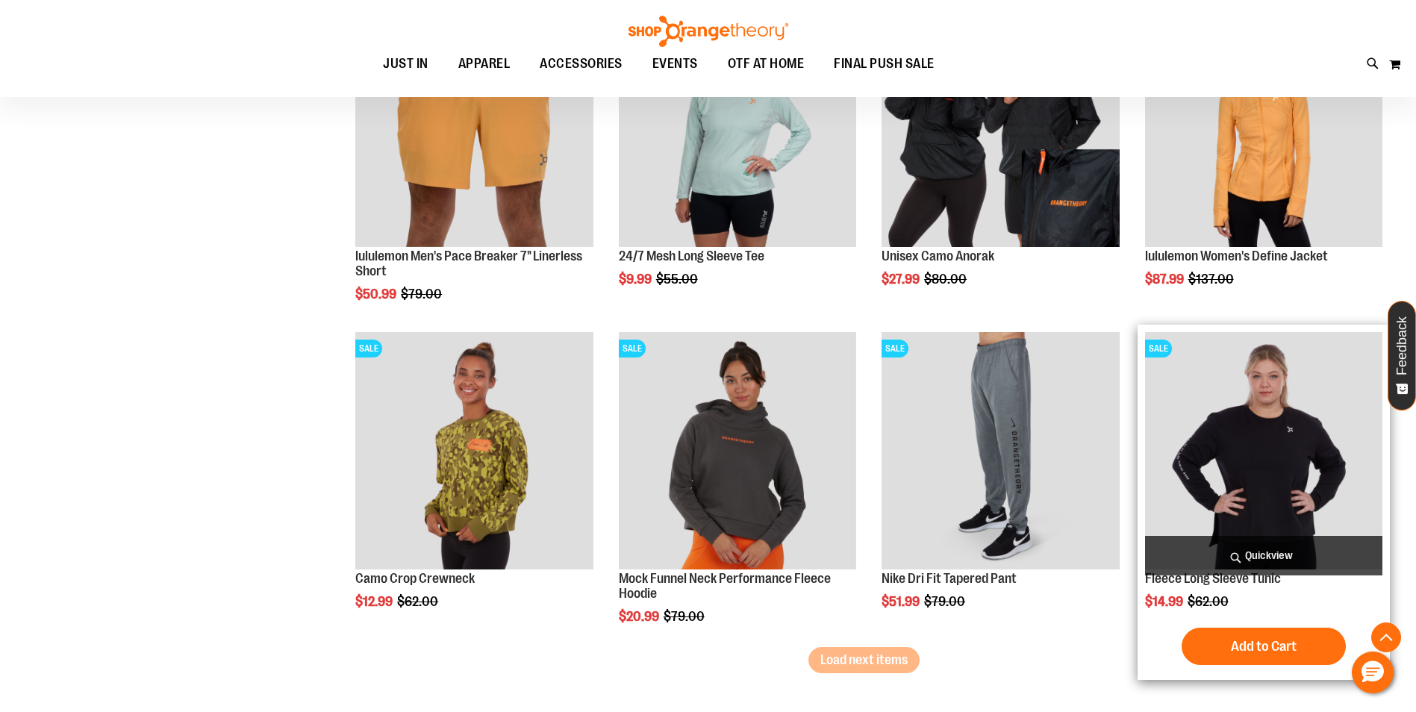
scroll to position [3596, 0]
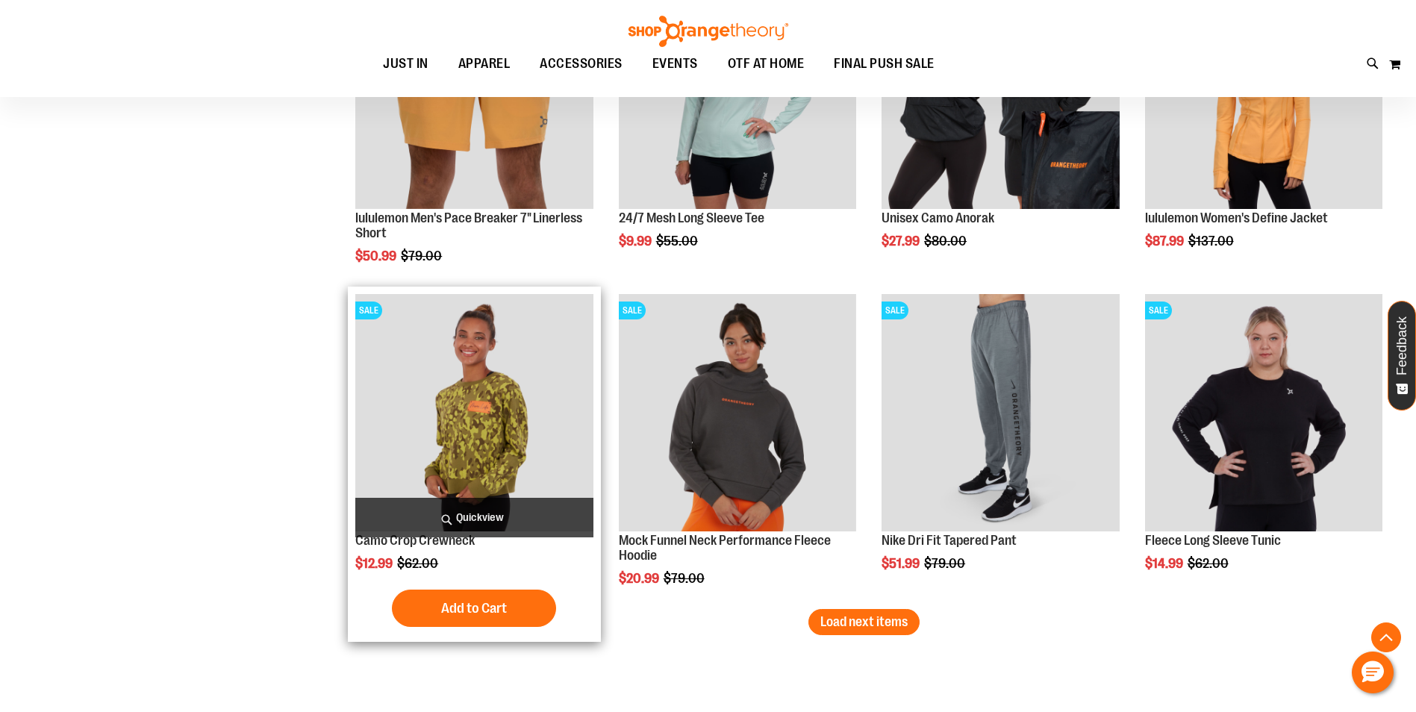
click at [496, 440] on img "product" at bounding box center [473, 412] width 237 height 237
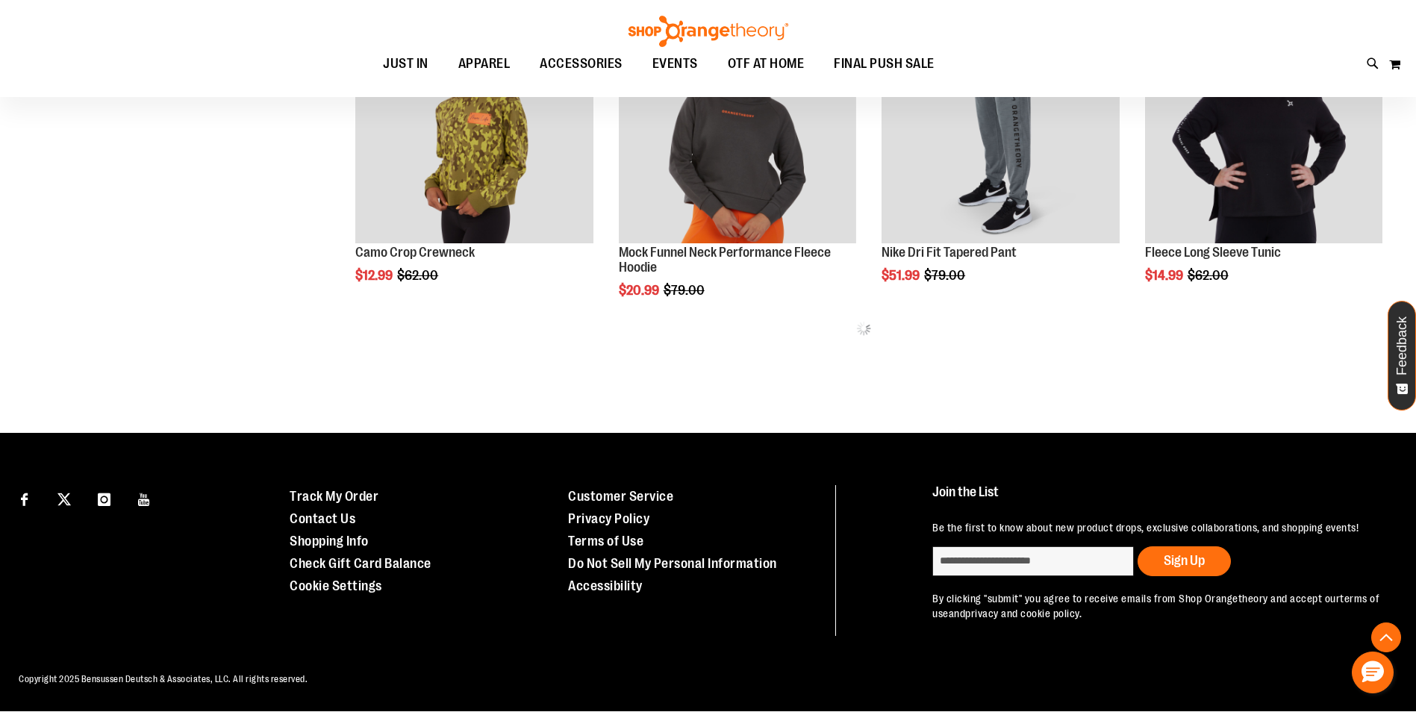
scroll to position [907, 0]
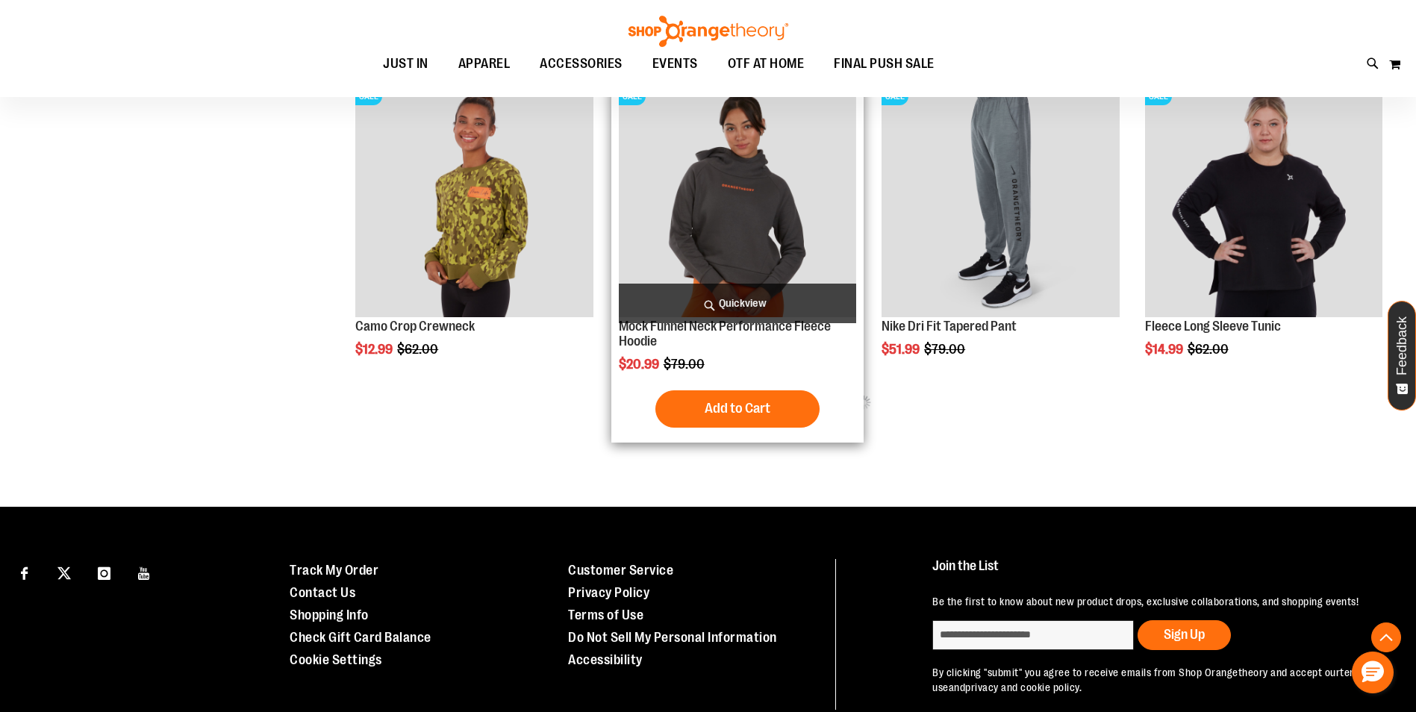
click at [736, 225] on img "product" at bounding box center [737, 198] width 237 height 237
